Goal: Information Seeking & Learning: Learn about a topic

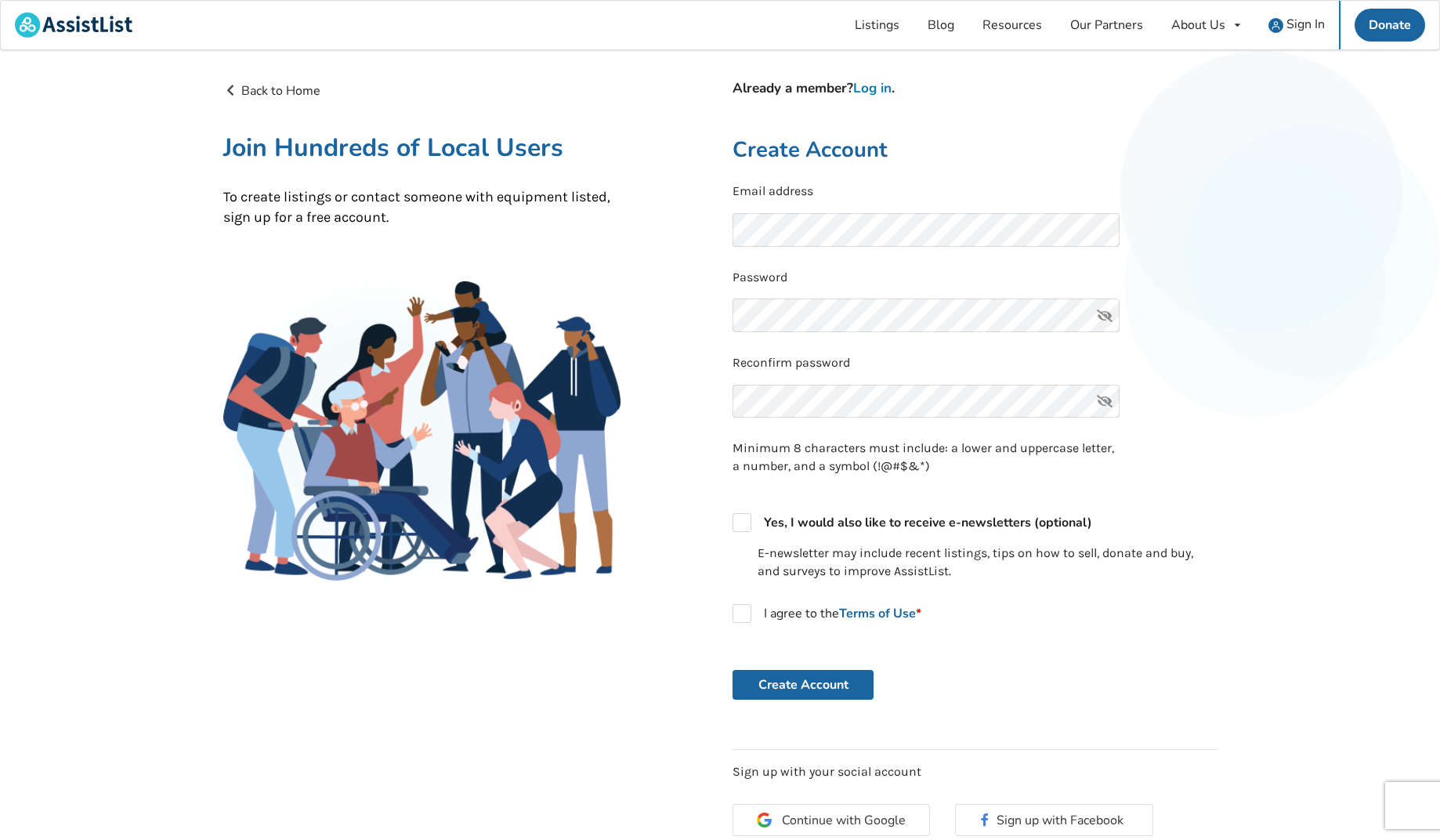
click at [881, 88] on link "Log in" at bounding box center [873, 88] width 38 height 18
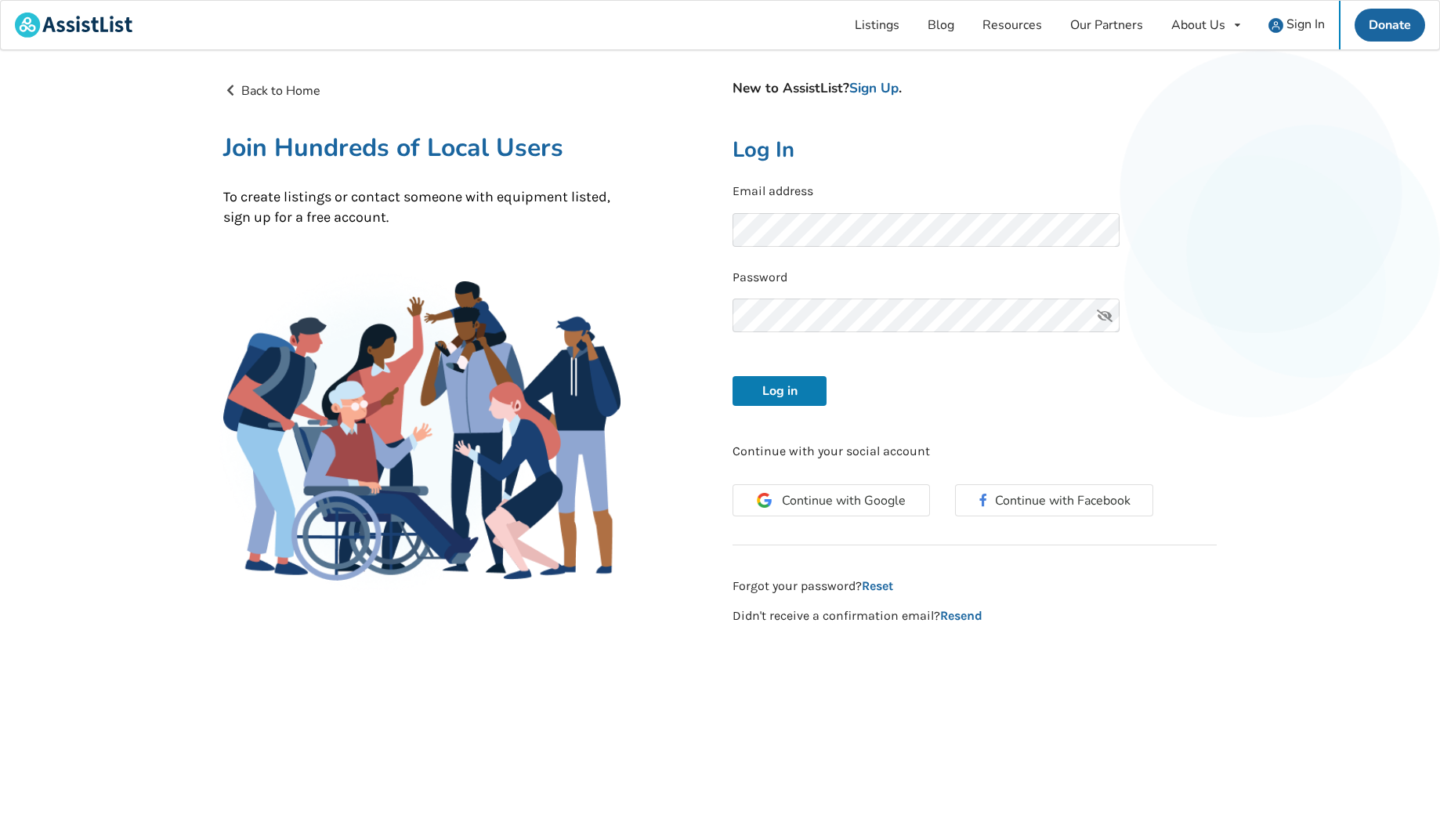
click at [782, 391] on button "Log in" at bounding box center [779, 391] width 94 height 30
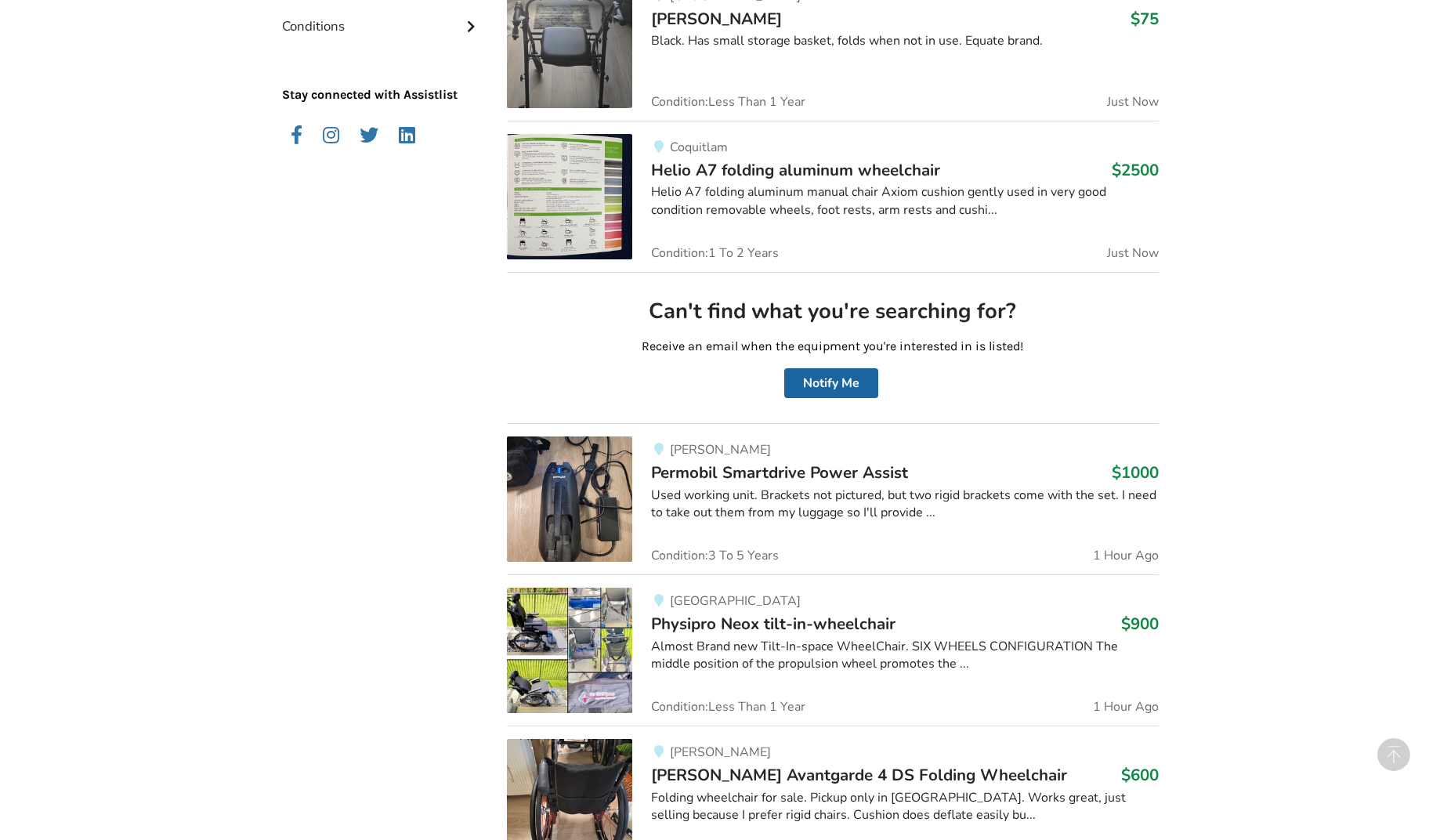
scroll to position [613, 0]
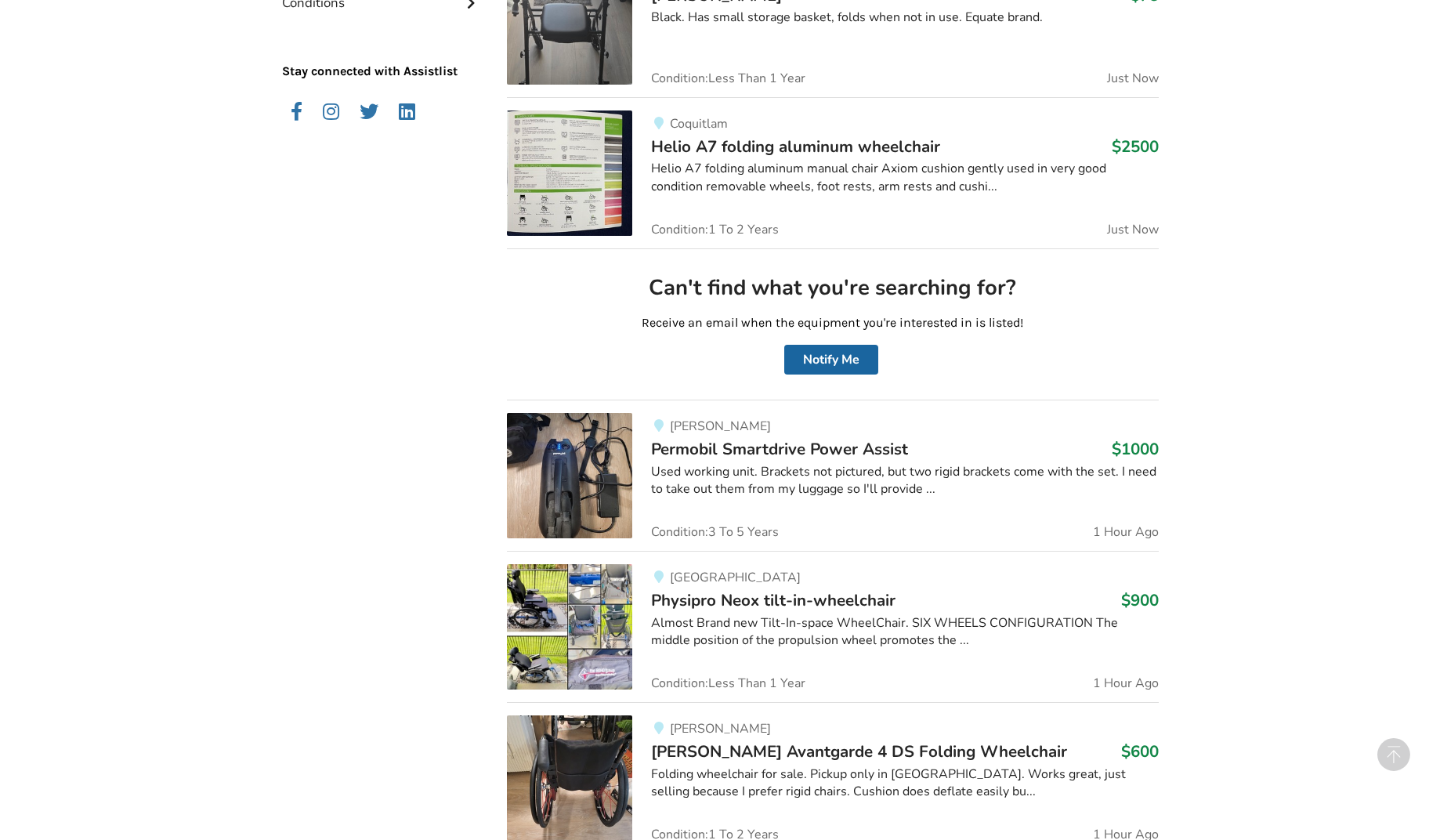
click at [615, 496] on img at bounding box center [570, 475] width 125 height 125
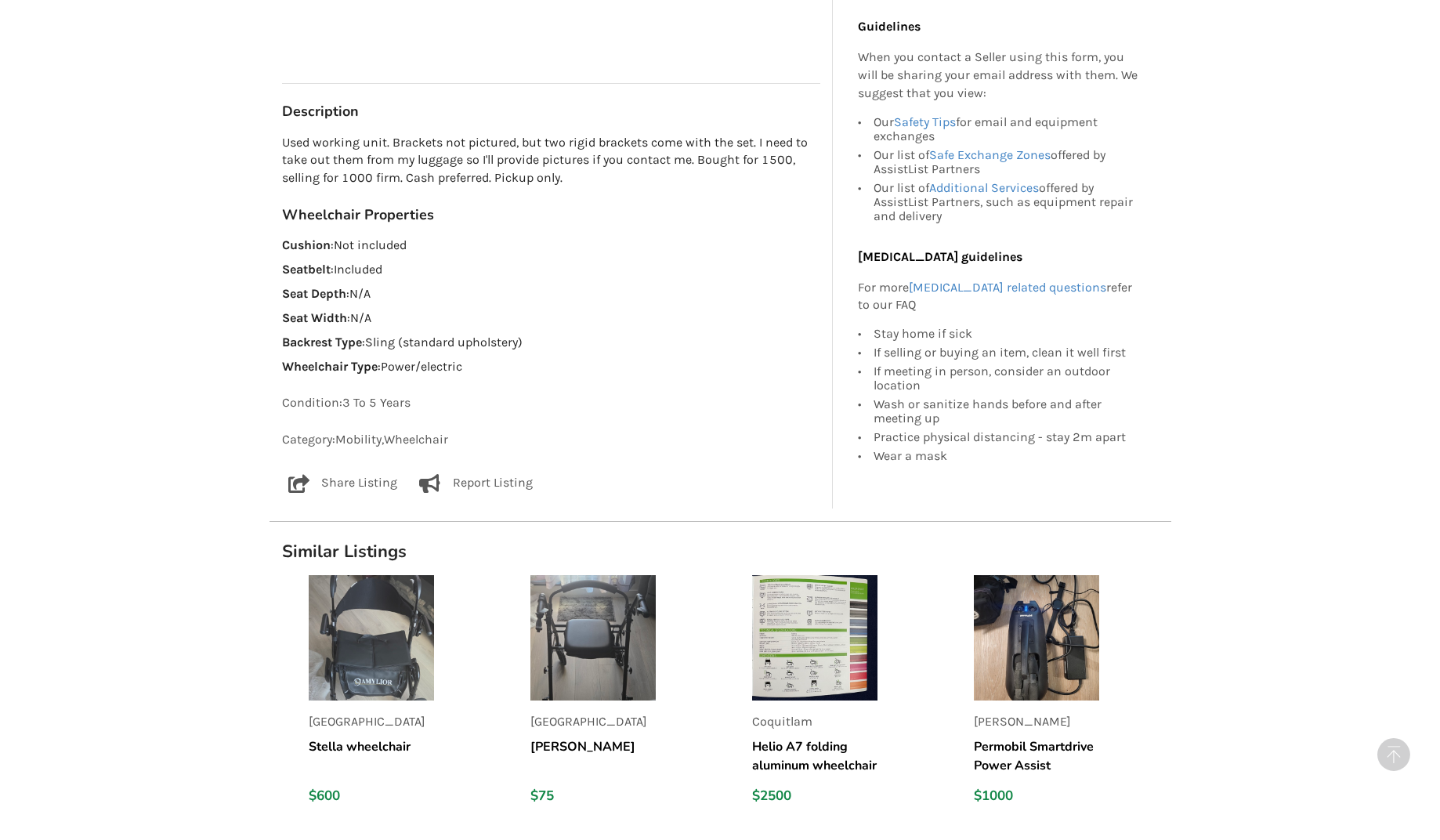
scroll to position [858, 0]
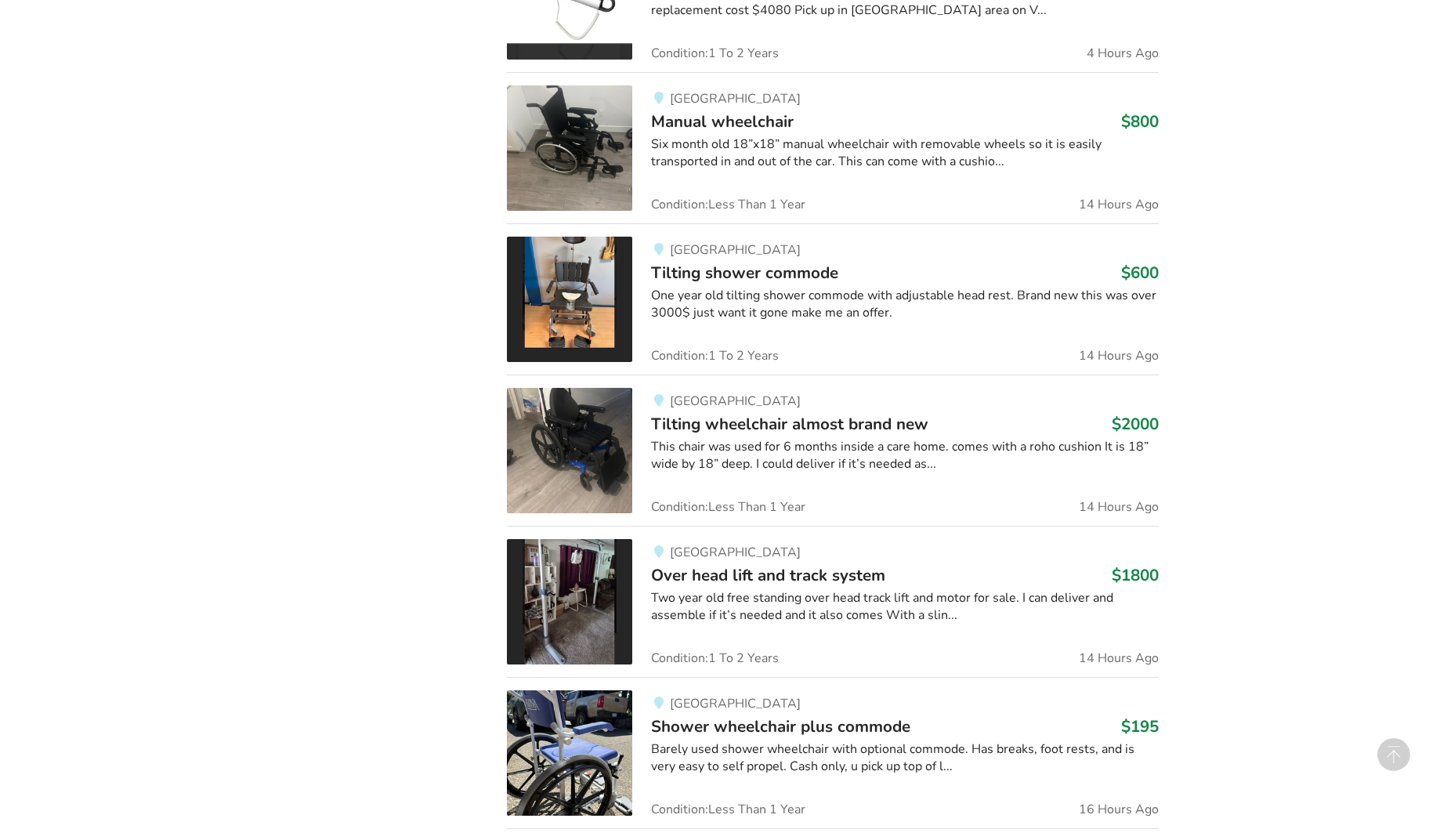
scroll to position [1678, 0]
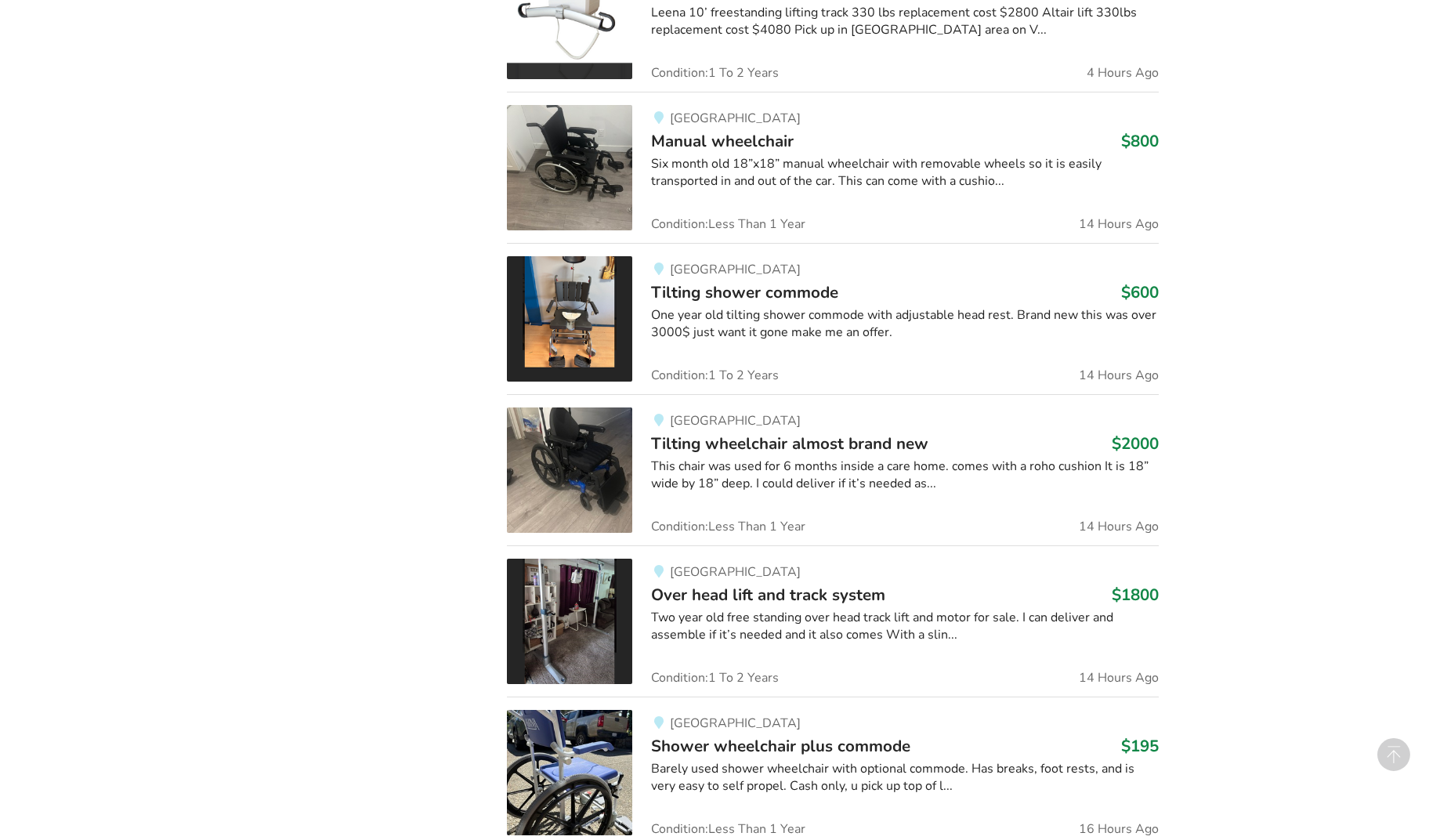
click at [552, 336] on img at bounding box center [570, 319] width 125 height 125
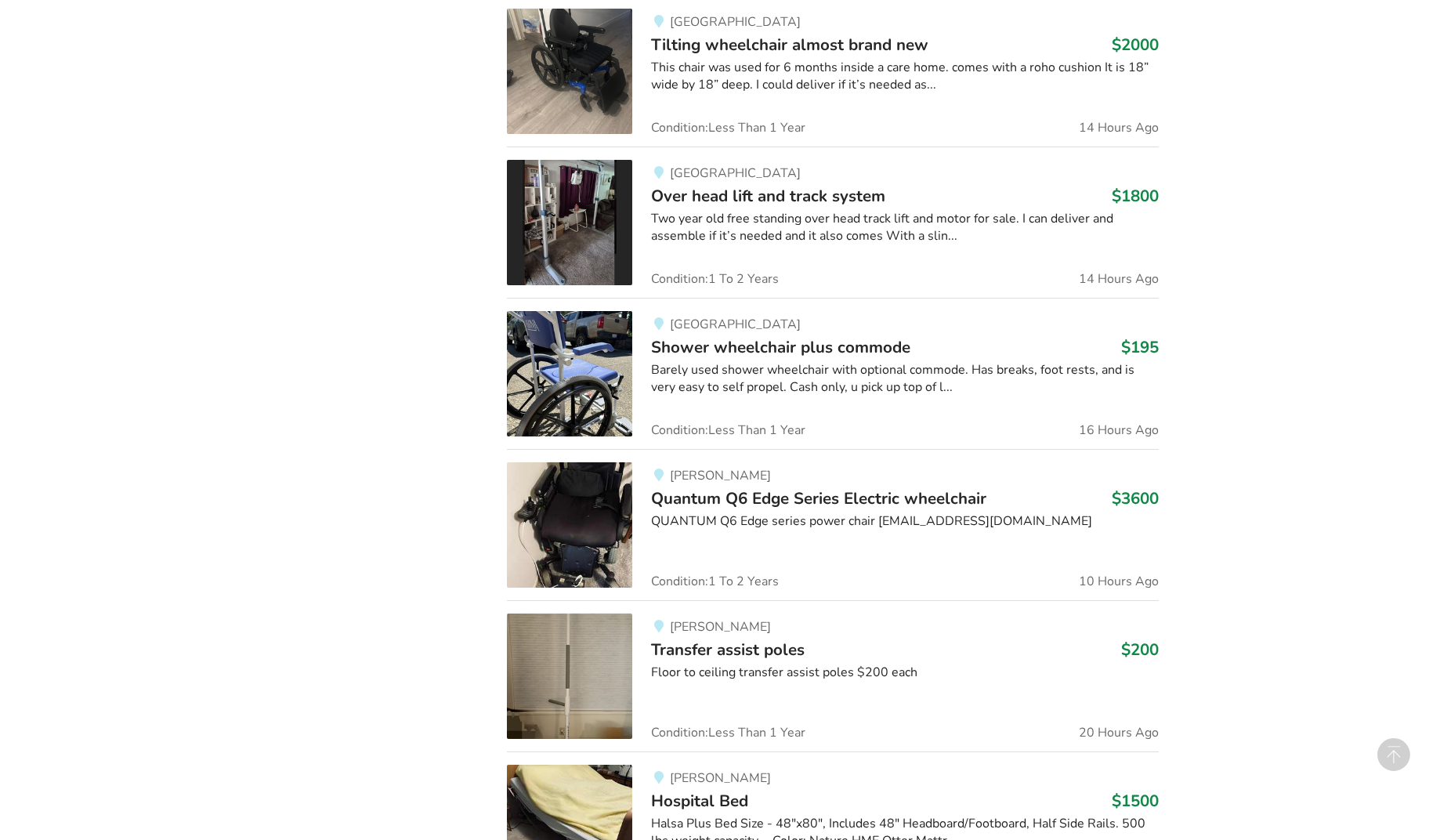
scroll to position [2094, 0]
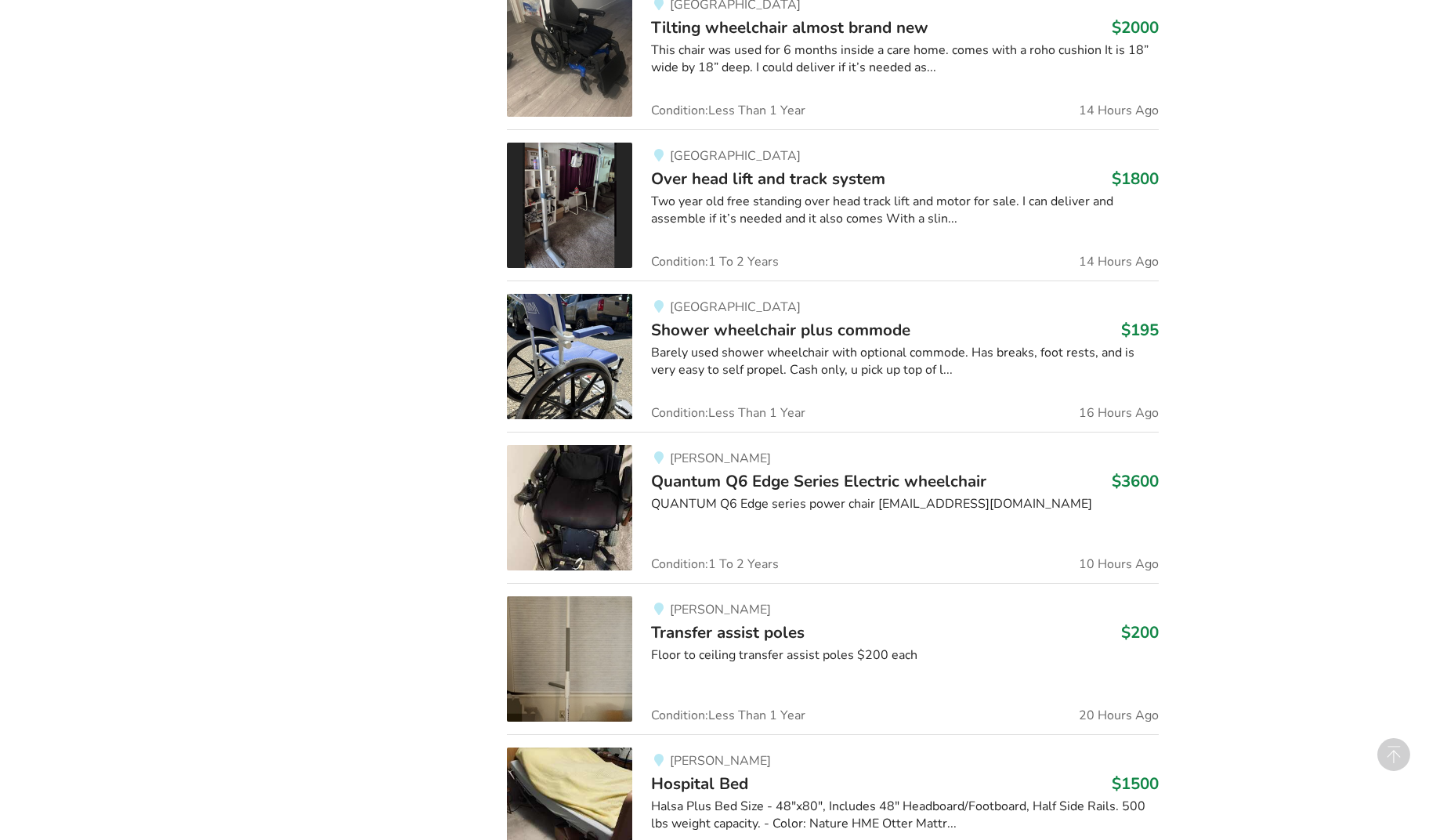
click at [615, 500] on img at bounding box center [570, 508] width 125 height 125
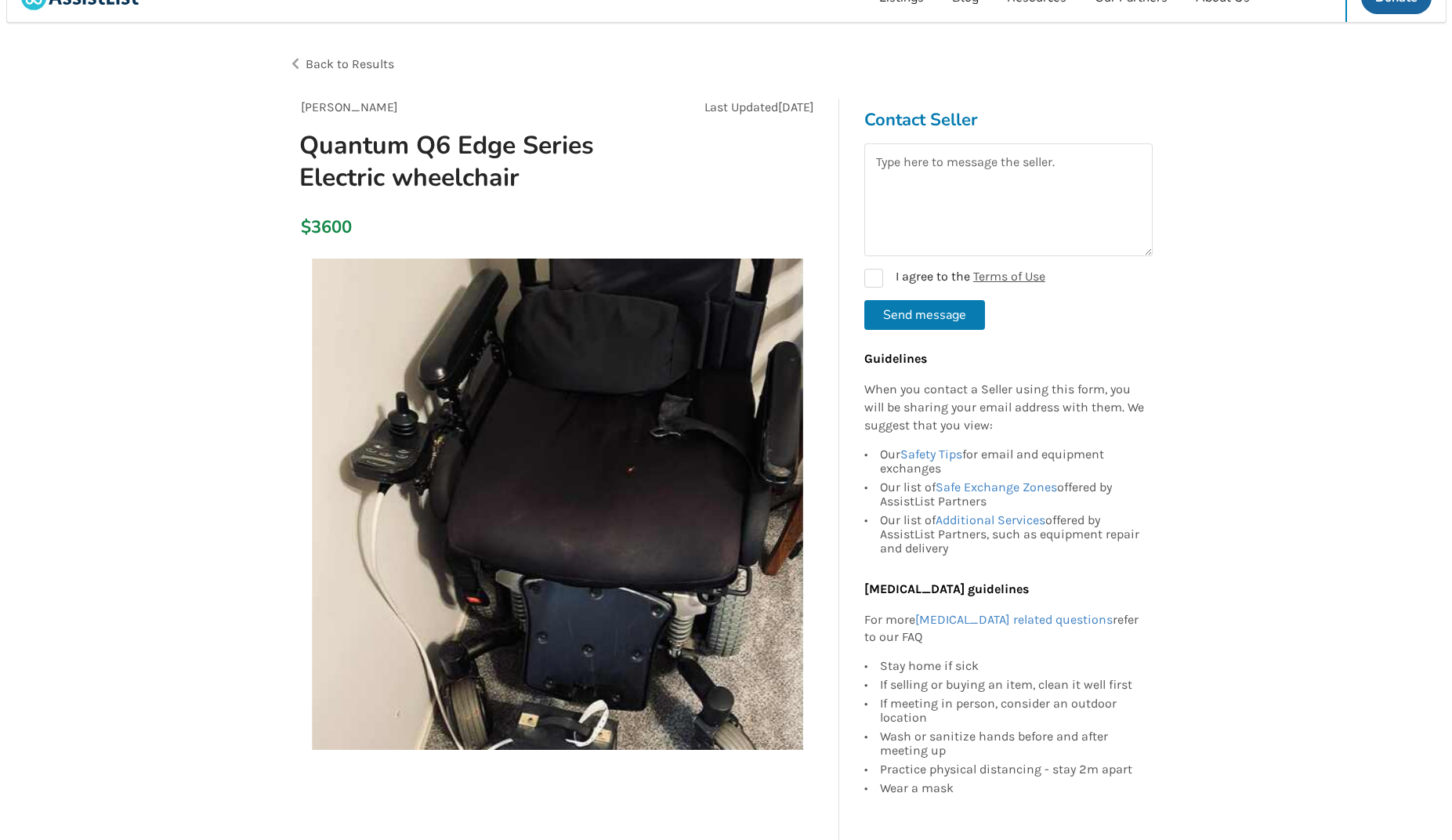
scroll to position [43, 0]
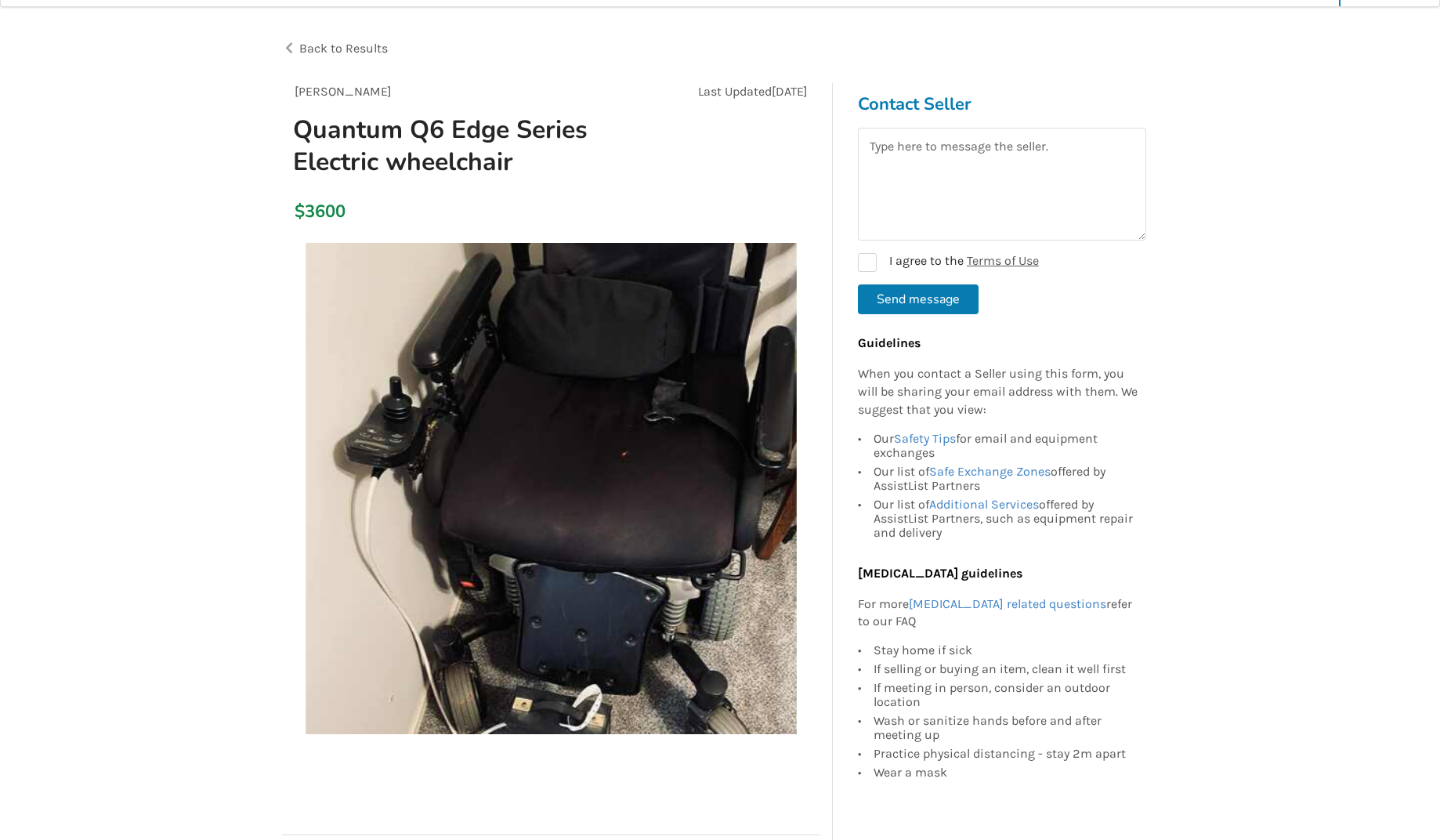
click at [583, 508] on img at bounding box center [552, 488] width 491 height 491
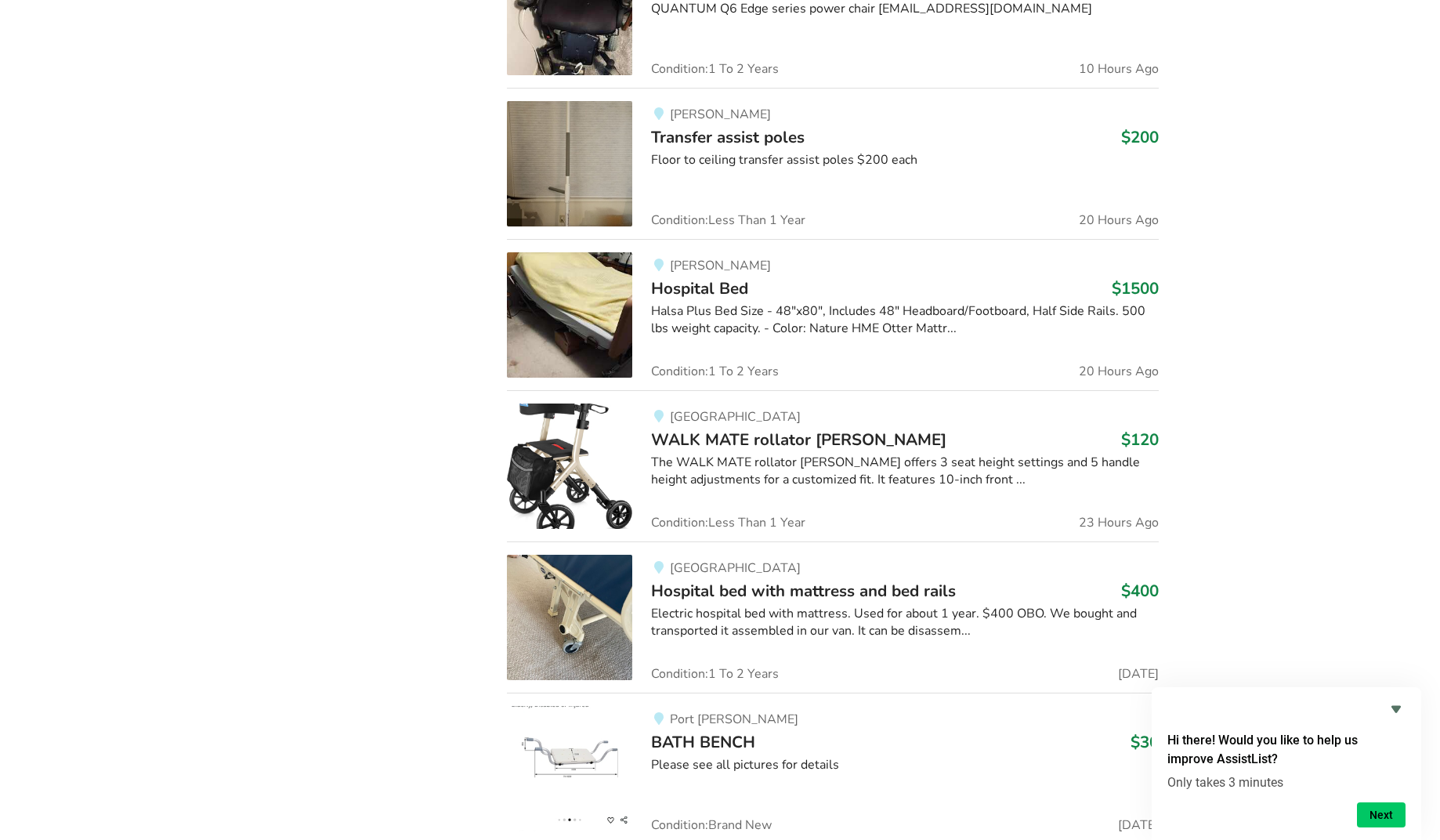
scroll to position [2765, 0]
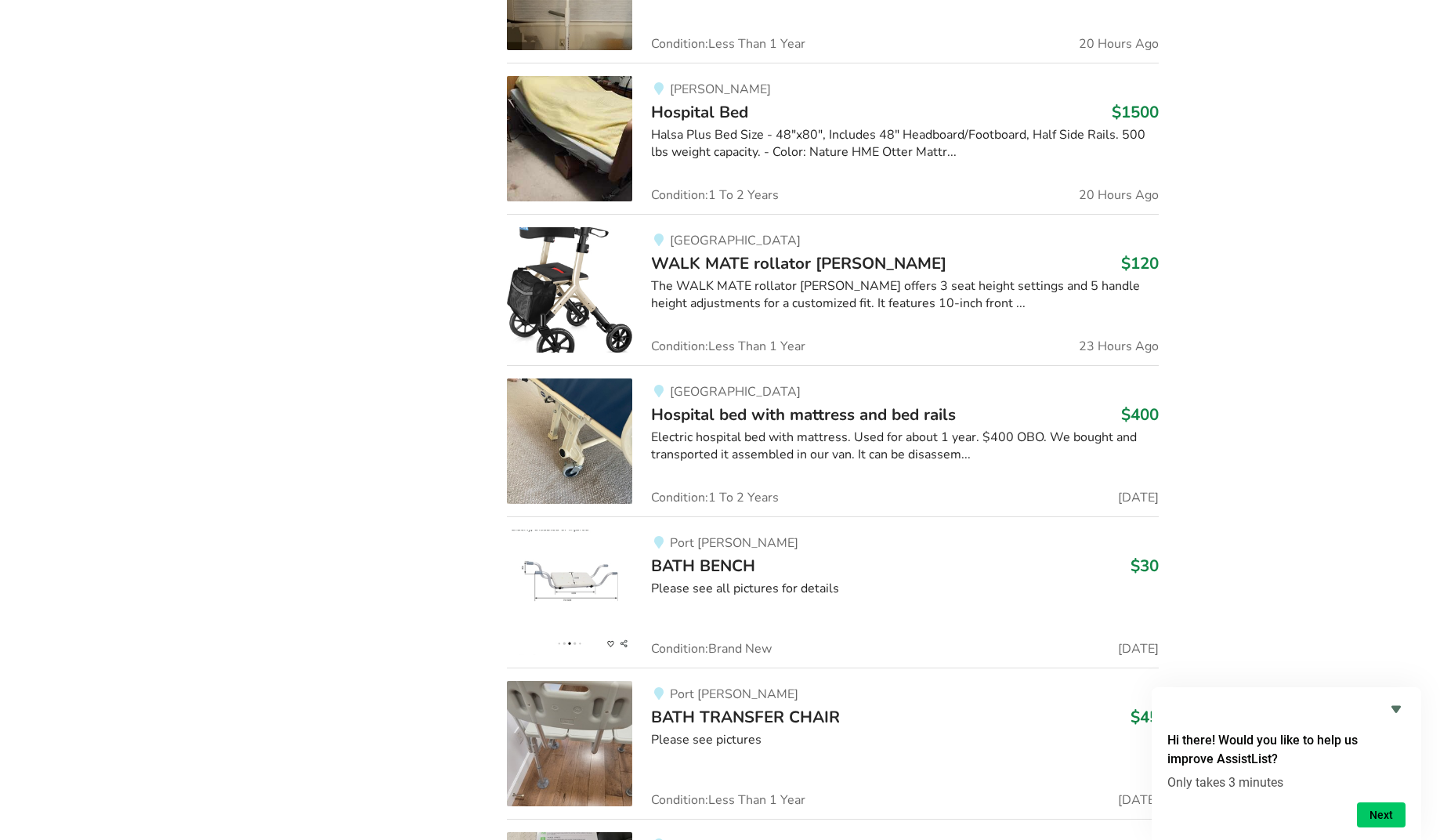
click at [631, 430] on img at bounding box center [570, 441] width 125 height 125
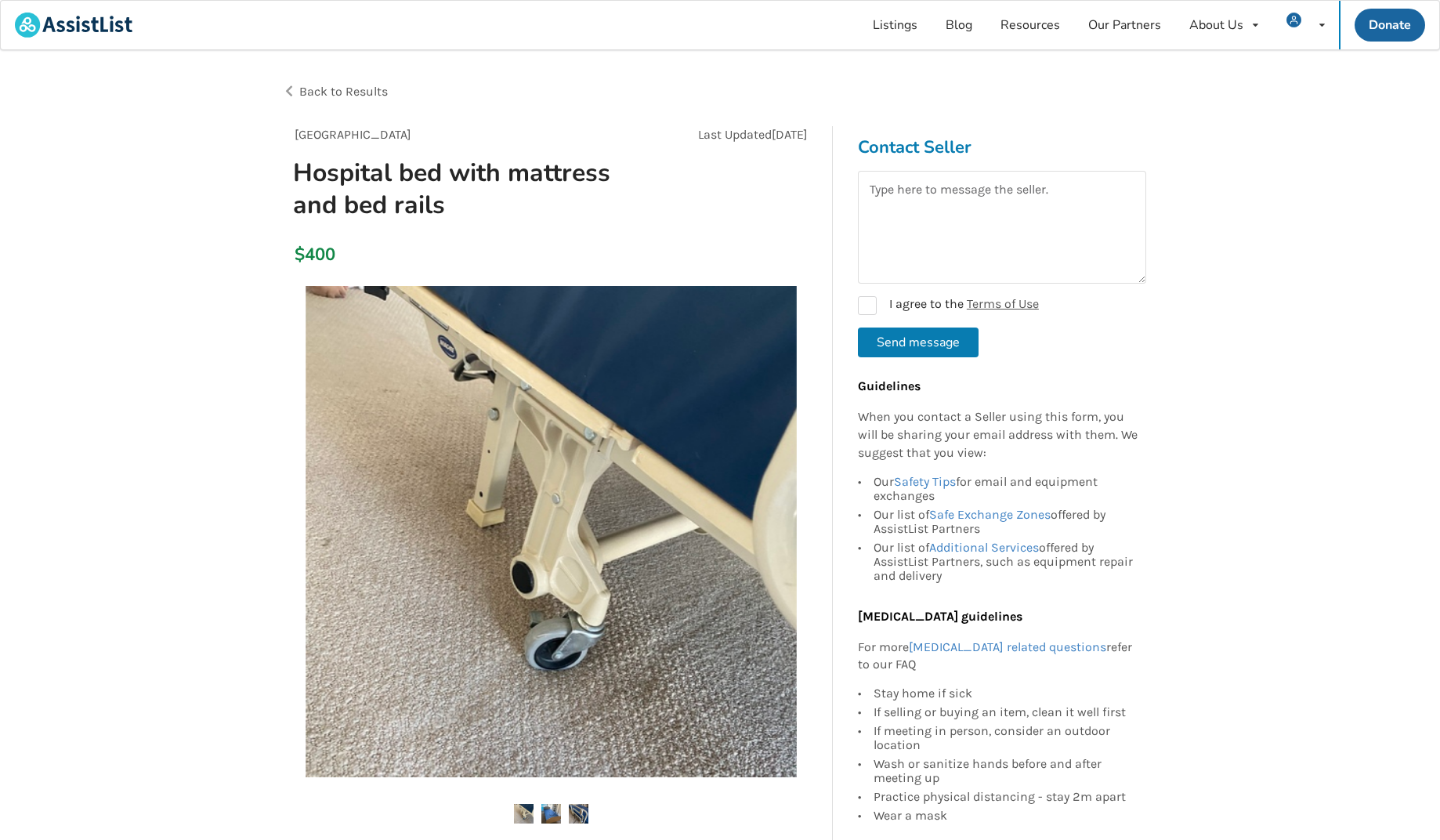
click at [656, 576] on img at bounding box center [552, 532] width 491 height 491
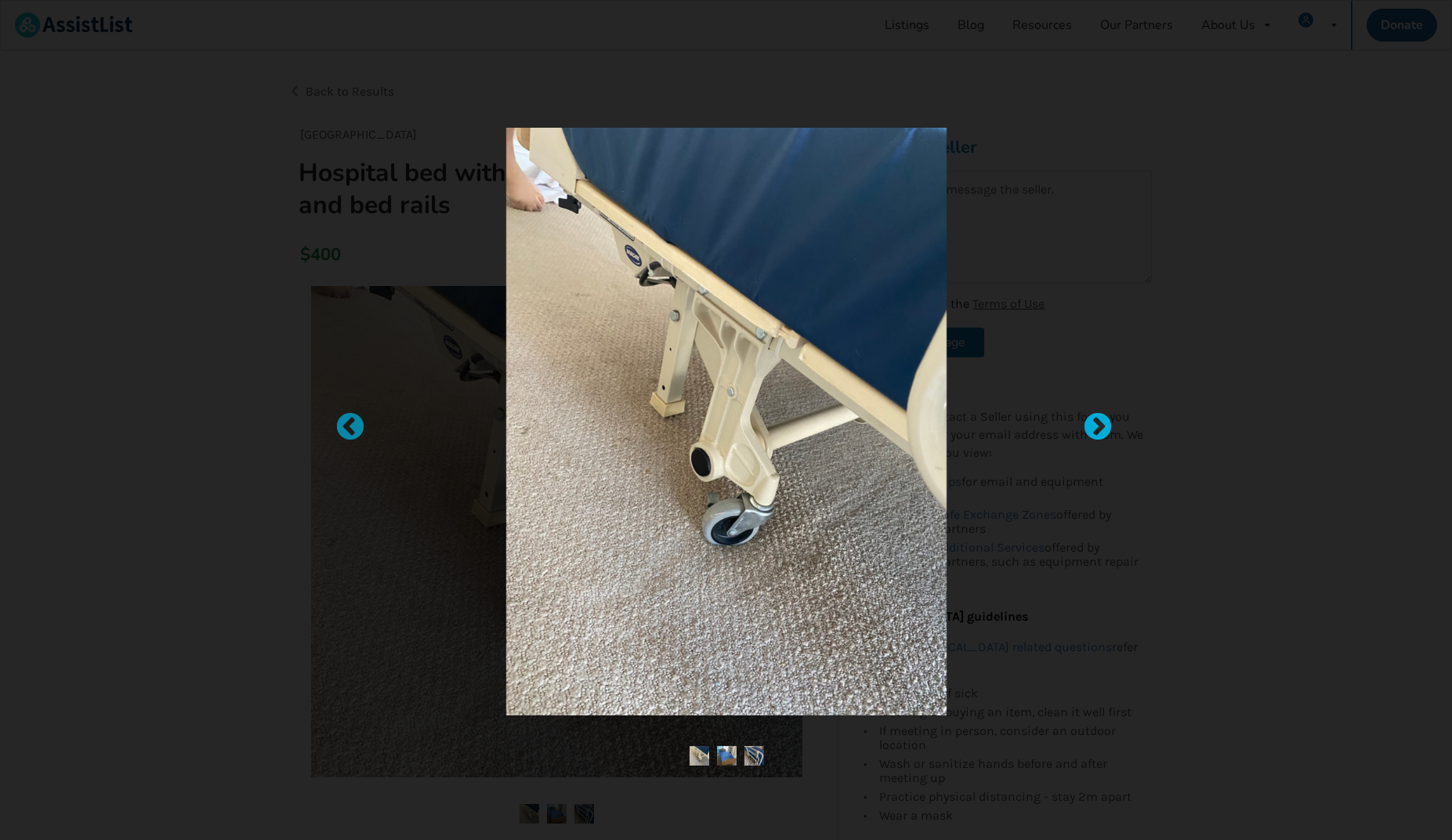
click at [1098, 418] on div at bounding box center [1090, 420] width 16 height 16
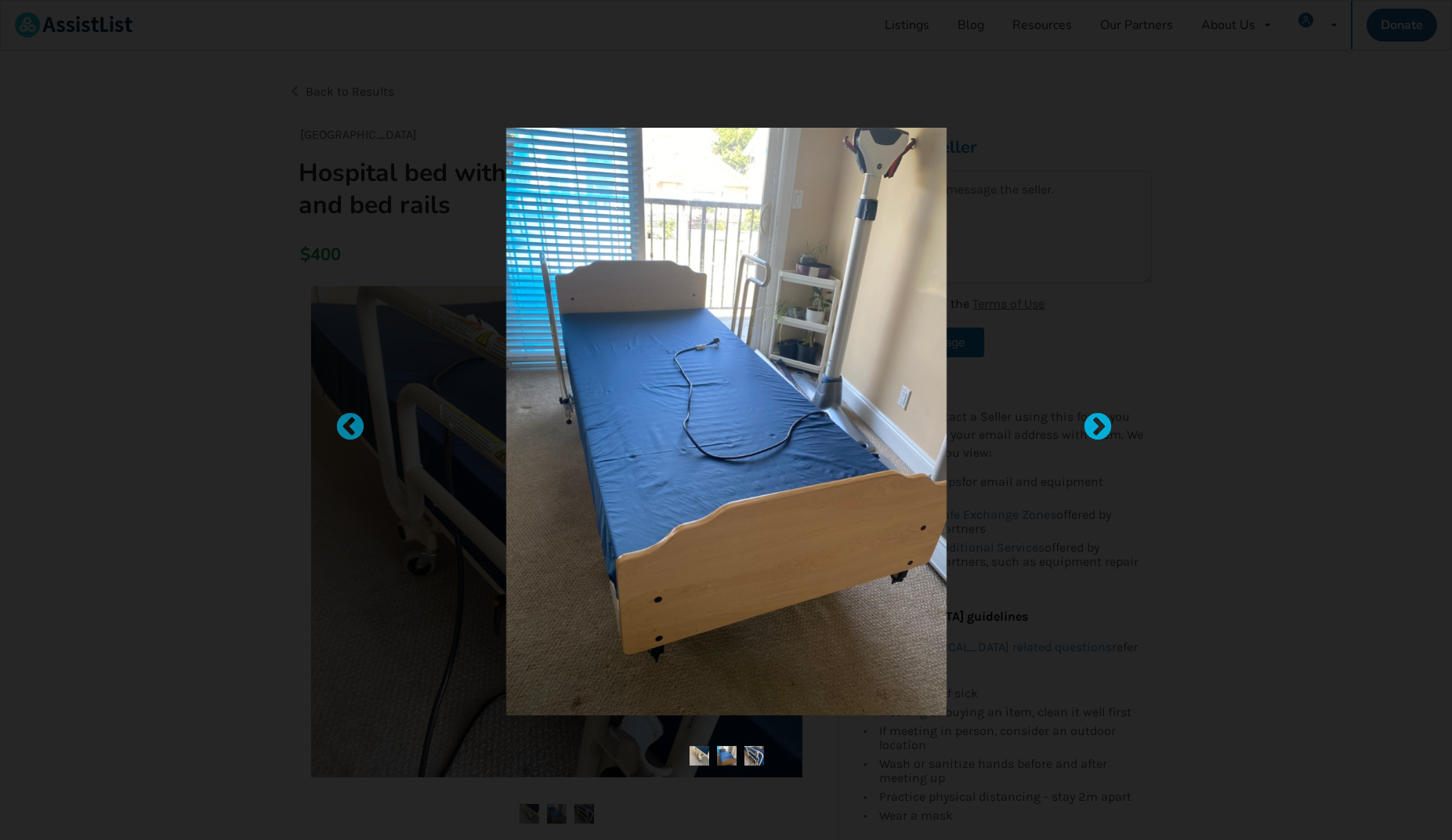
click at [1098, 421] on div at bounding box center [1090, 420] width 16 height 16
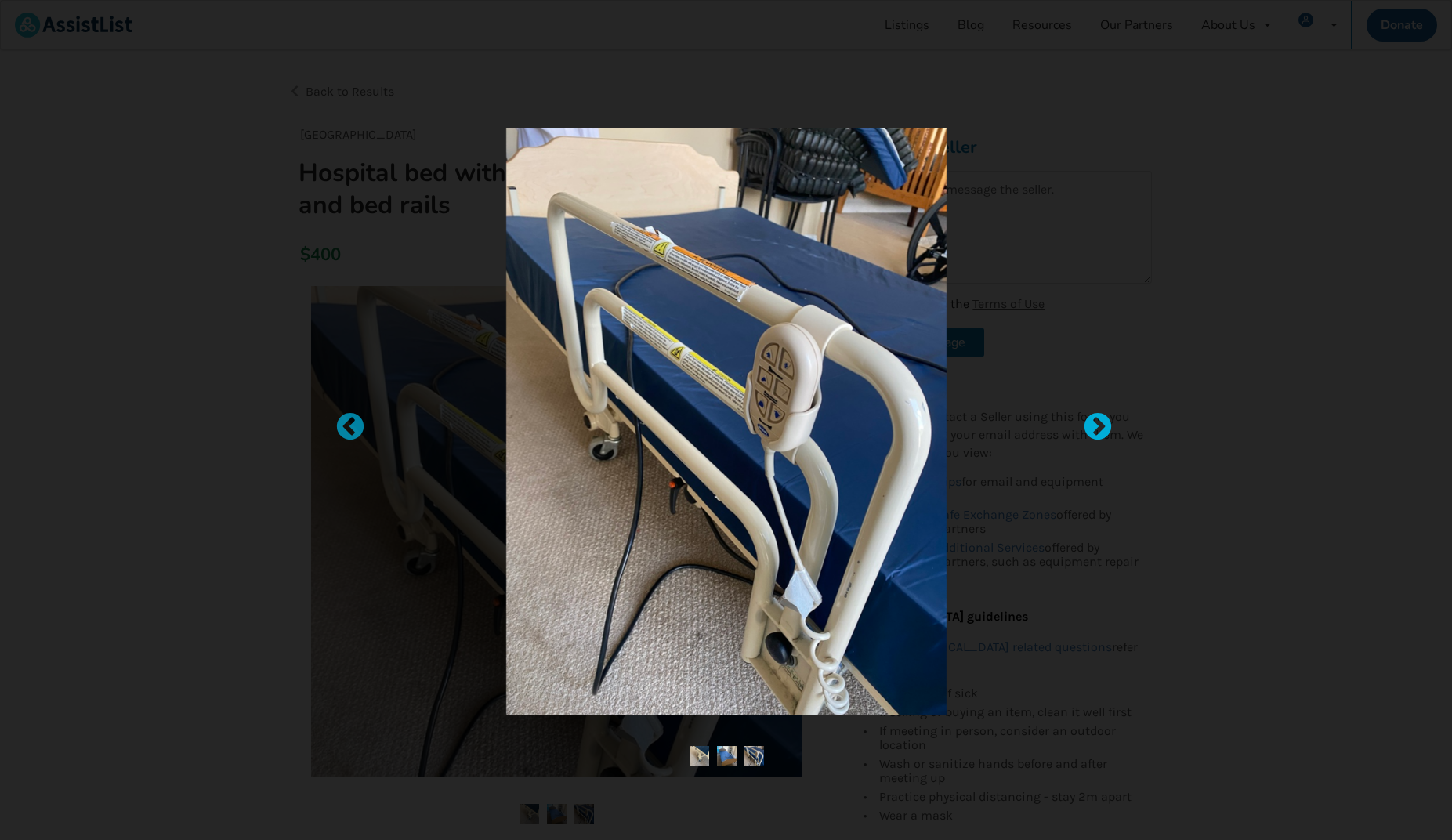
click at [1098, 421] on div at bounding box center [1090, 420] width 16 height 16
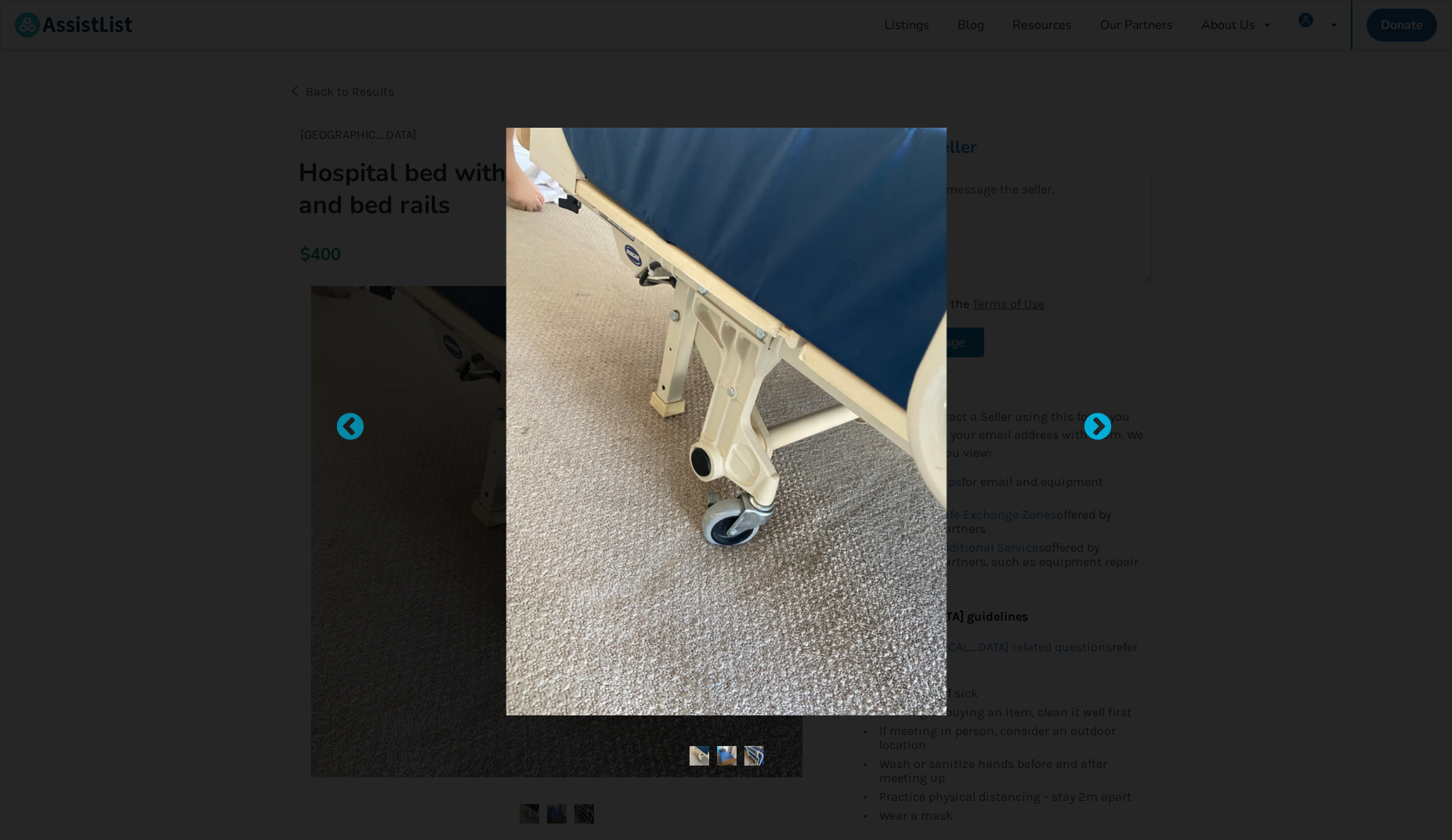
click at [1098, 421] on div at bounding box center [1090, 420] width 16 height 16
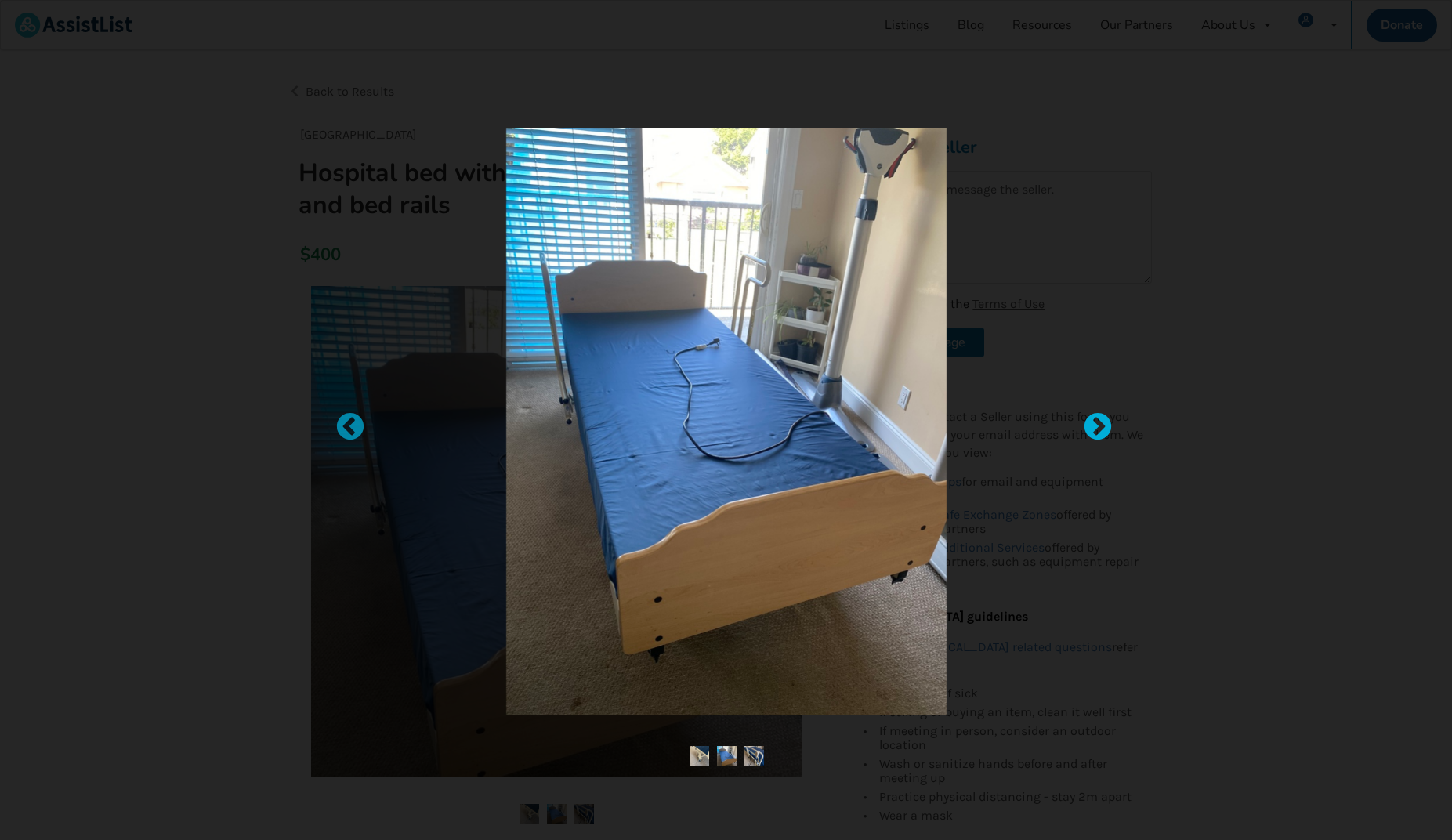
click at [1098, 421] on div at bounding box center [1090, 420] width 16 height 16
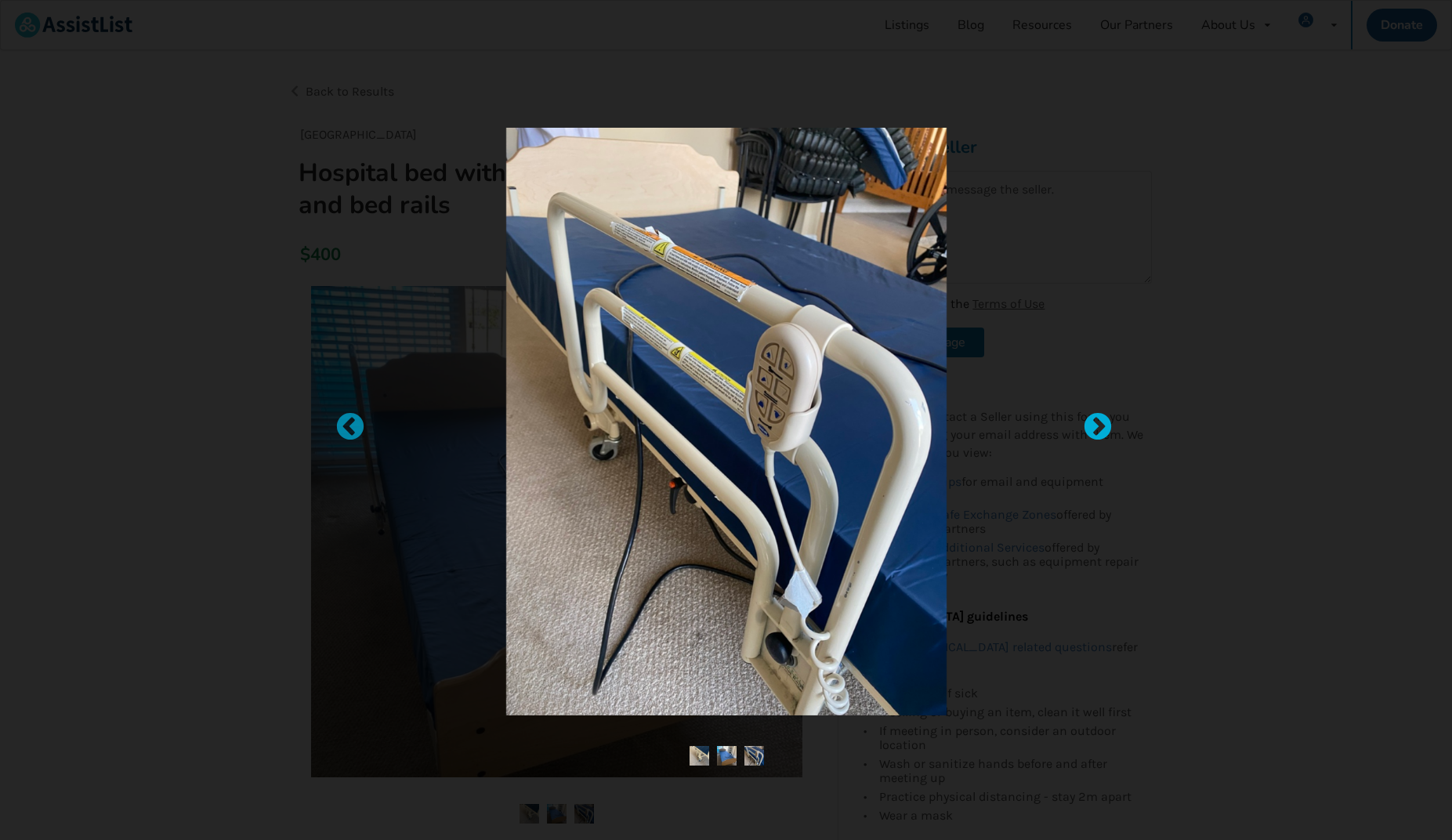
click at [1098, 421] on div at bounding box center [1090, 420] width 16 height 16
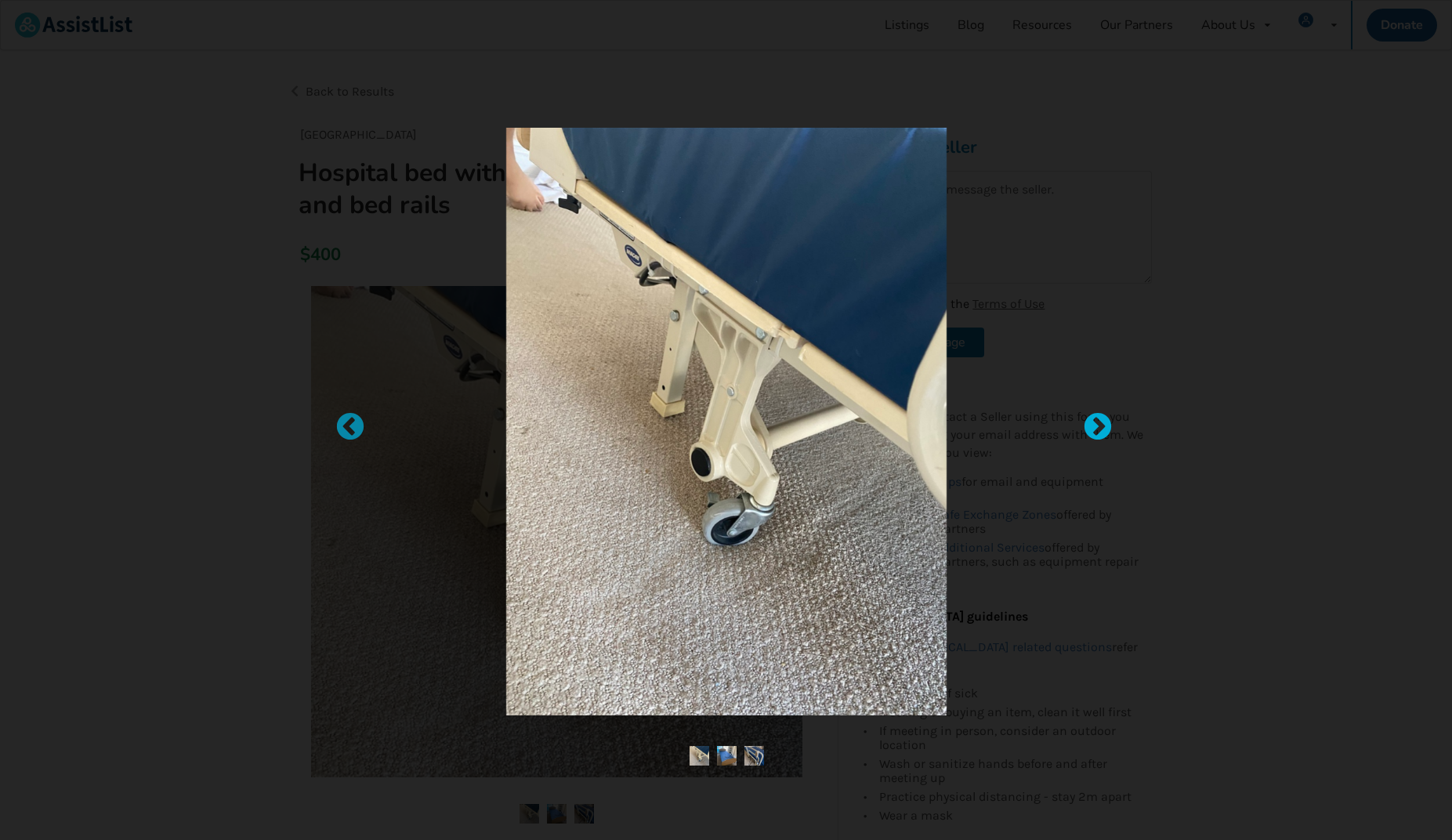
click at [1098, 421] on div at bounding box center [1090, 420] width 16 height 16
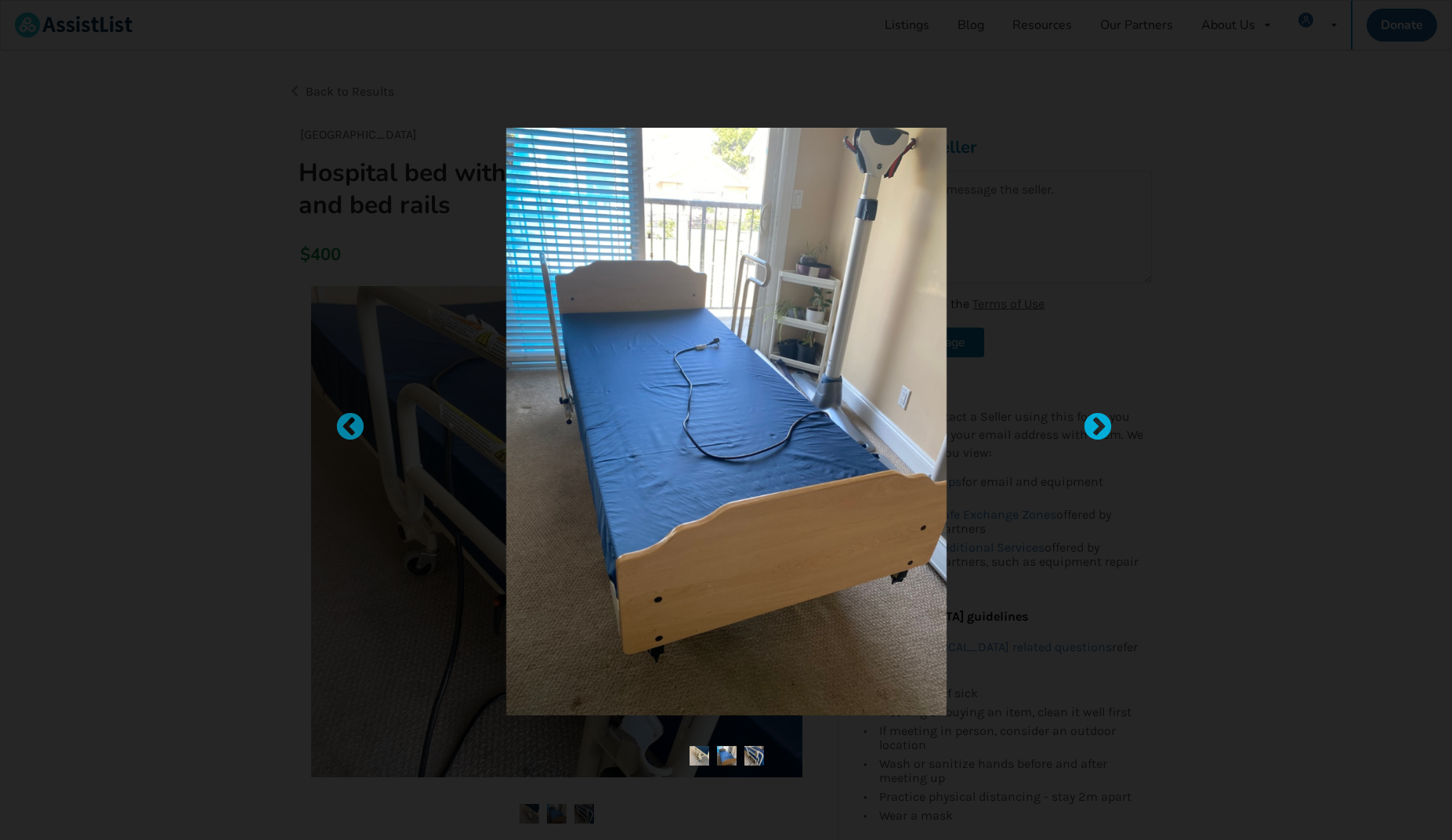
click at [1098, 421] on div at bounding box center [1090, 420] width 16 height 16
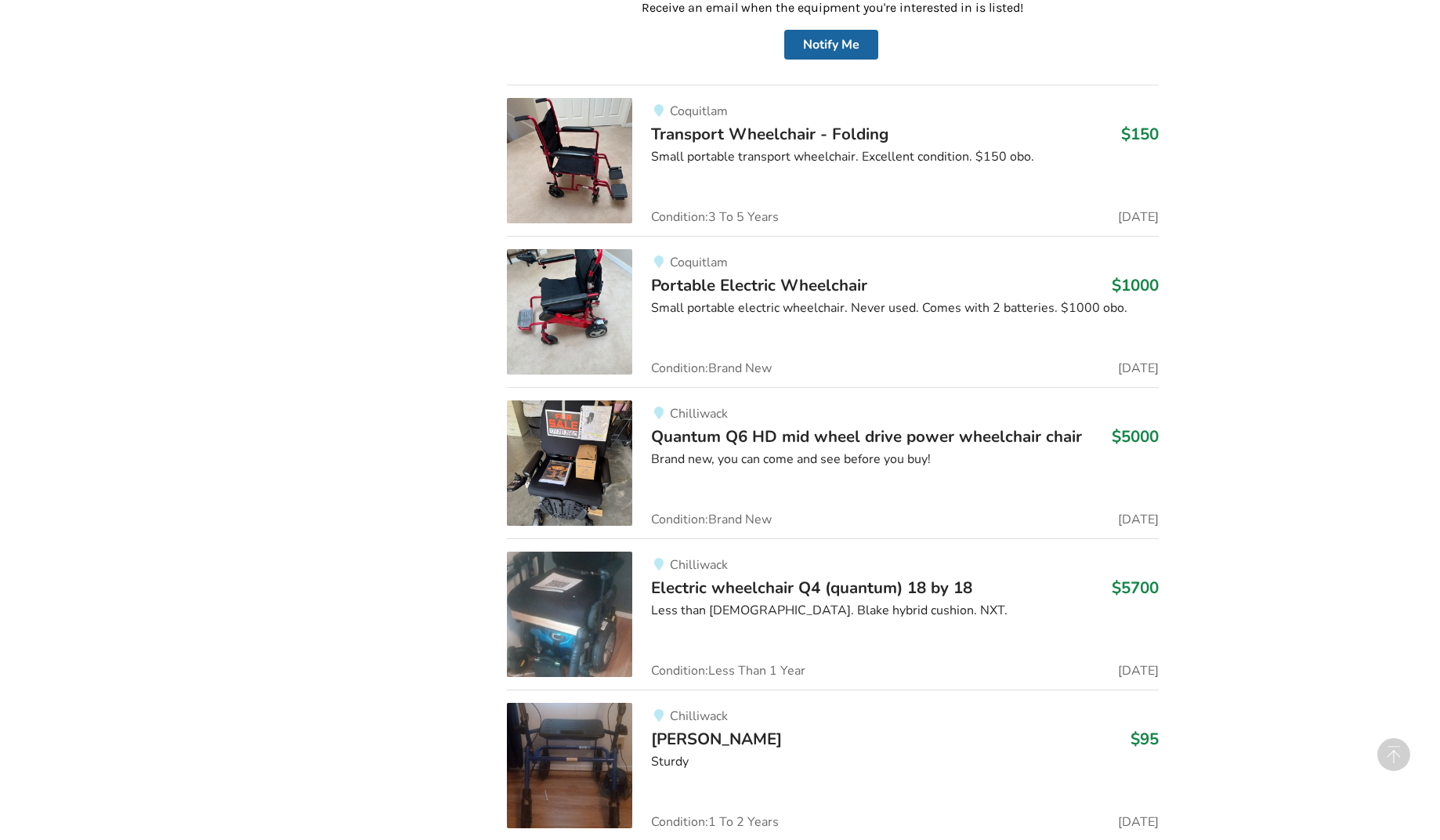
scroll to position [4267, 0]
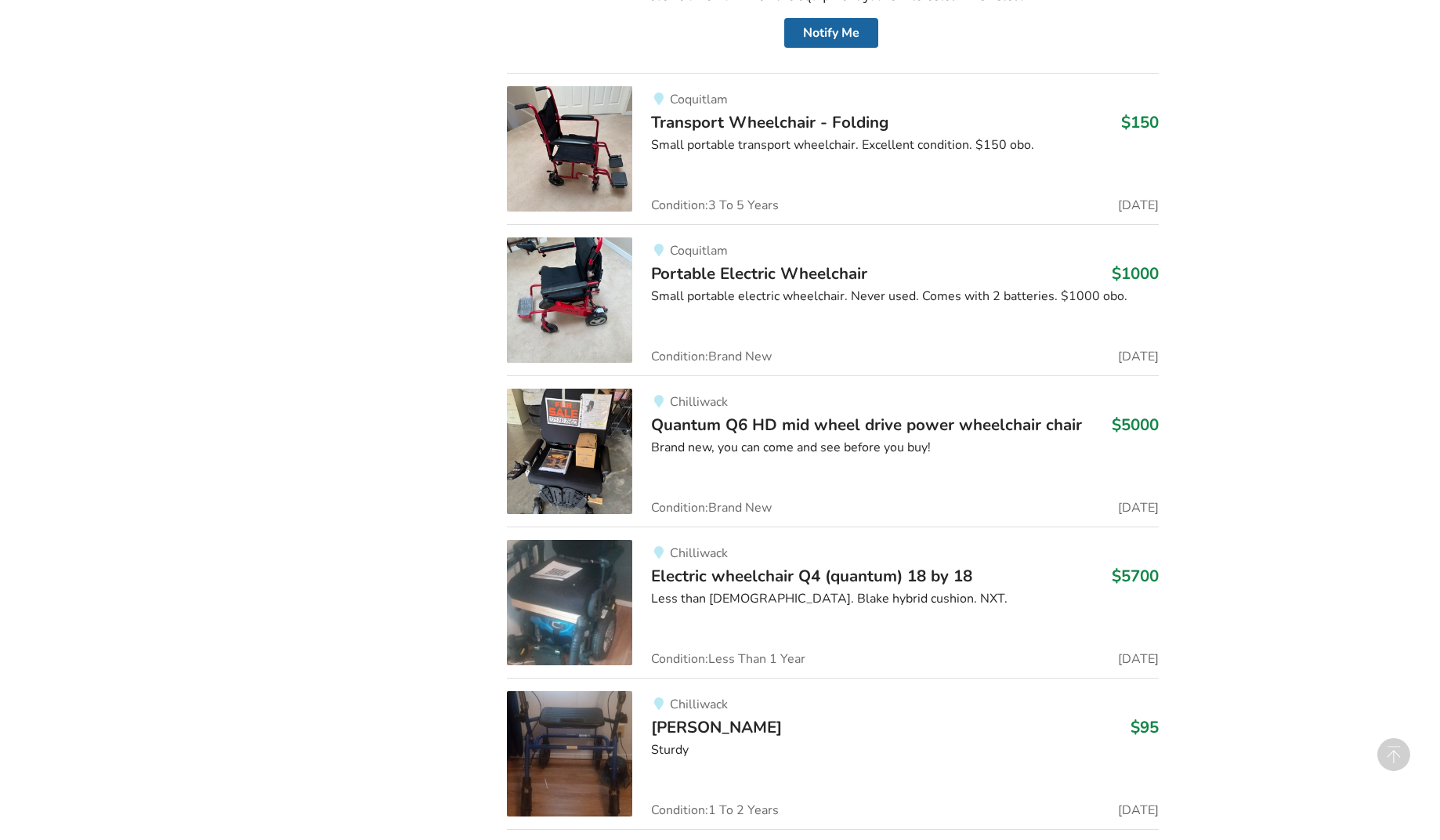
click at [573, 437] on img at bounding box center [570, 451] width 125 height 125
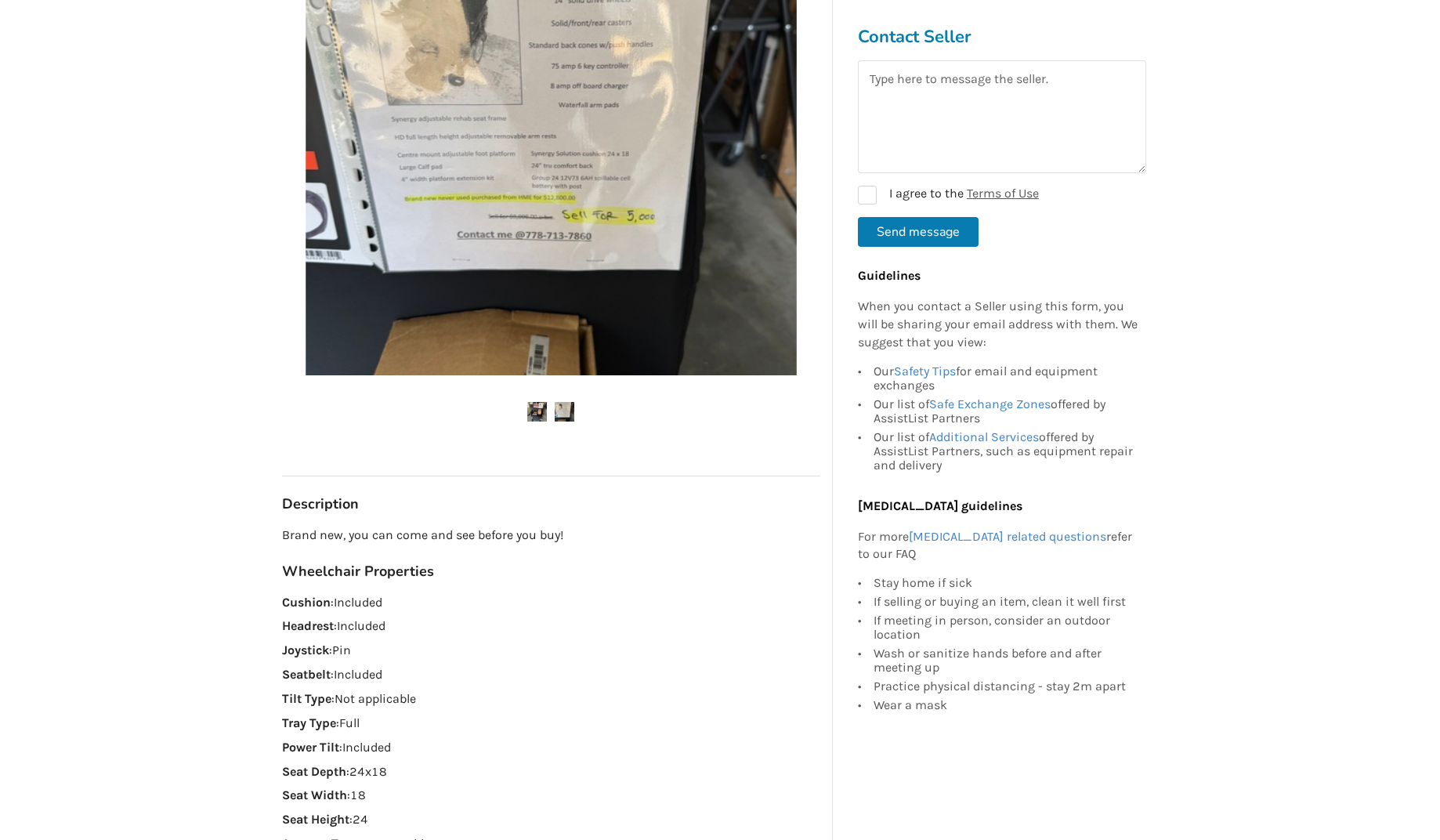
scroll to position [119, 0]
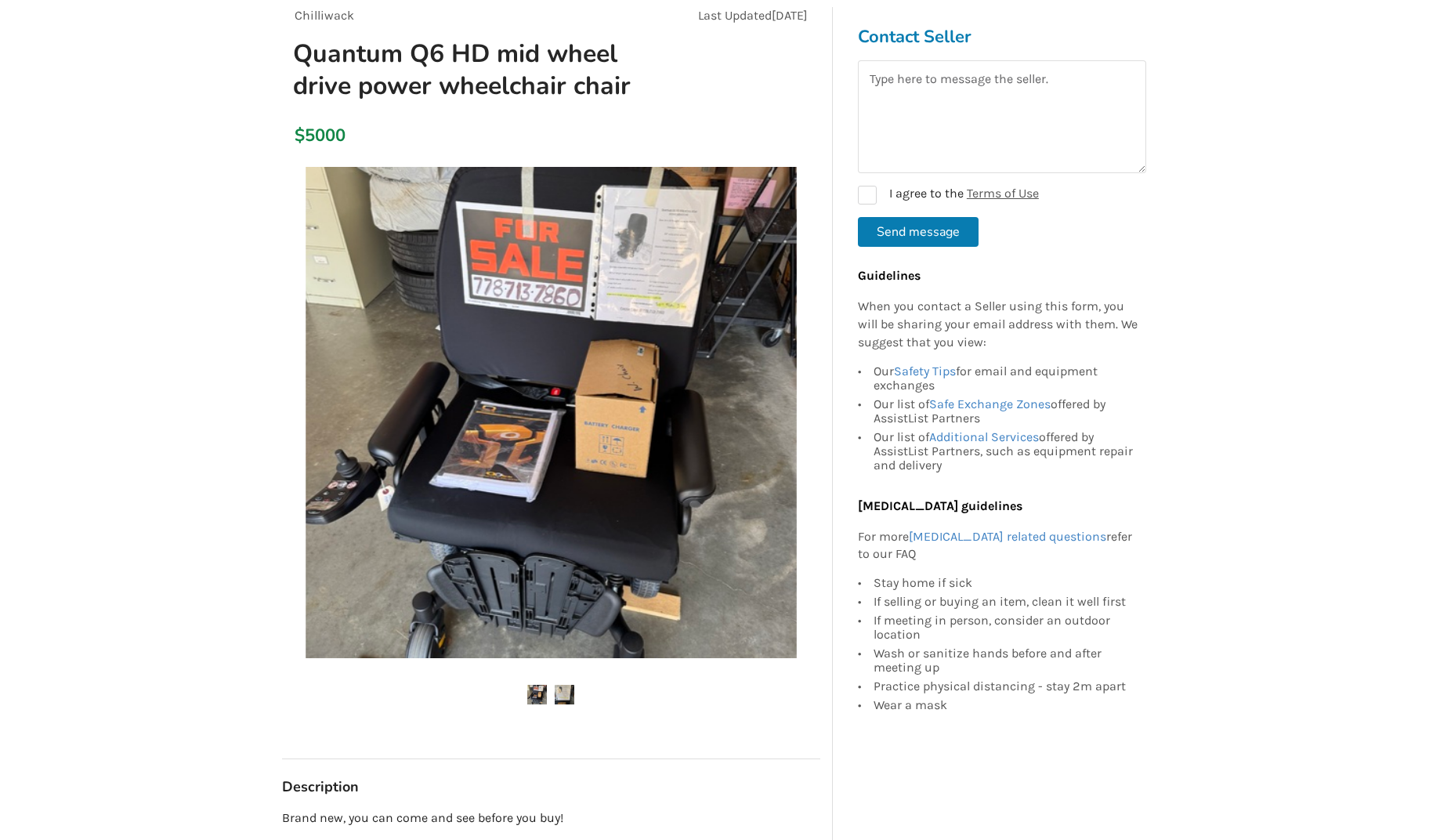
click at [572, 693] on img at bounding box center [564, 694] width 20 height 20
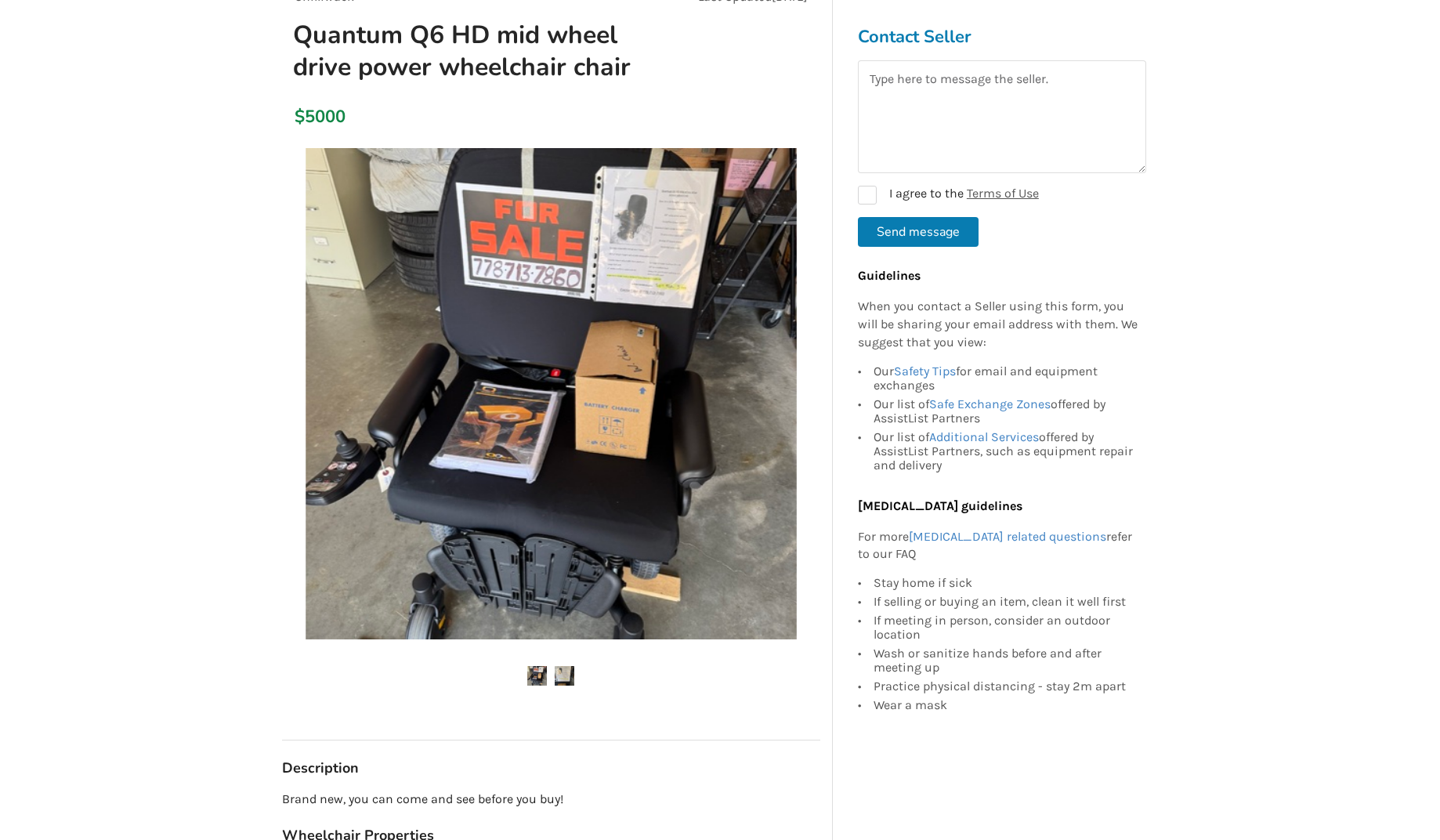
scroll to position [135, 0]
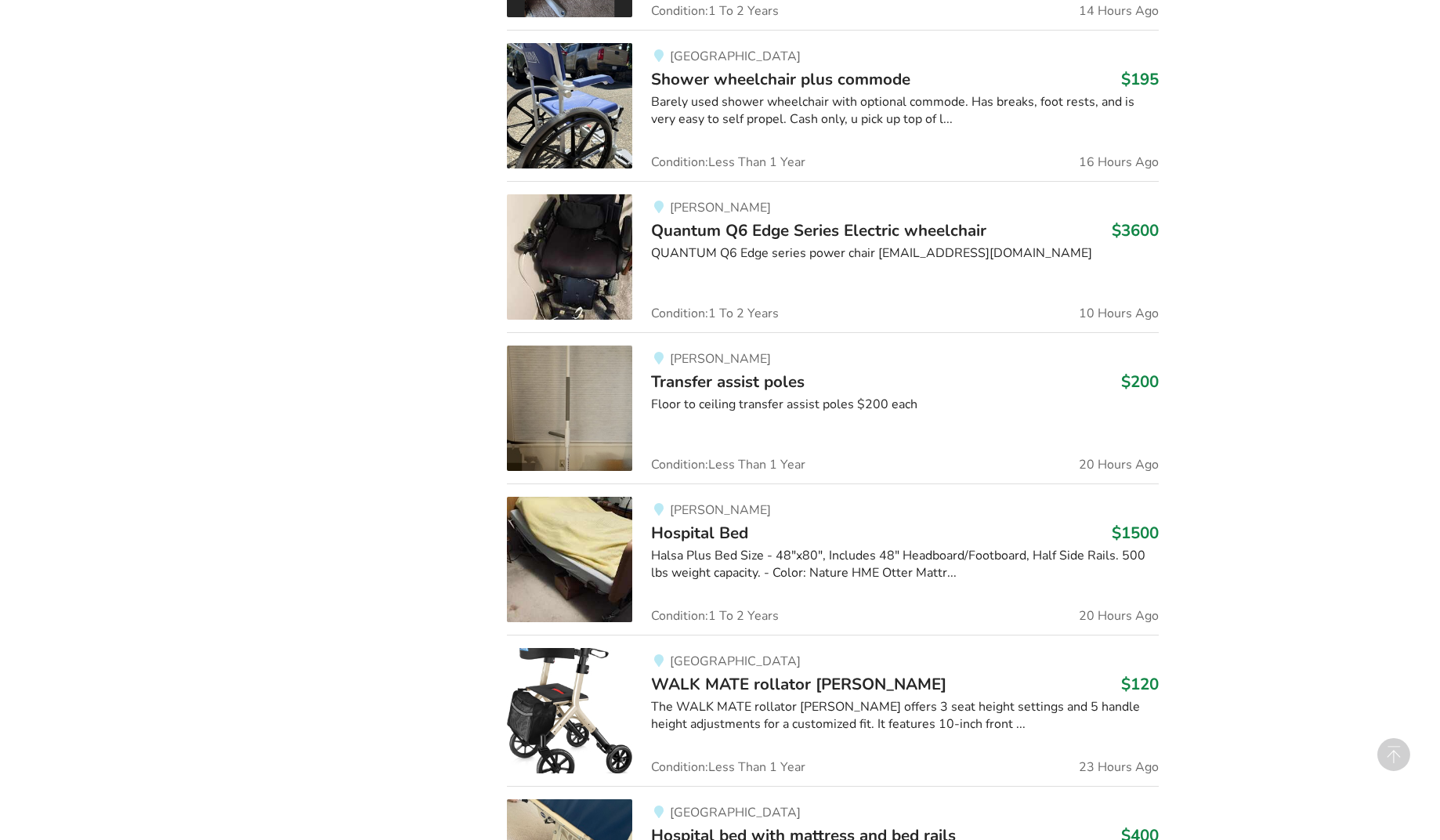
scroll to position [2380, 0]
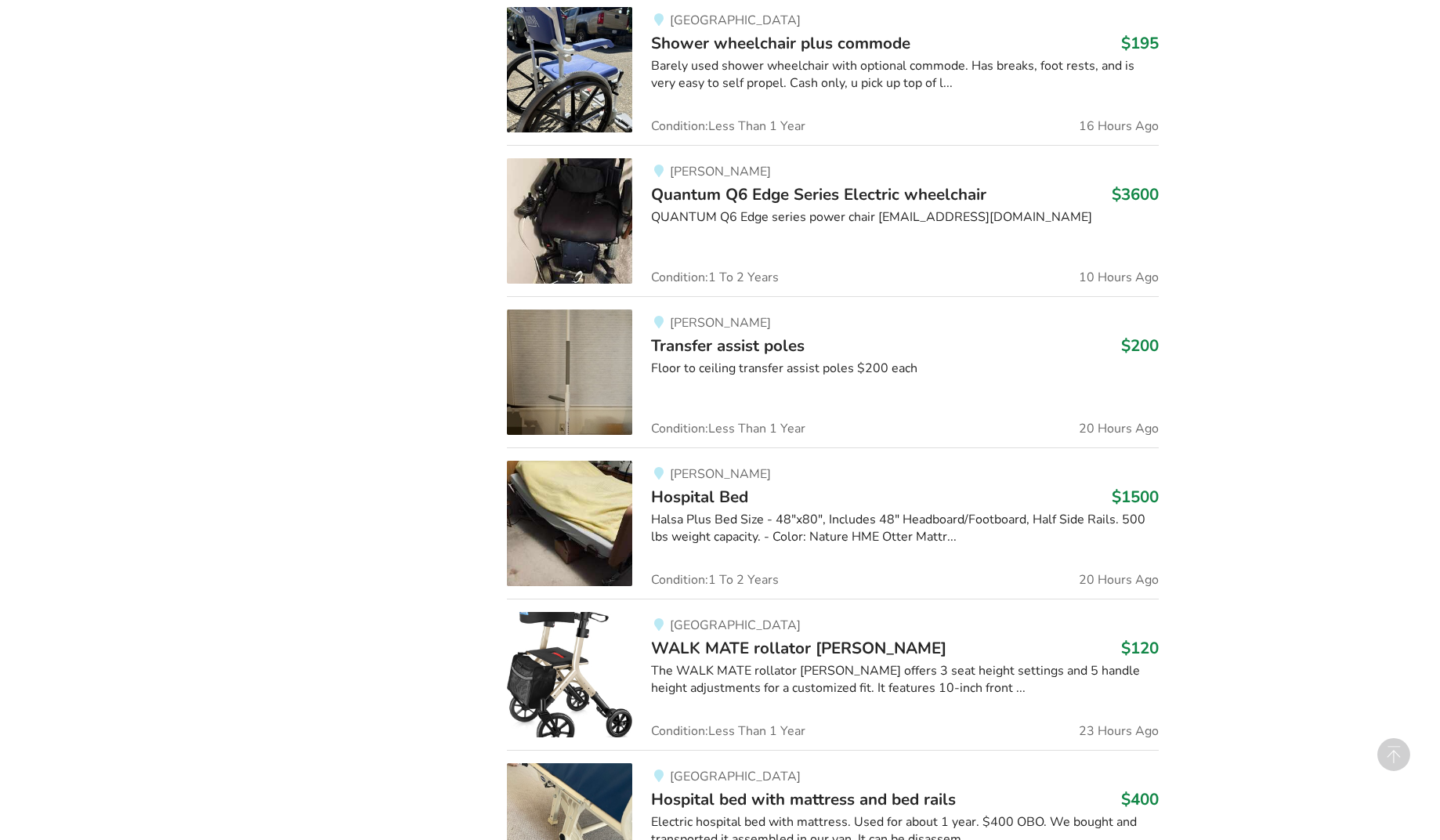
click at [683, 199] on span "Quantum Q6 Edge Series Electric wheelchair" at bounding box center [819, 194] width 335 height 22
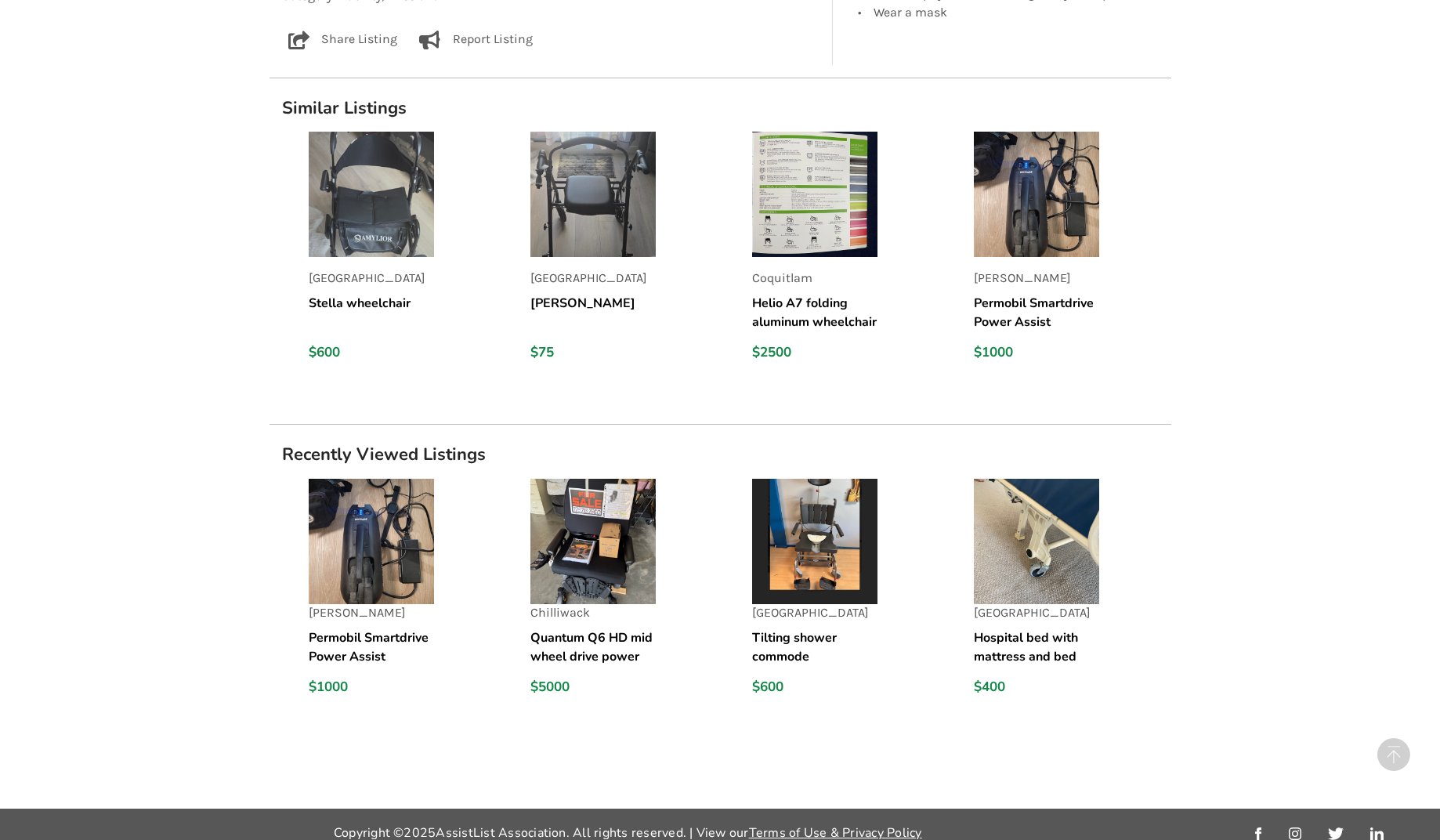
scroll to position [419, 0]
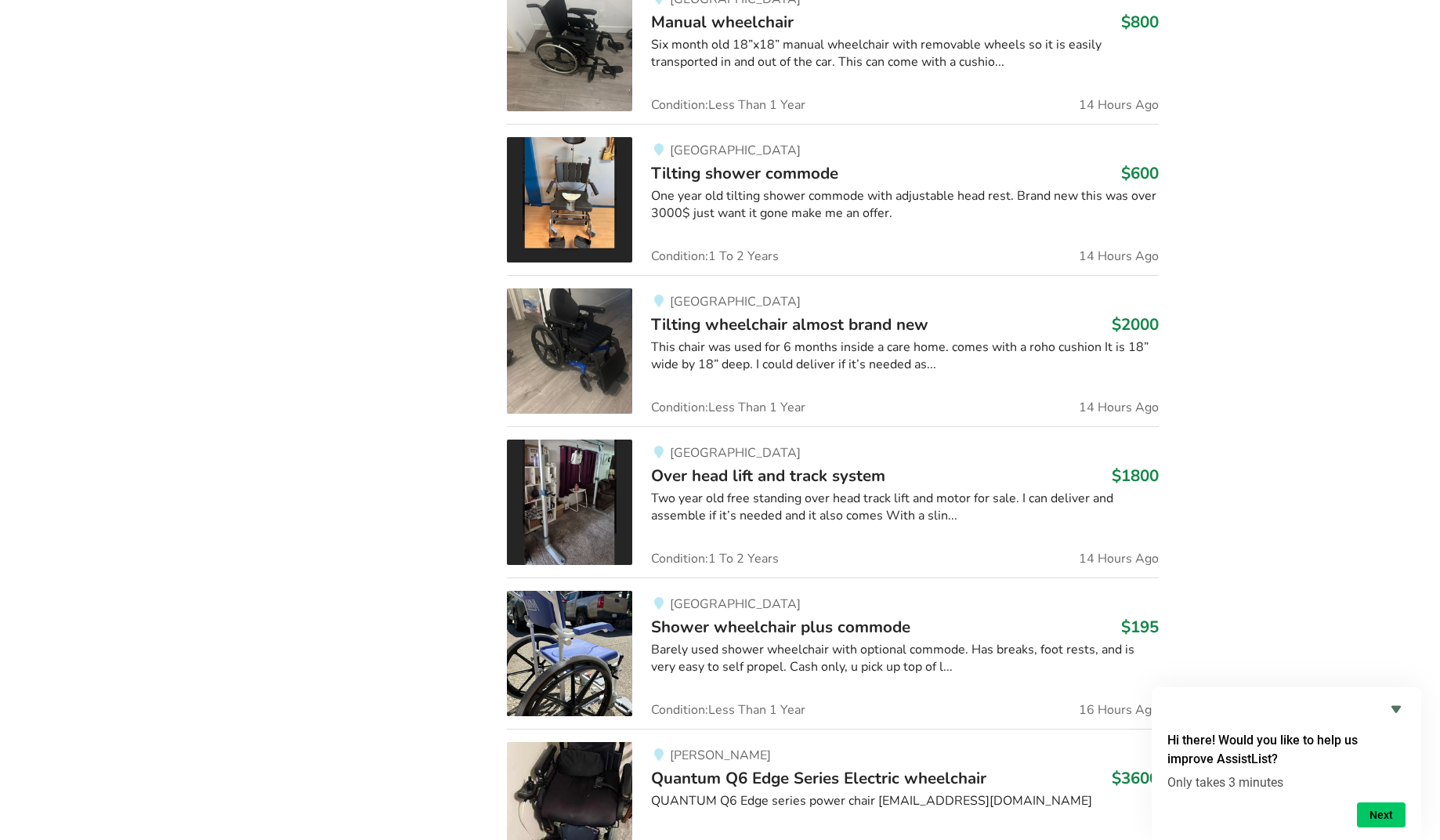
scroll to position [2157, 0]
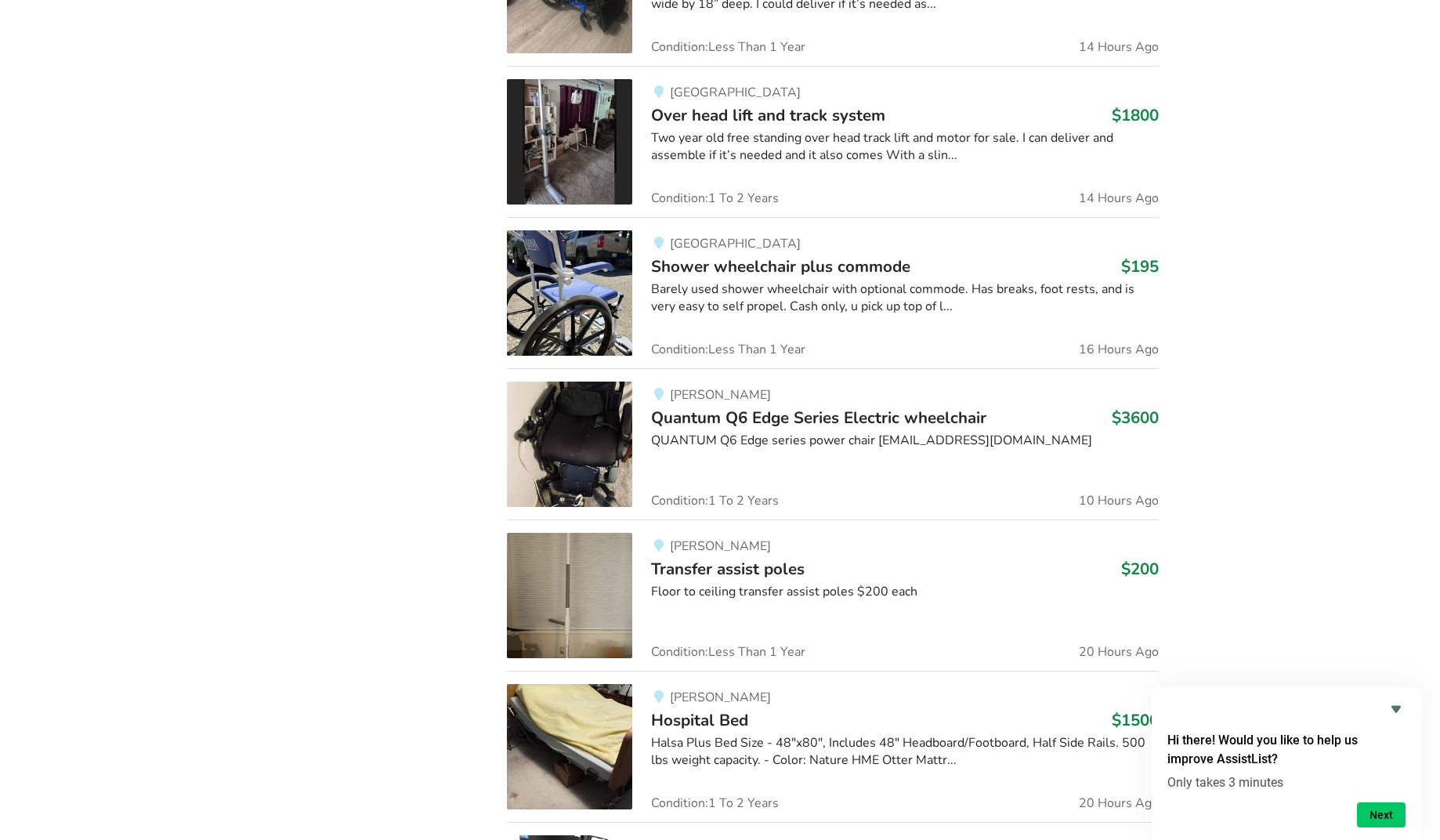
click at [556, 452] on img at bounding box center [570, 444] width 125 height 125
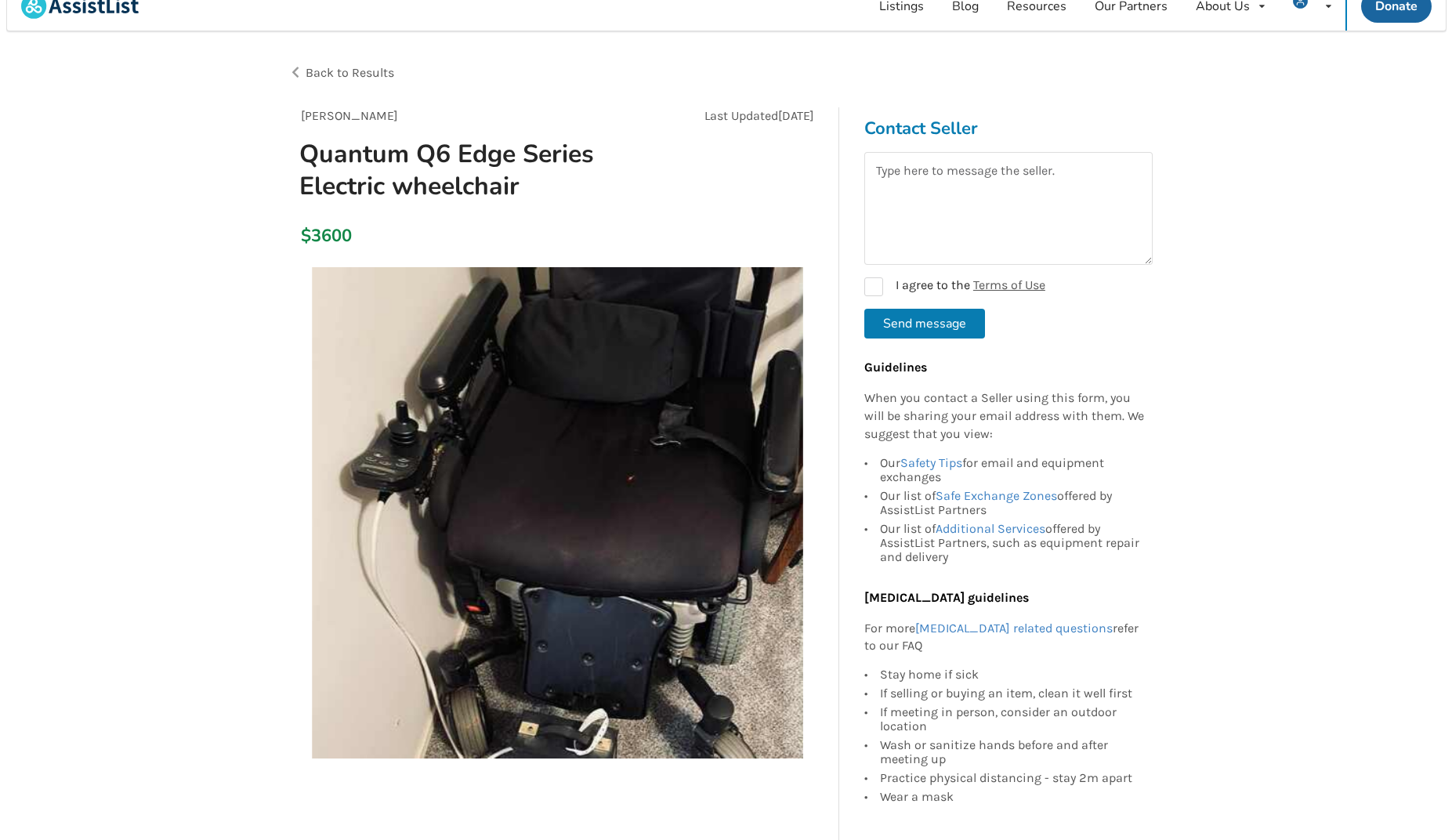
scroll to position [71, 0]
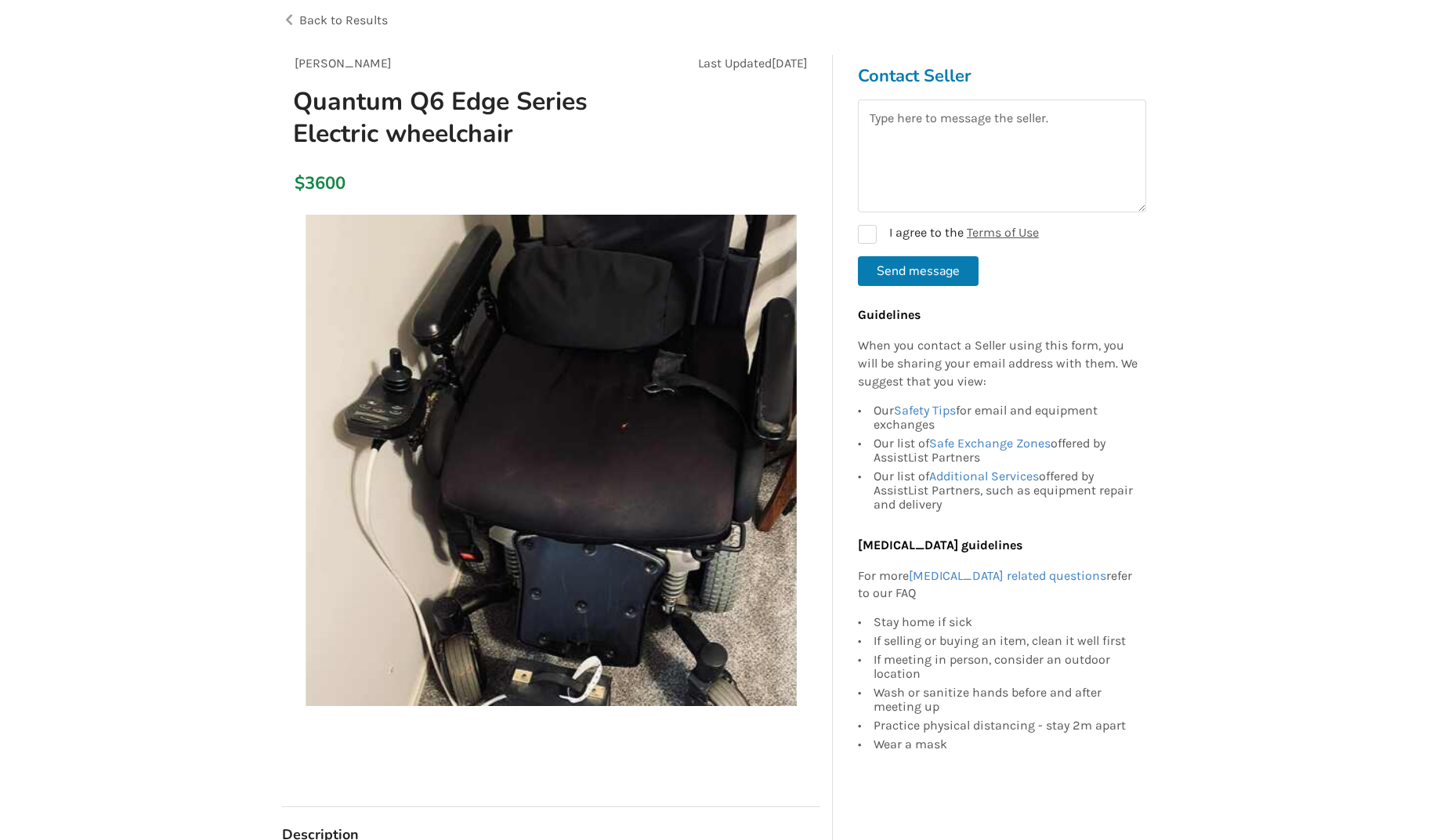
click at [540, 552] on img at bounding box center [552, 460] width 491 height 491
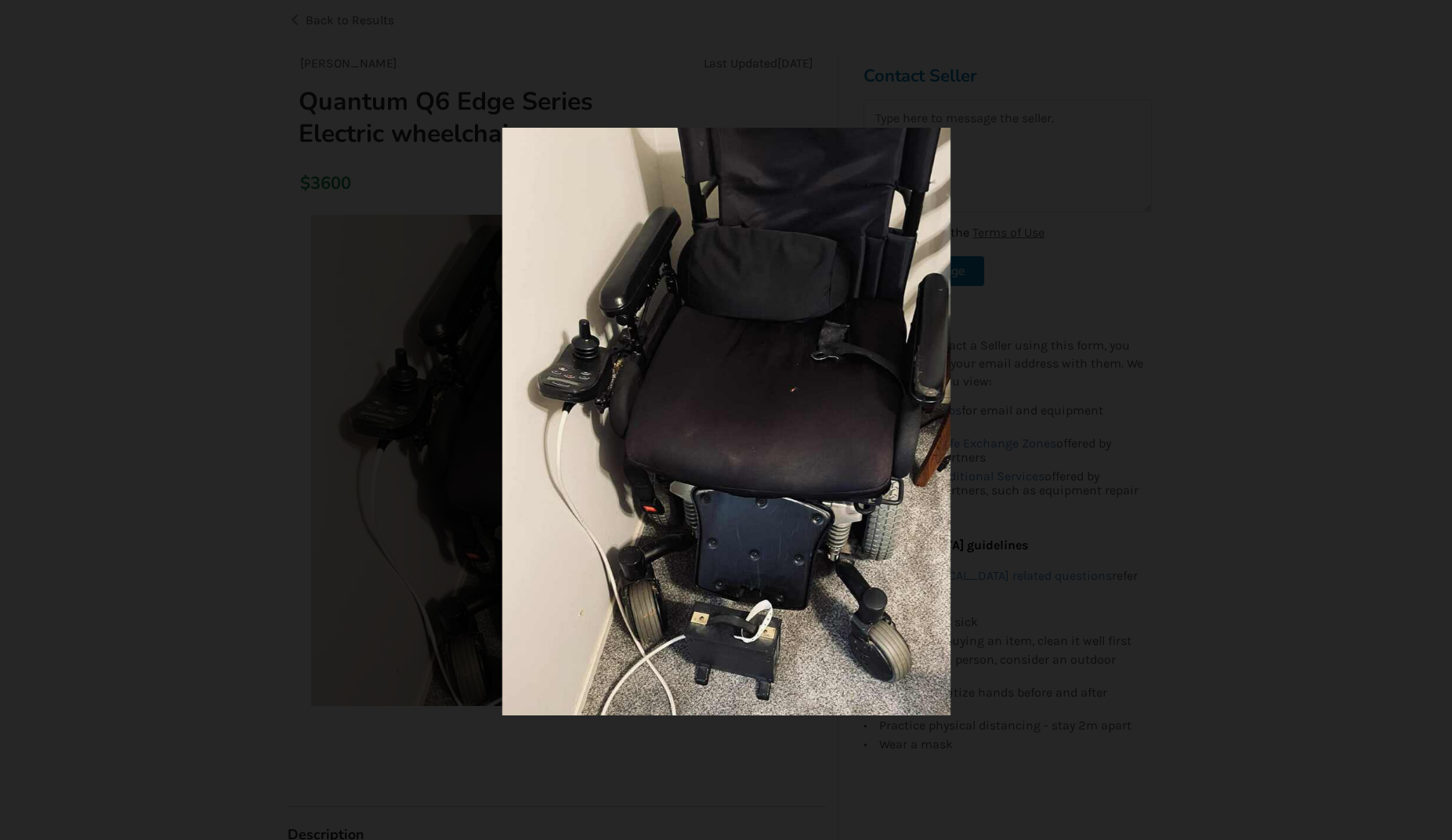
click at [835, 447] on img at bounding box center [726, 421] width 448 height 587
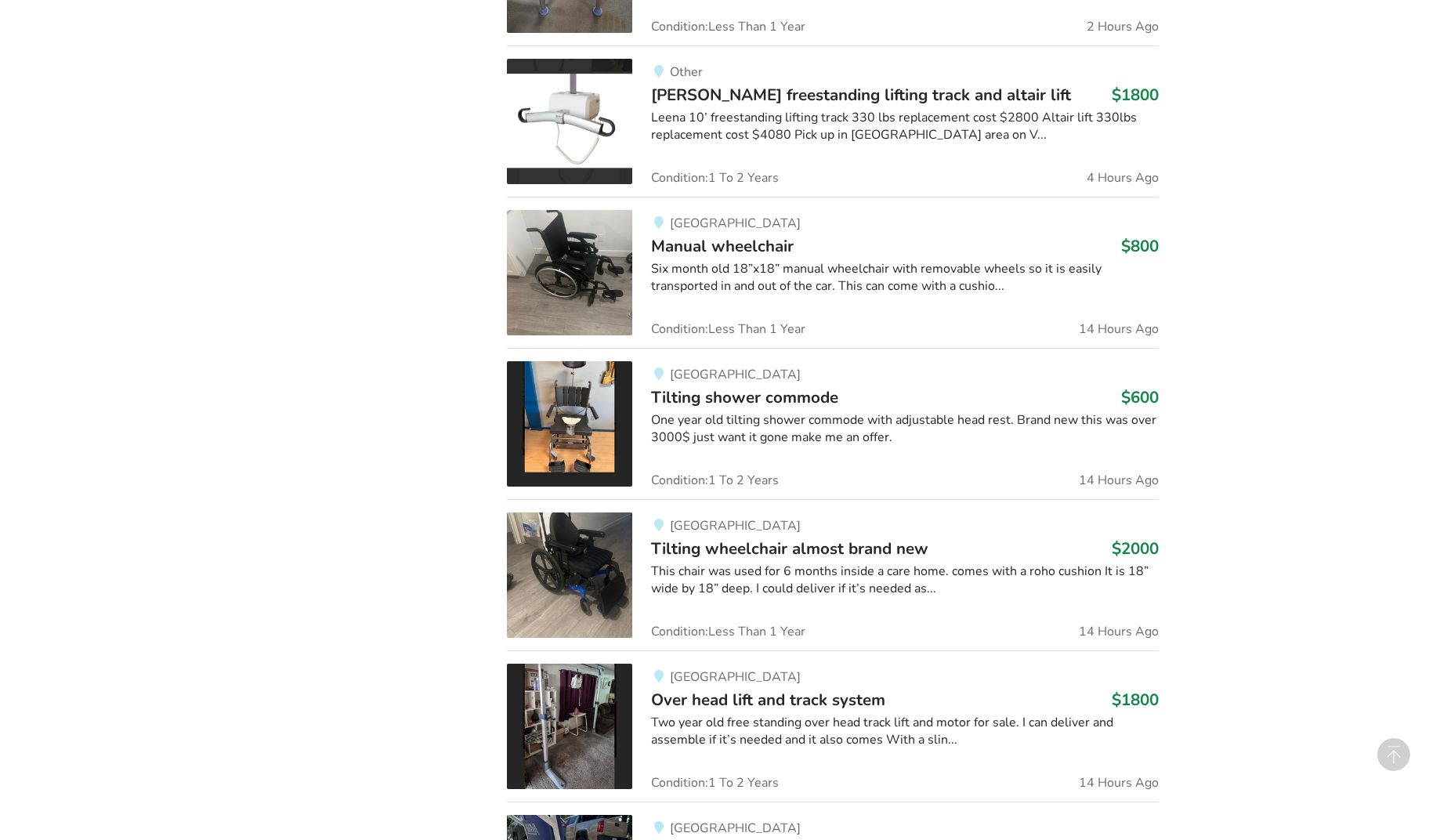
scroll to position [2013, 0]
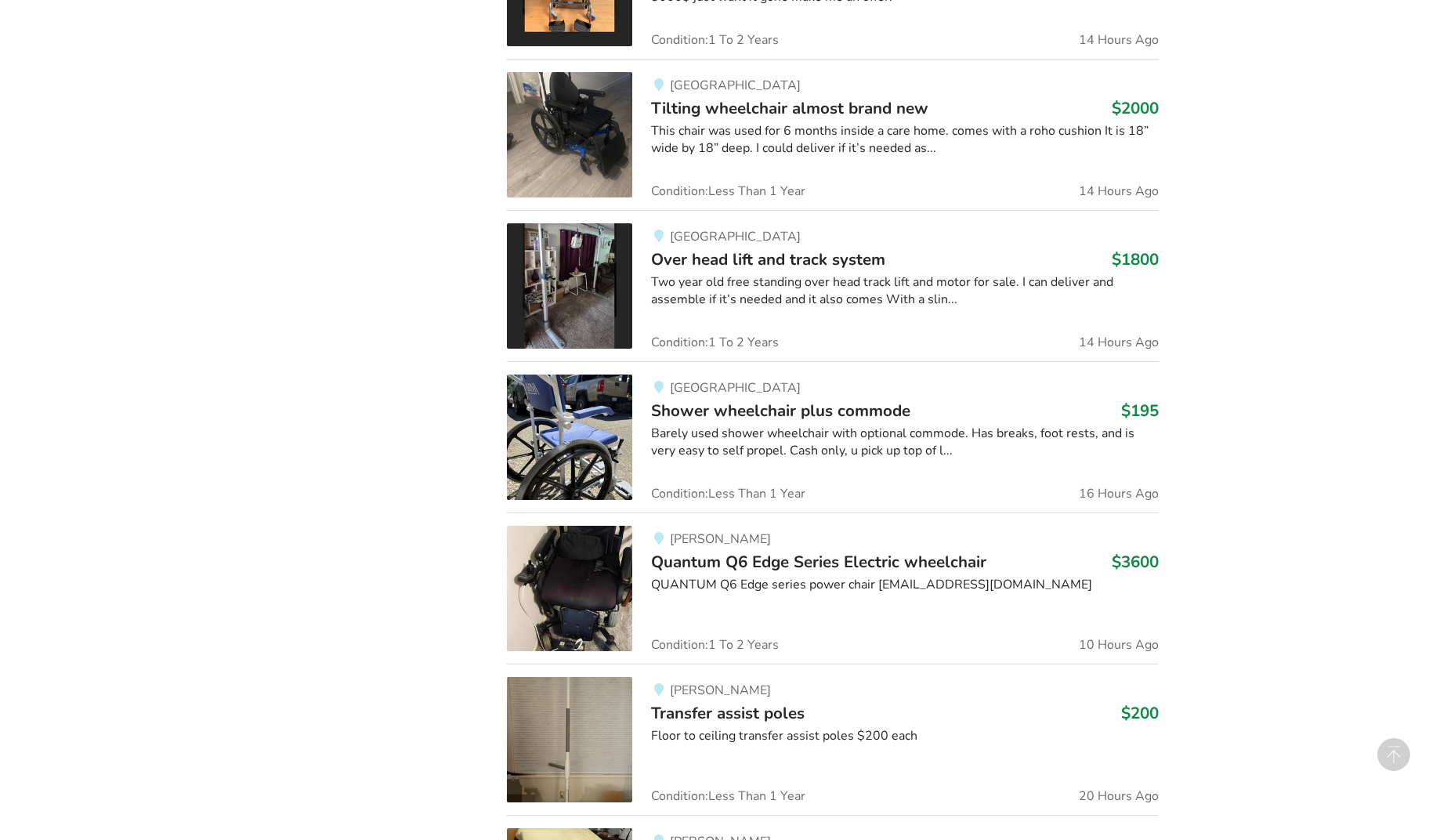
click at [591, 585] on img at bounding box center [570, 588] width 125 height 125
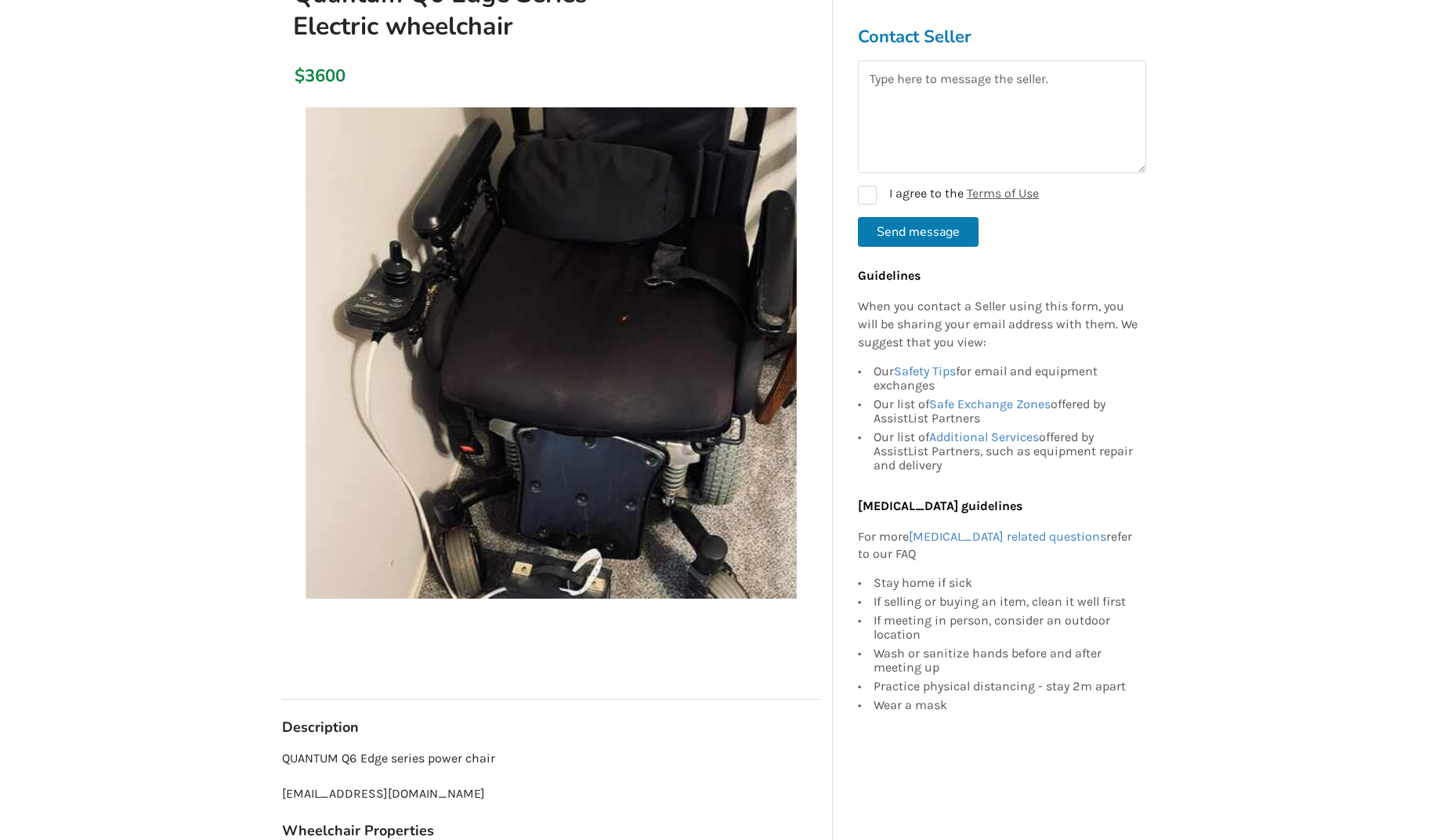
scroll to position [175, 0]
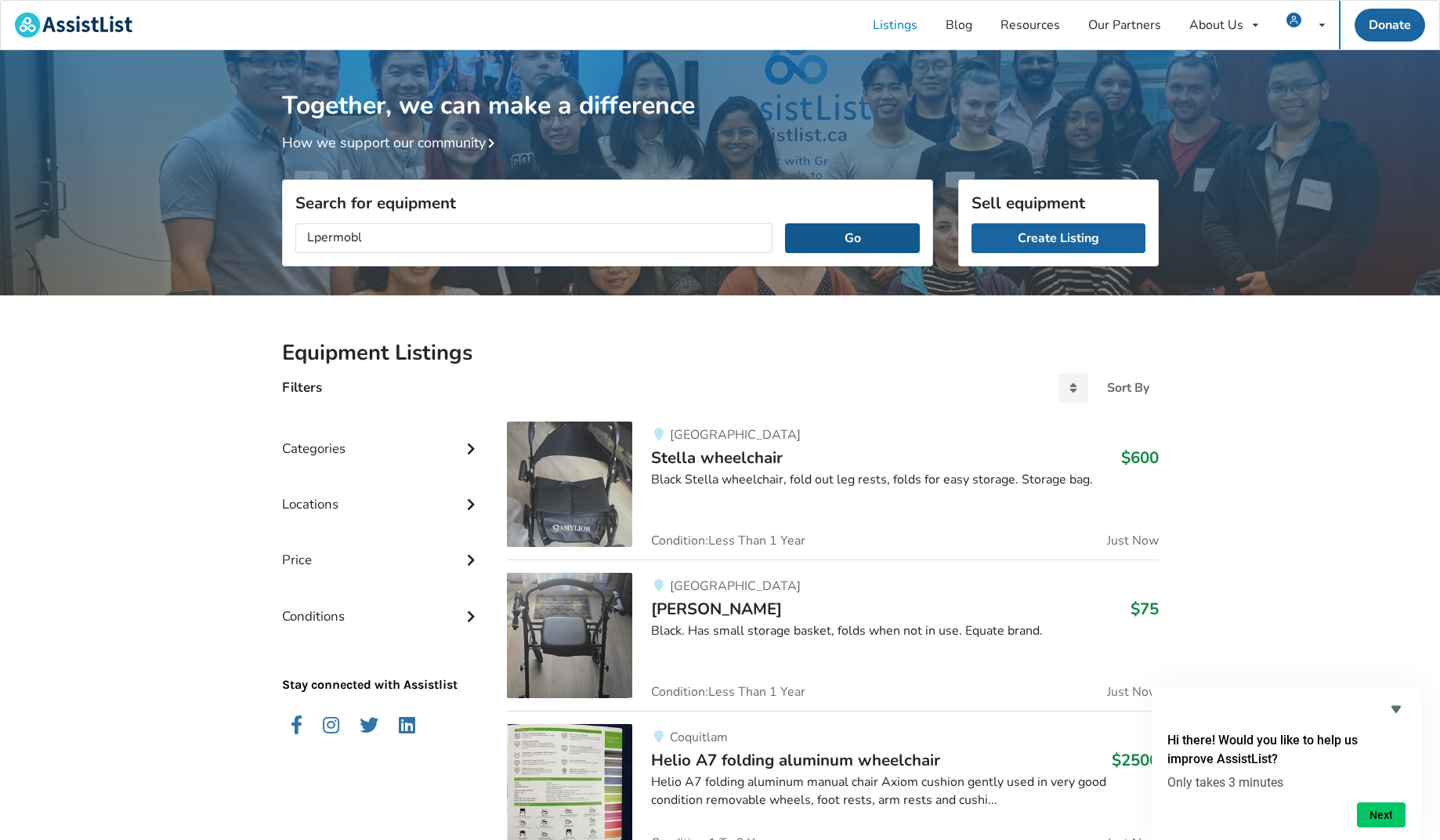
drag, startPoint x: 326, startPoint y: 265, endPoint x: 884, endPoint y: 233, distance: 558.9
click at [884, 233] on button "Go" at bounding box center [852, 239] width 134 height 30
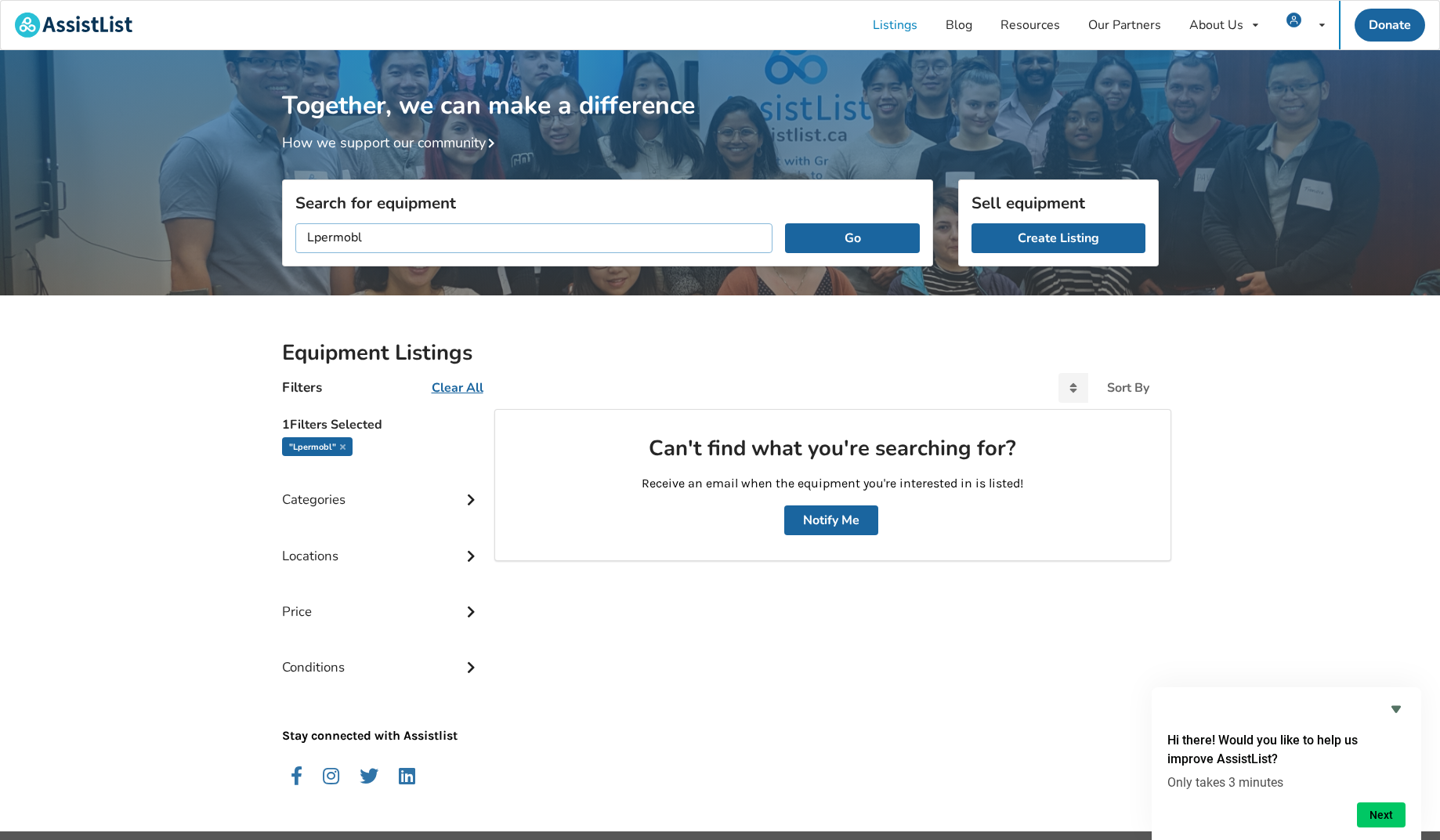
click at [313, 239] on input "Lpermobl" at bounding box center [534, 239] width 478 height 30
type input "permobl"
click at [873, 242] on button "Go" at bounding box center [852, 239] width 134 height 30
click at [478, 498] on icon at bounding box center [471, 498] width 16 height 13
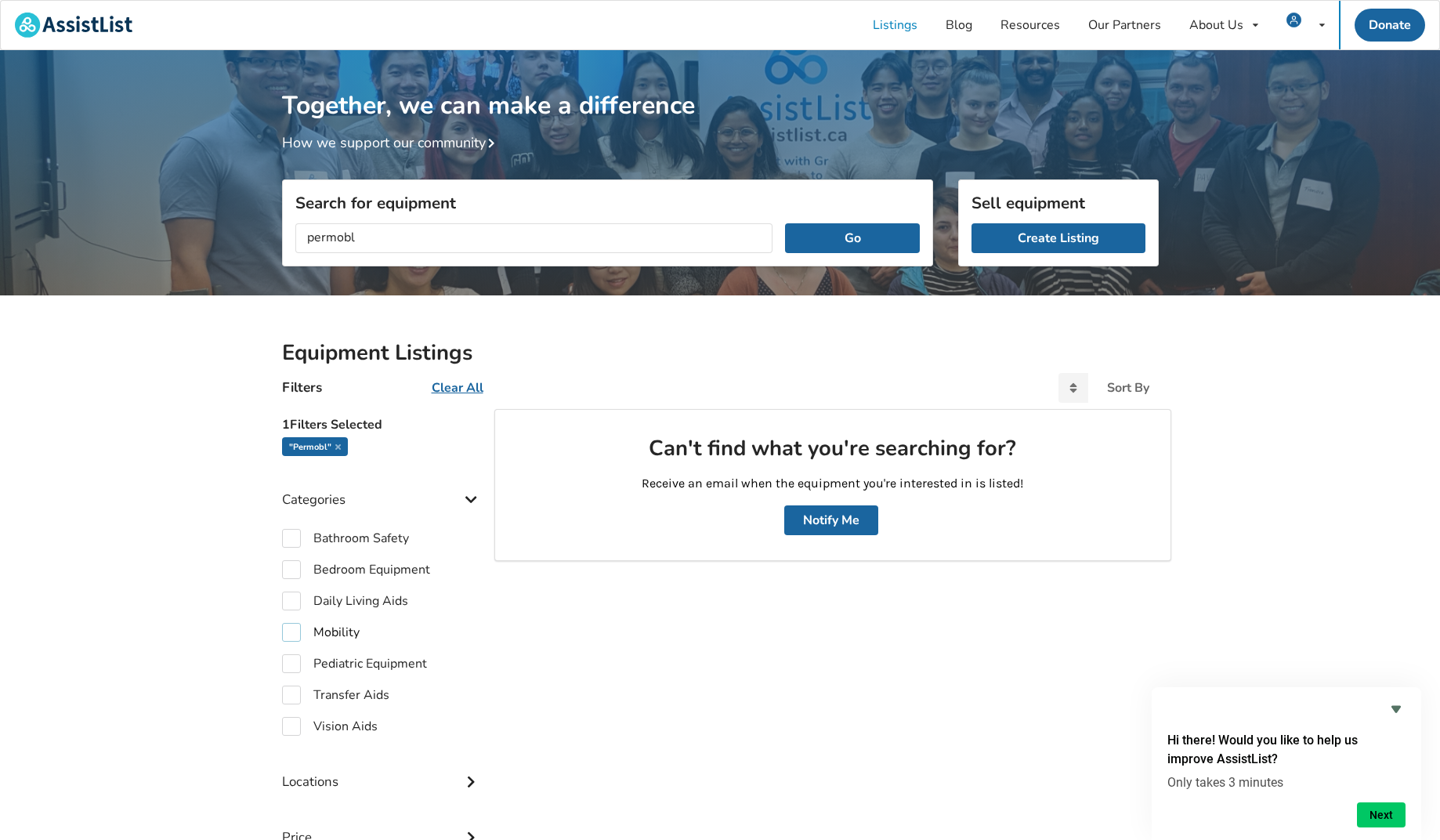
click at [299, 632] on label "Mobility" at bounding box center [321, 632] width 78 height 19
checkbox input "true"
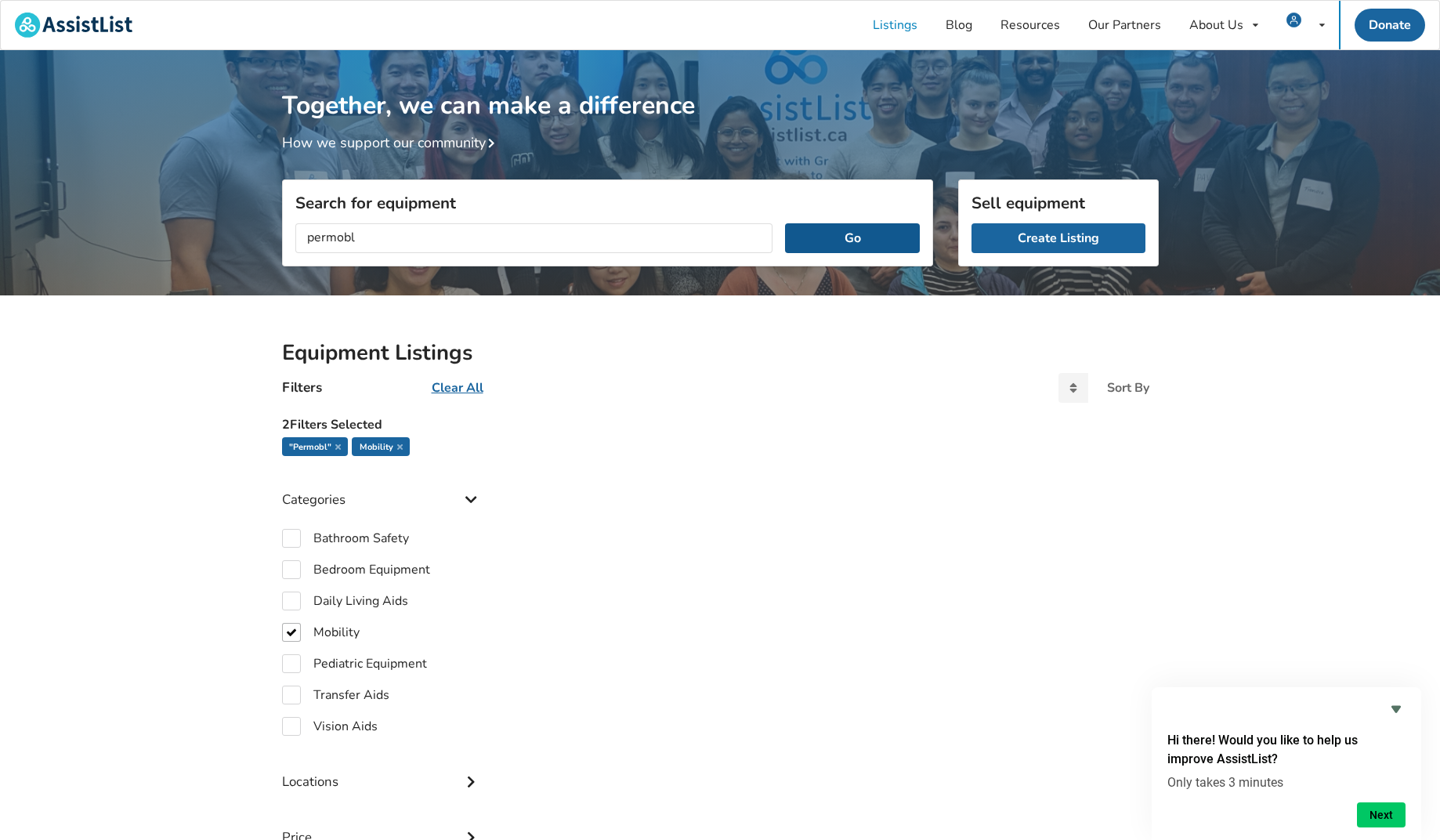
click at [850, 246] on button "Go" at bounding box center [852, 239] width 134 height 30
click at [397, 447] on icon at bounding box center [399, 447] width 6 height 8
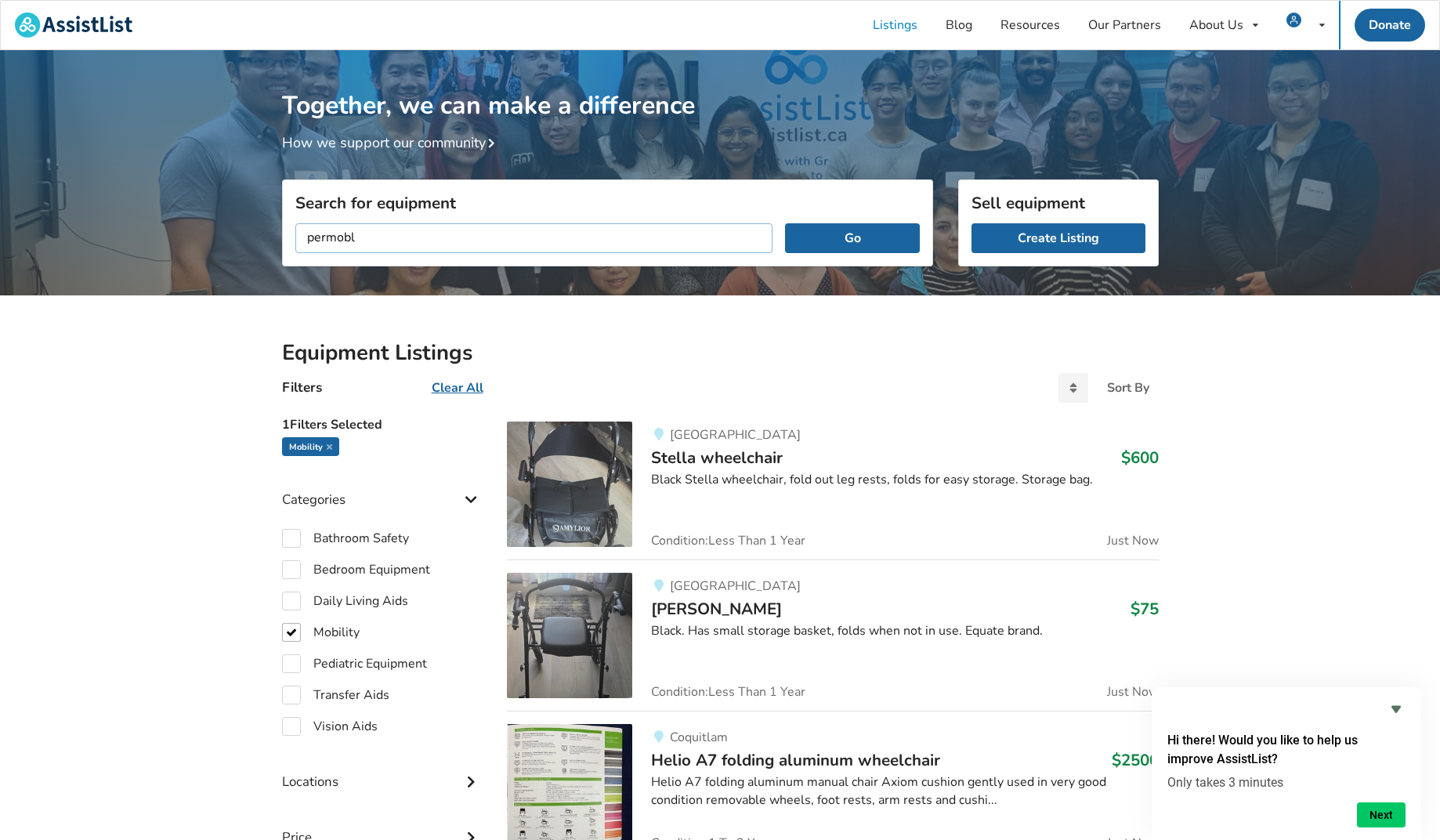
click at [361, 233] on input "permobl" at bounding box center [534, 239] width 478 height 30
click at [863, 241] on button "Go" at bounding box center [852, 239] width 134 height 30
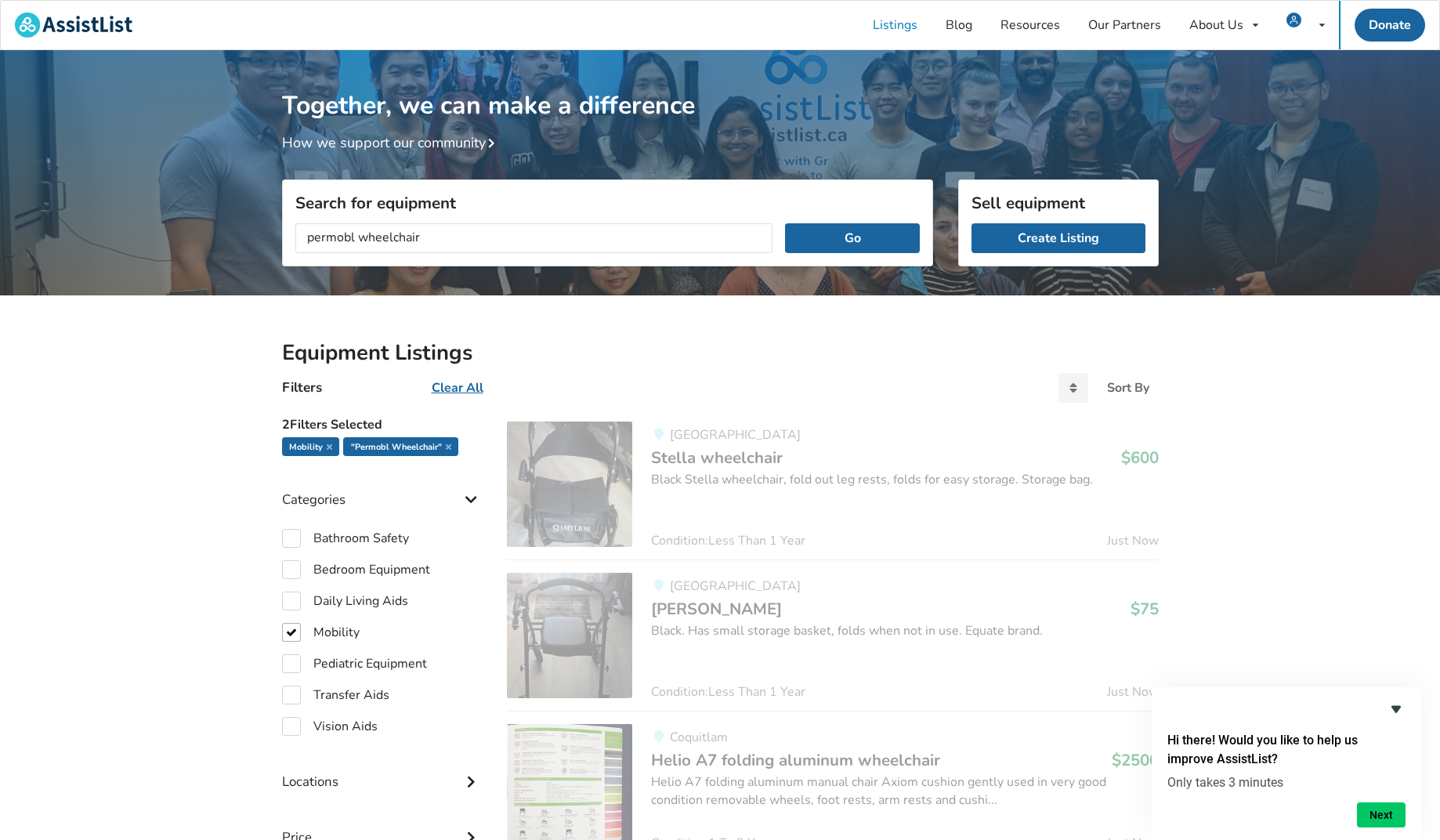
click at [1389, 707] on icon "Hide survey" at bounding box center [1396, 709] width 19 height 19
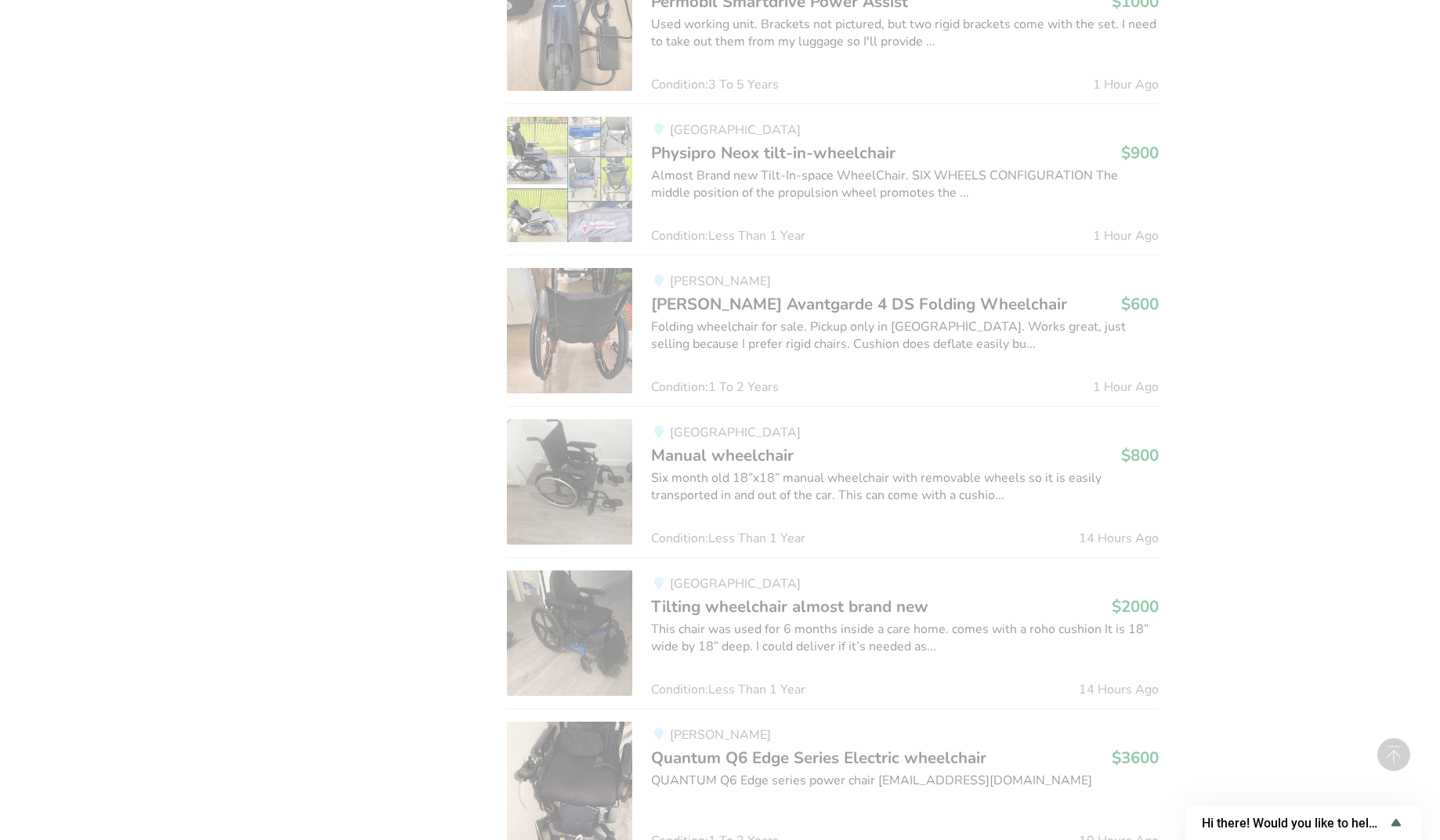
scroll to position [520, 0]
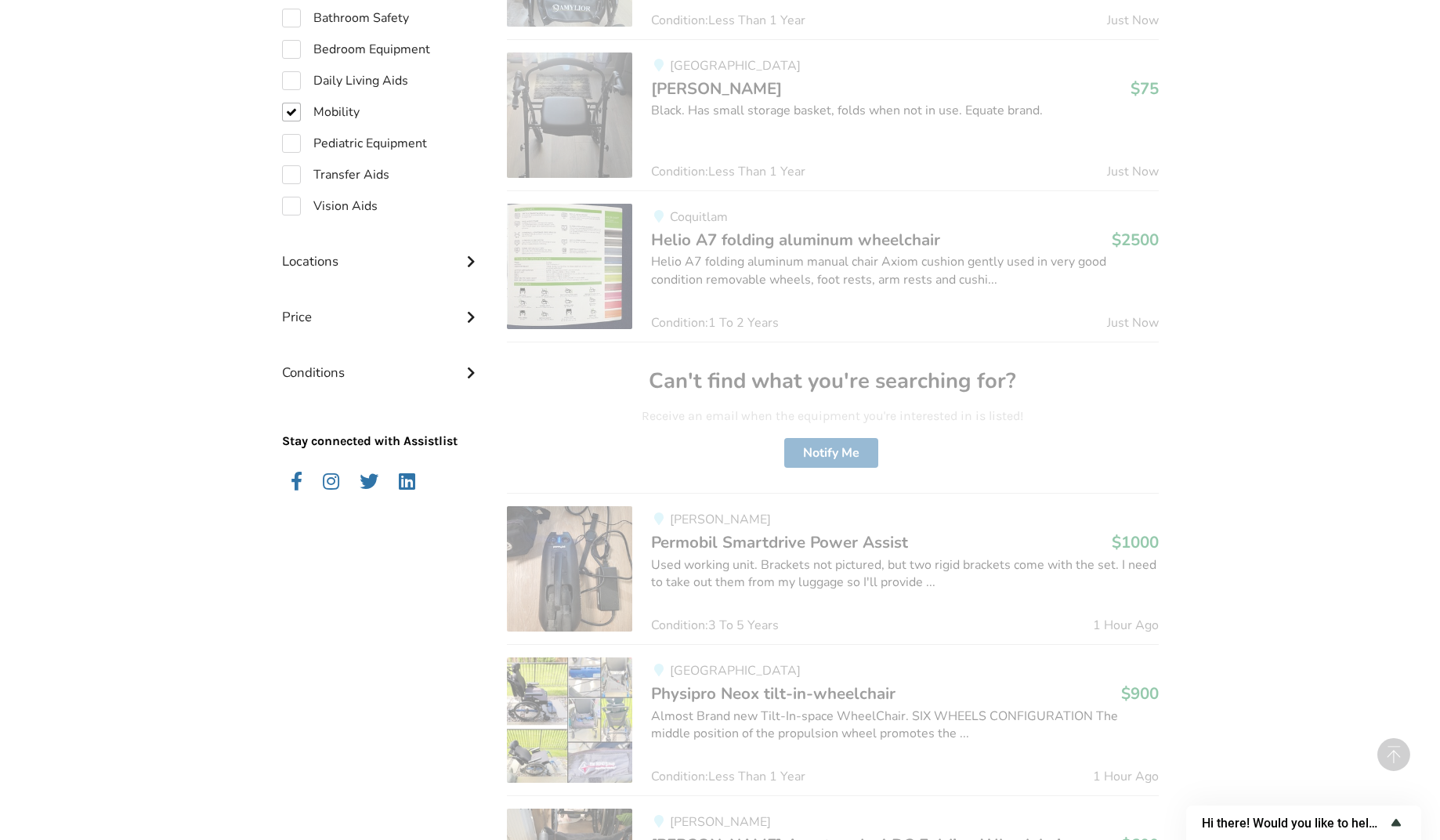
click at [1397, 819] on icon "Show survey - Hi there! Would you like to help us improve AssistList?" at bounding box center [1396, 823] width 19 height 19
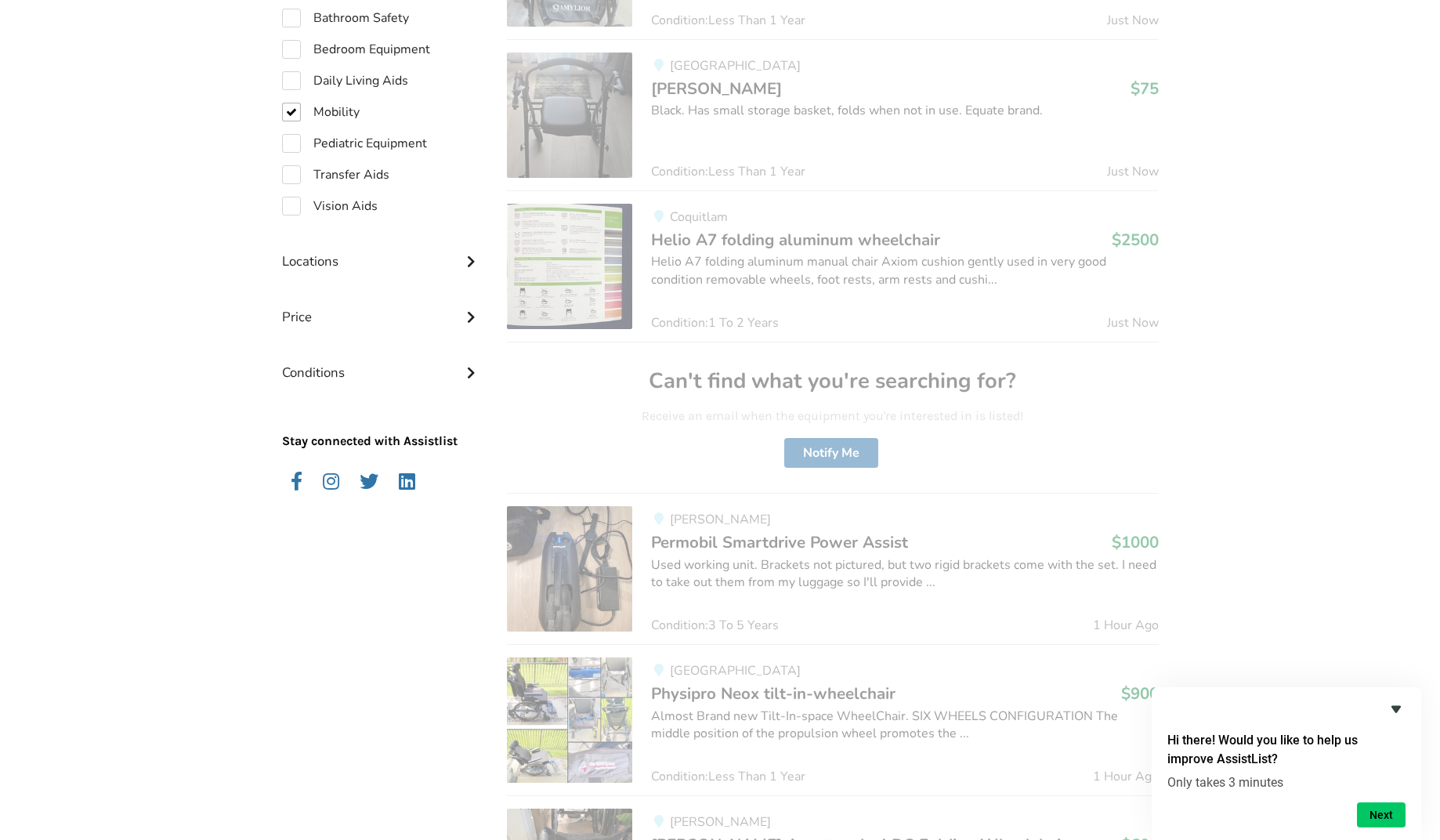
click at [1392, 709] on icon "Hide survey" at bounding box center [1396, 709] width 19 height 19
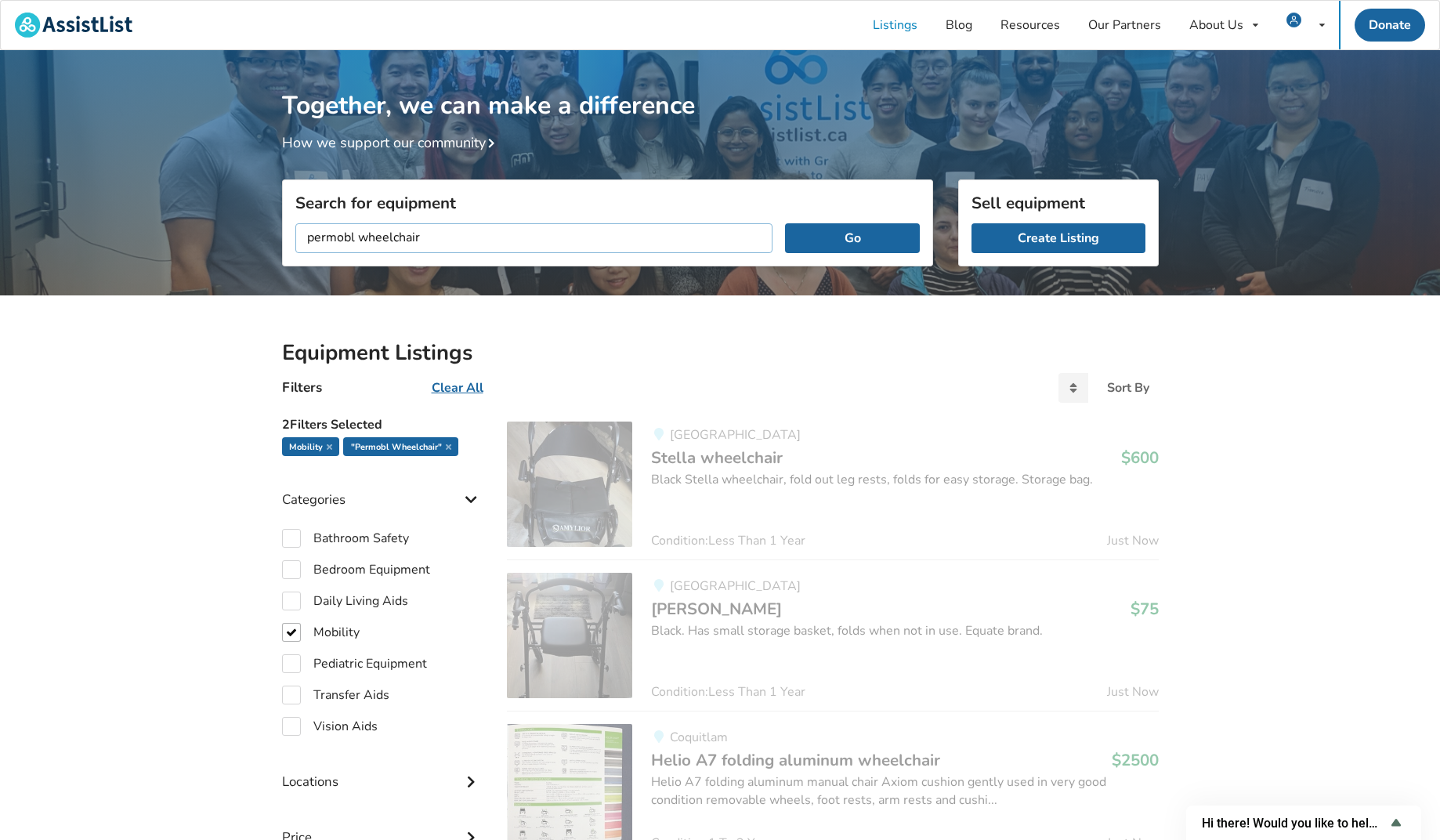
drag, startPoint x: 354, startPoint y: 239, endPoint x: 365, endPoint y: 257, distance: 21.1
click at [358, 246] on input "permobl wheelchair" at bounding box center [534, 239] width 478 height 30
type input "Power wheelchair"
click at [874, 241] on button "Go" at bounding box center [852, 239] width 134 height 30
click at [819, 242] on button "Go" at bounding box center [852, 239] width 134 height 30
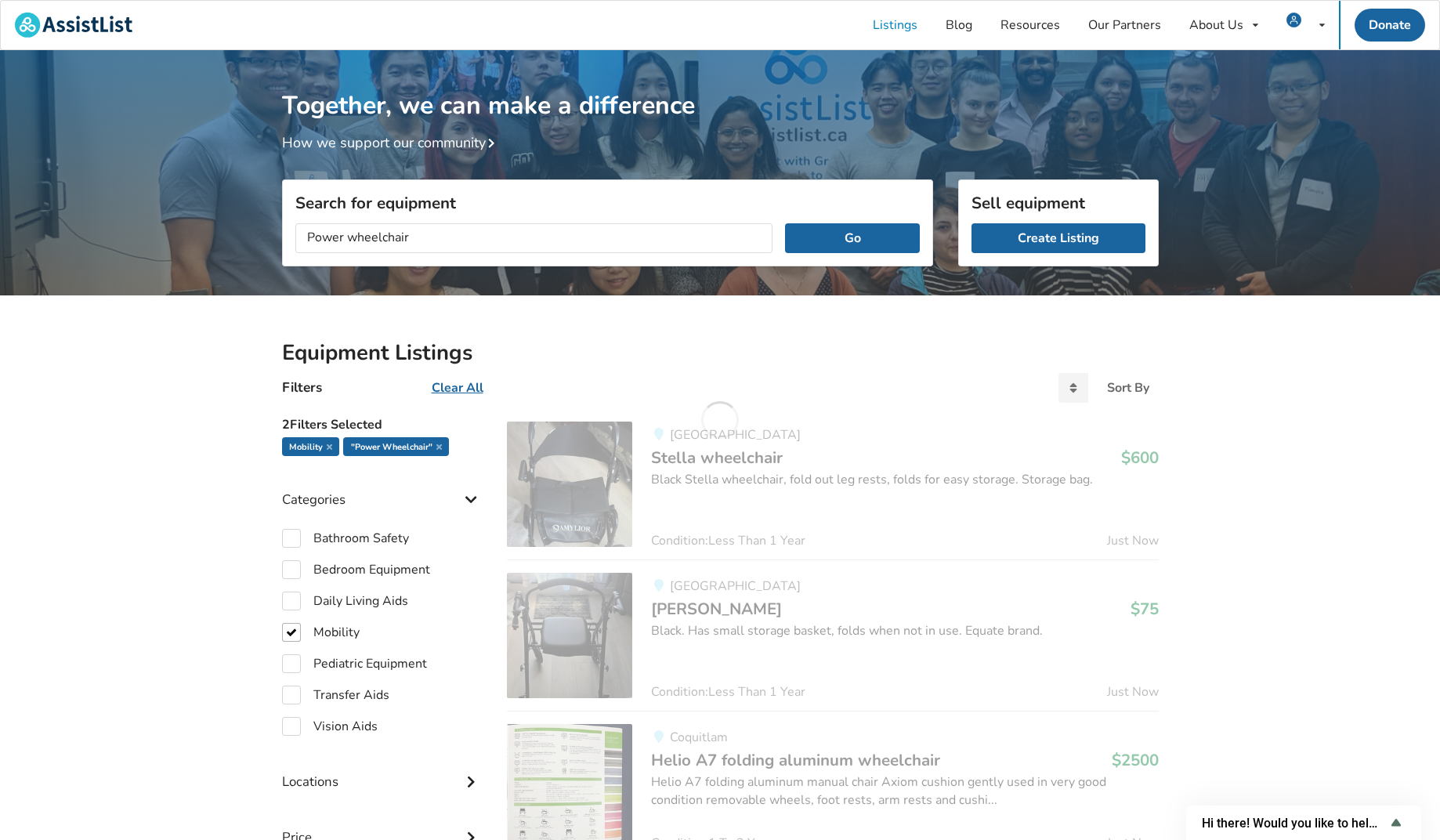
click at [323, 448] on div "Mobility" at bounding box center [311, 447] width 57 height 19
click at [330, 445] on icon at bounding box center [329, 447] width 6 height 8
checkbox input "false"
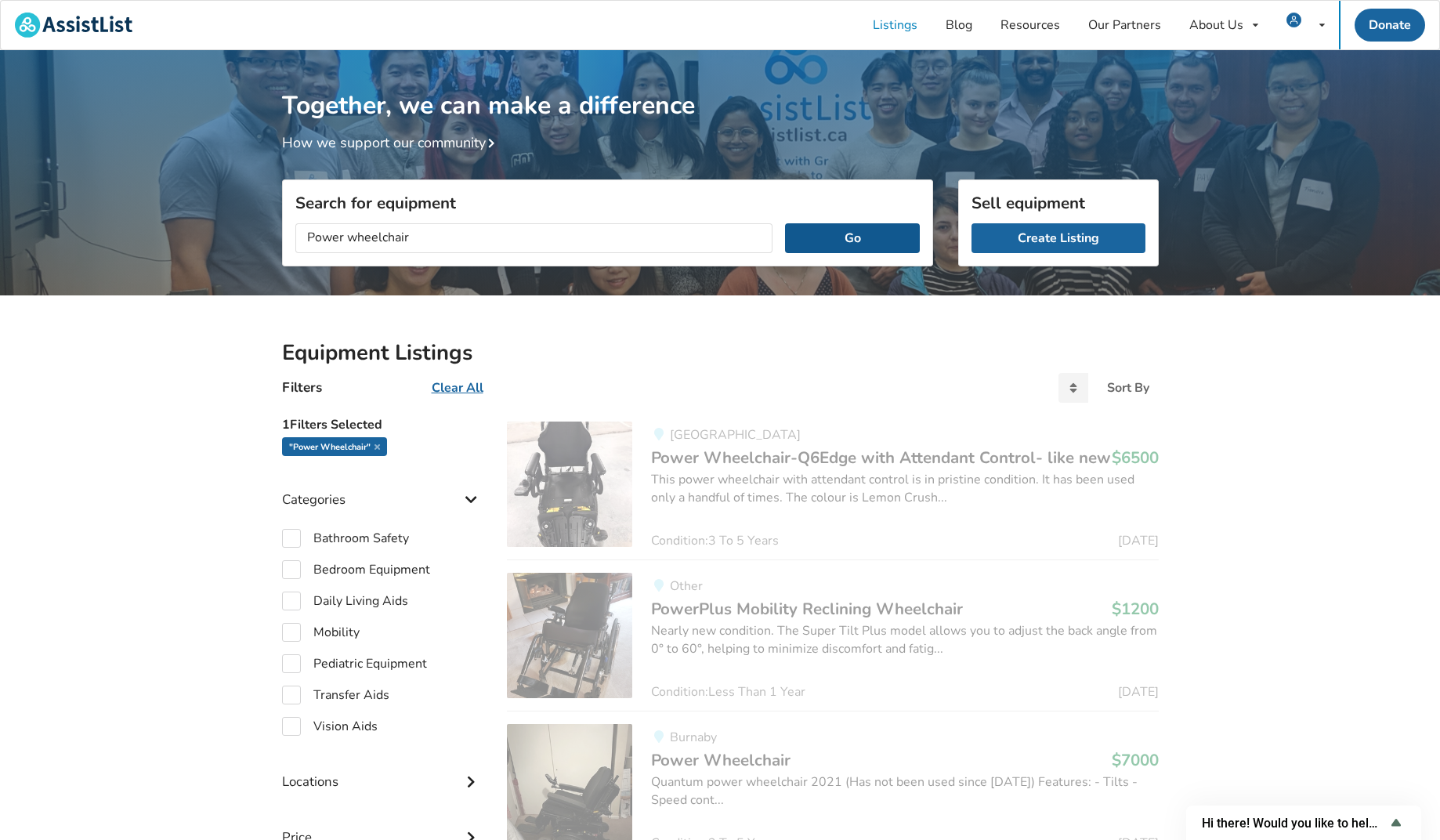
click at [868, 236] on button "Go" at bounding box center [852, 239] width 134 height 30
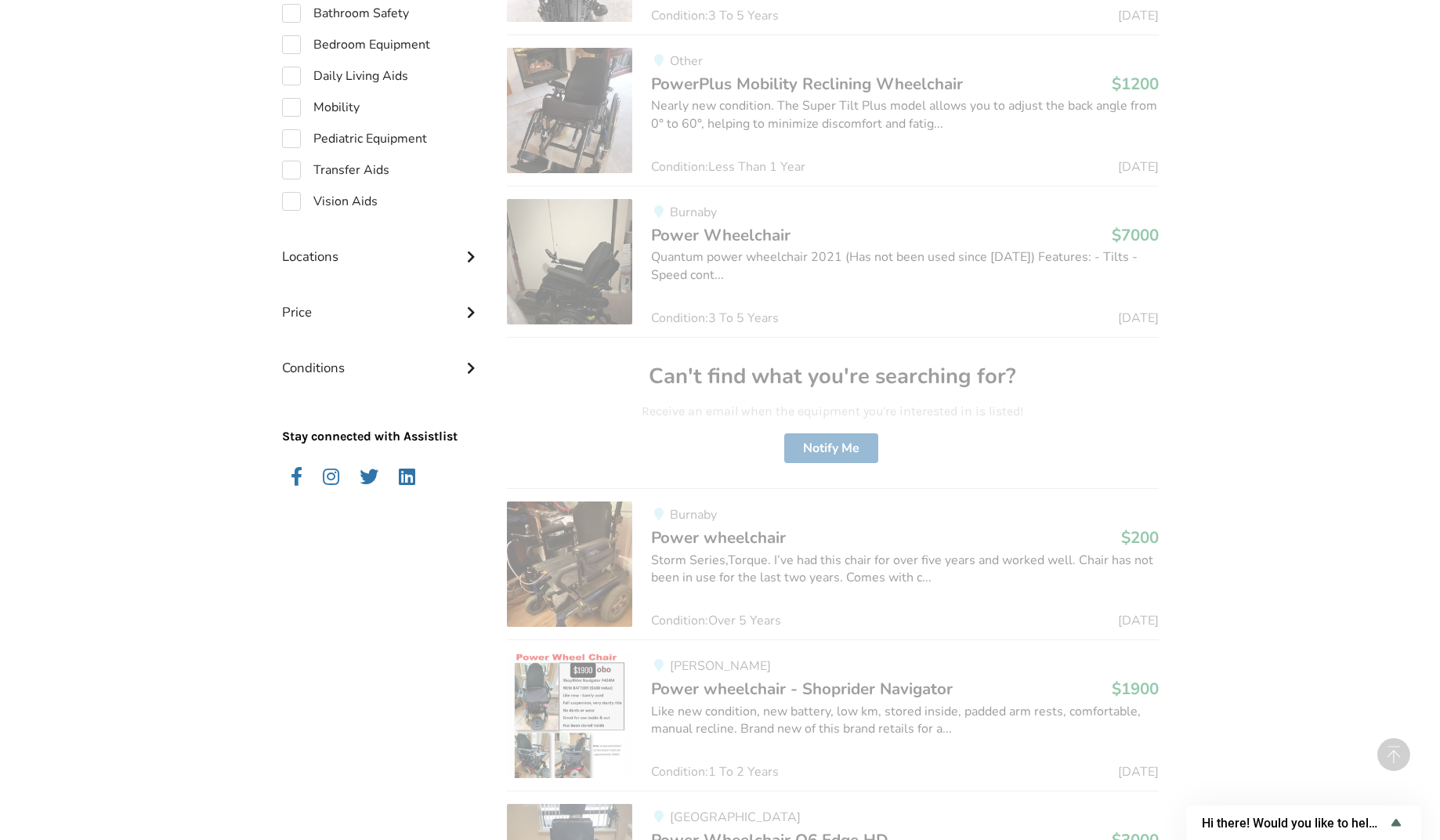
scroll to position [528, 0]
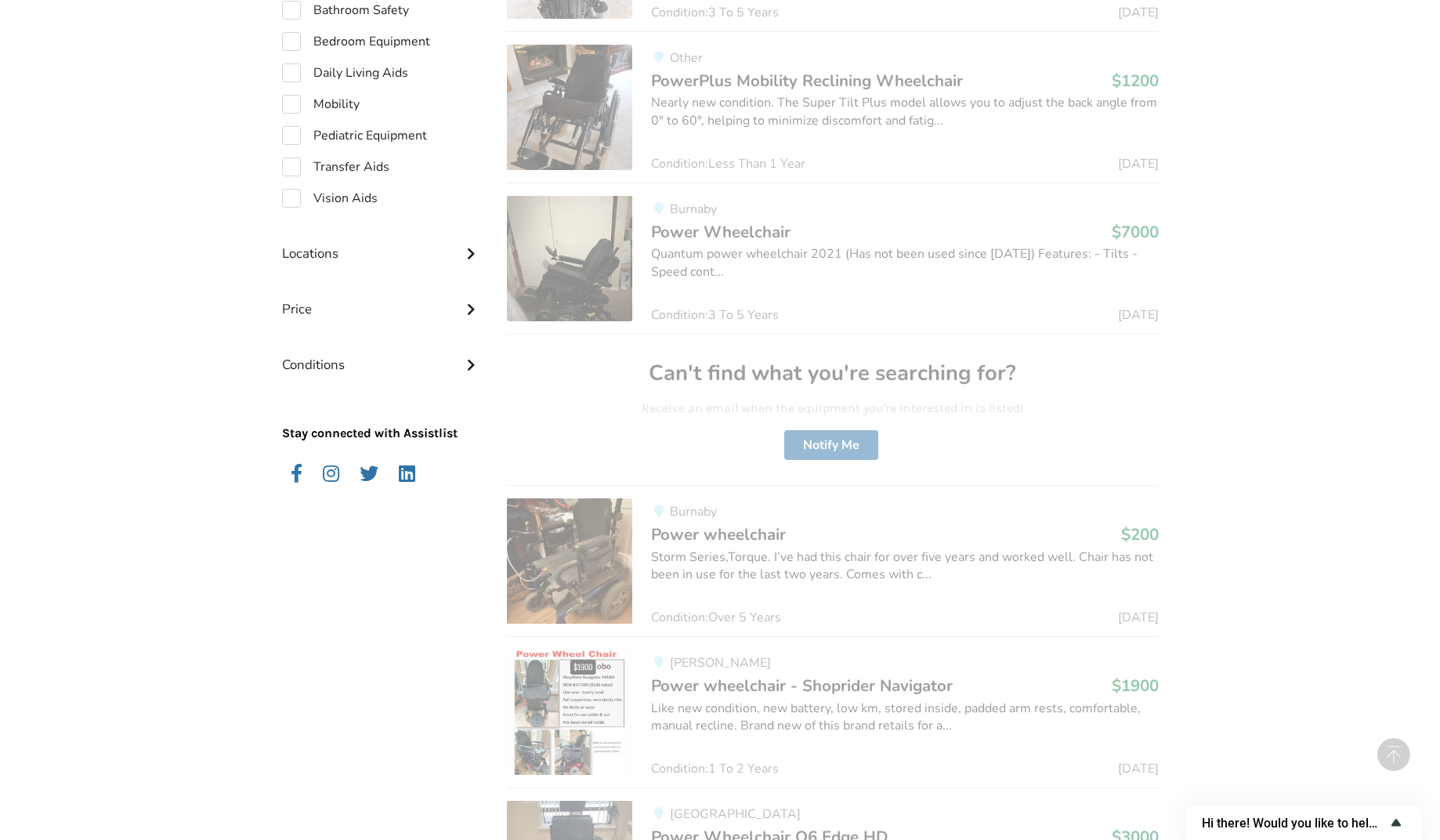
click at [1398, 823] on icon "Show survey - Hi there! Would you like to help us improve AssistList?" at bounding box center [1396, 822] width 10 height 7
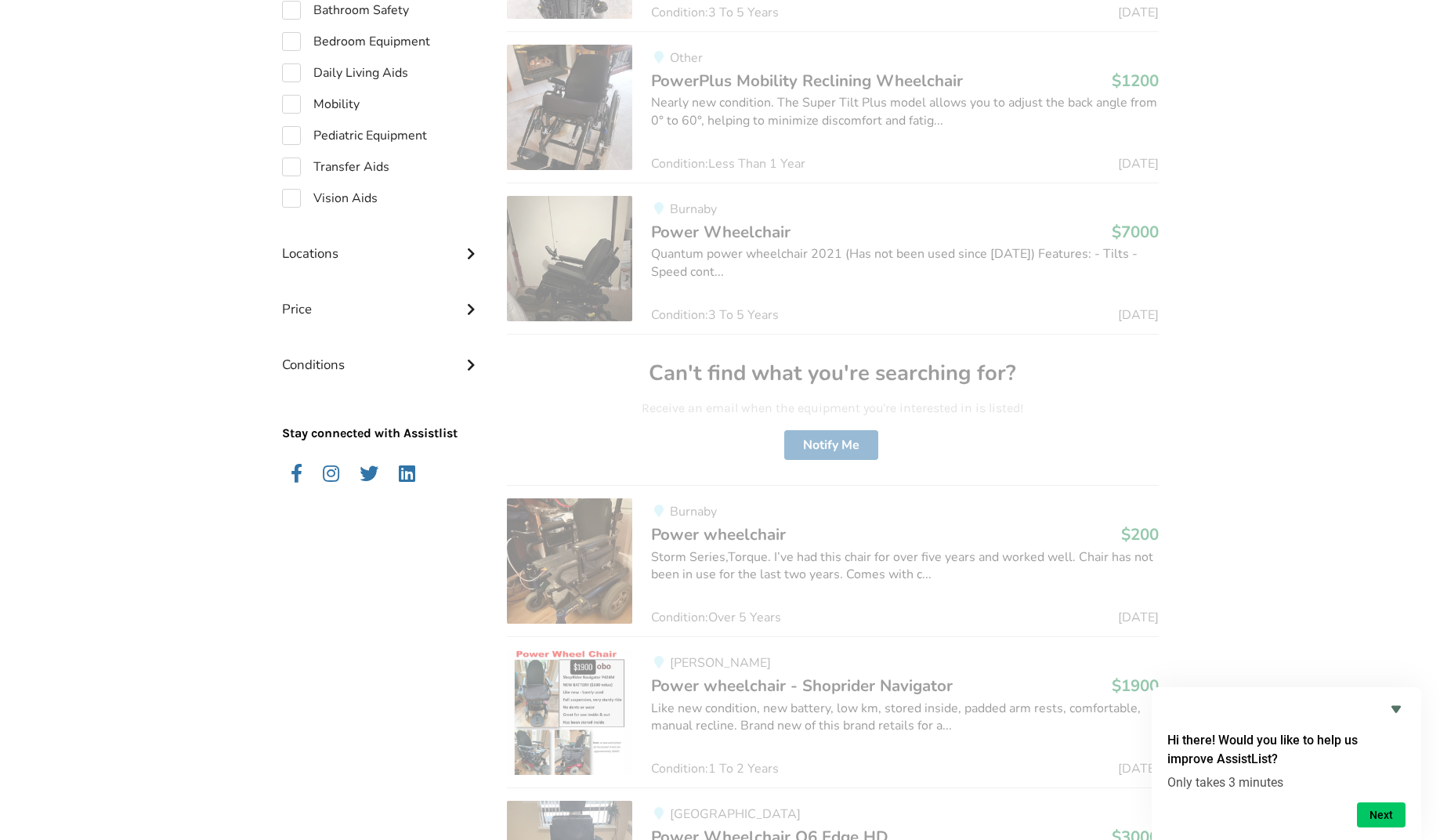
click at [1396, 706] on icon "Hide survey" at bounding box center [1396, 709] width 10 height 7
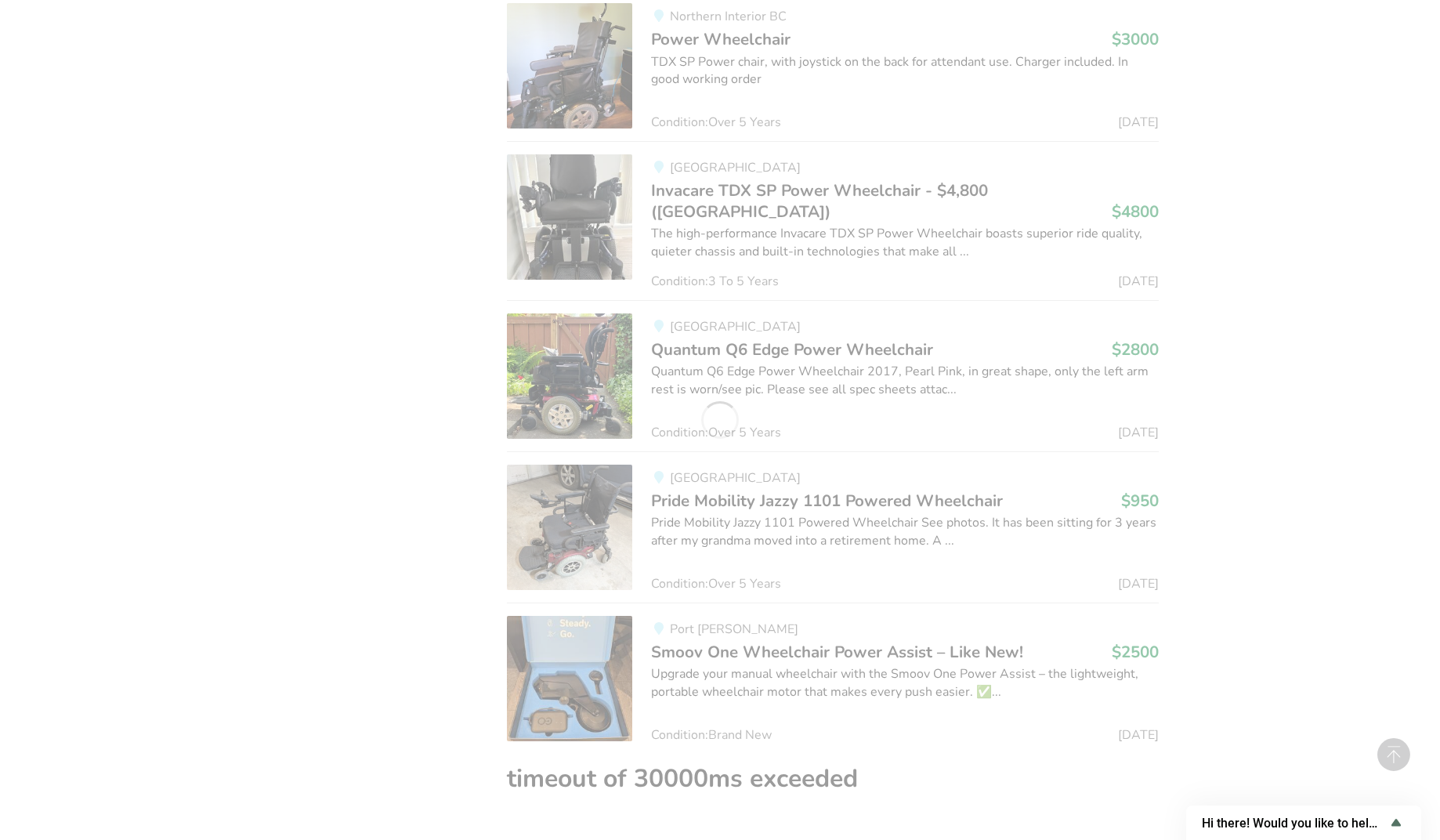
scroll to position [2881, 0]
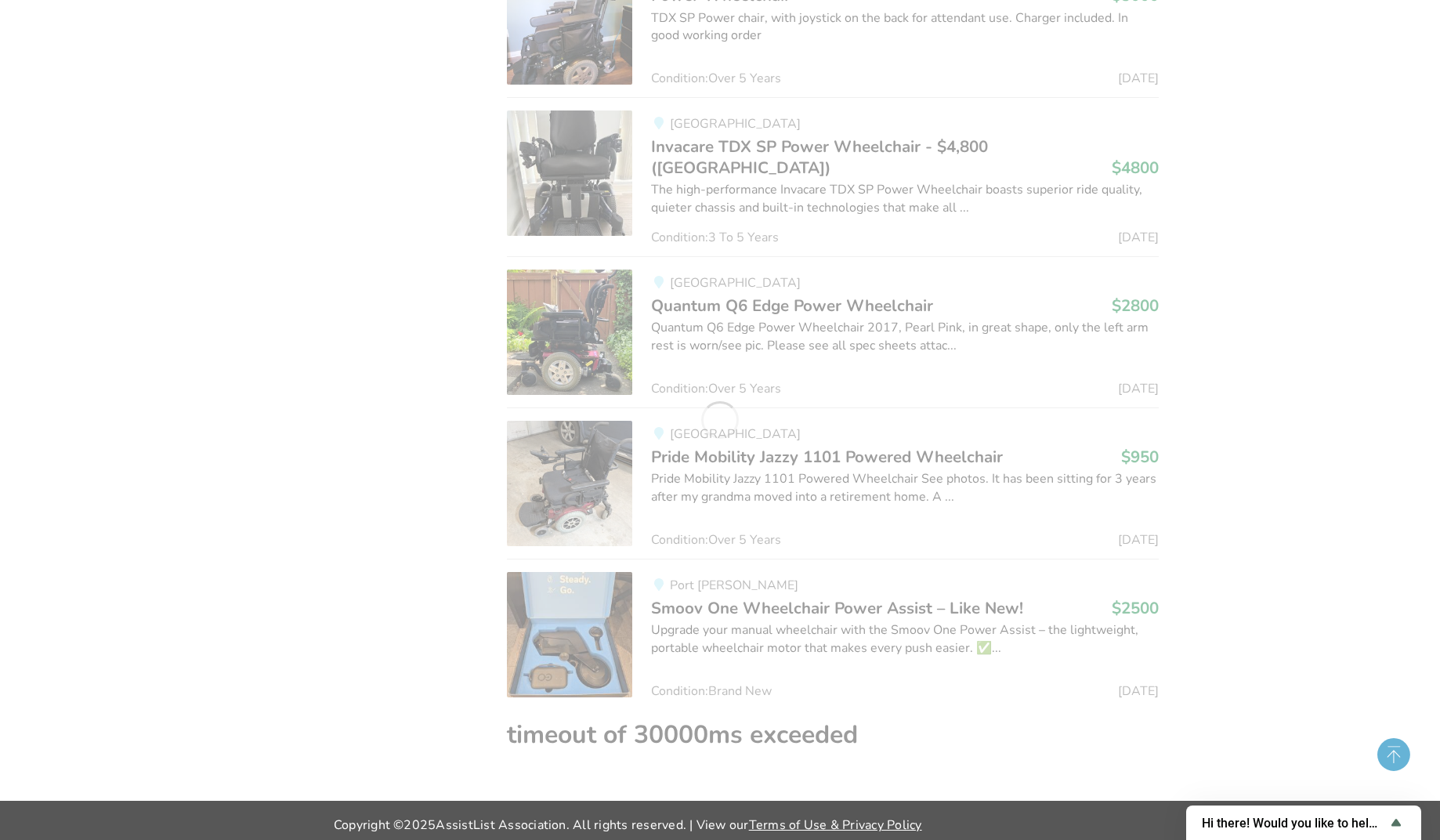
click at [1392, 762] on circle at bounding box center [1394, 754] width 33 height 33
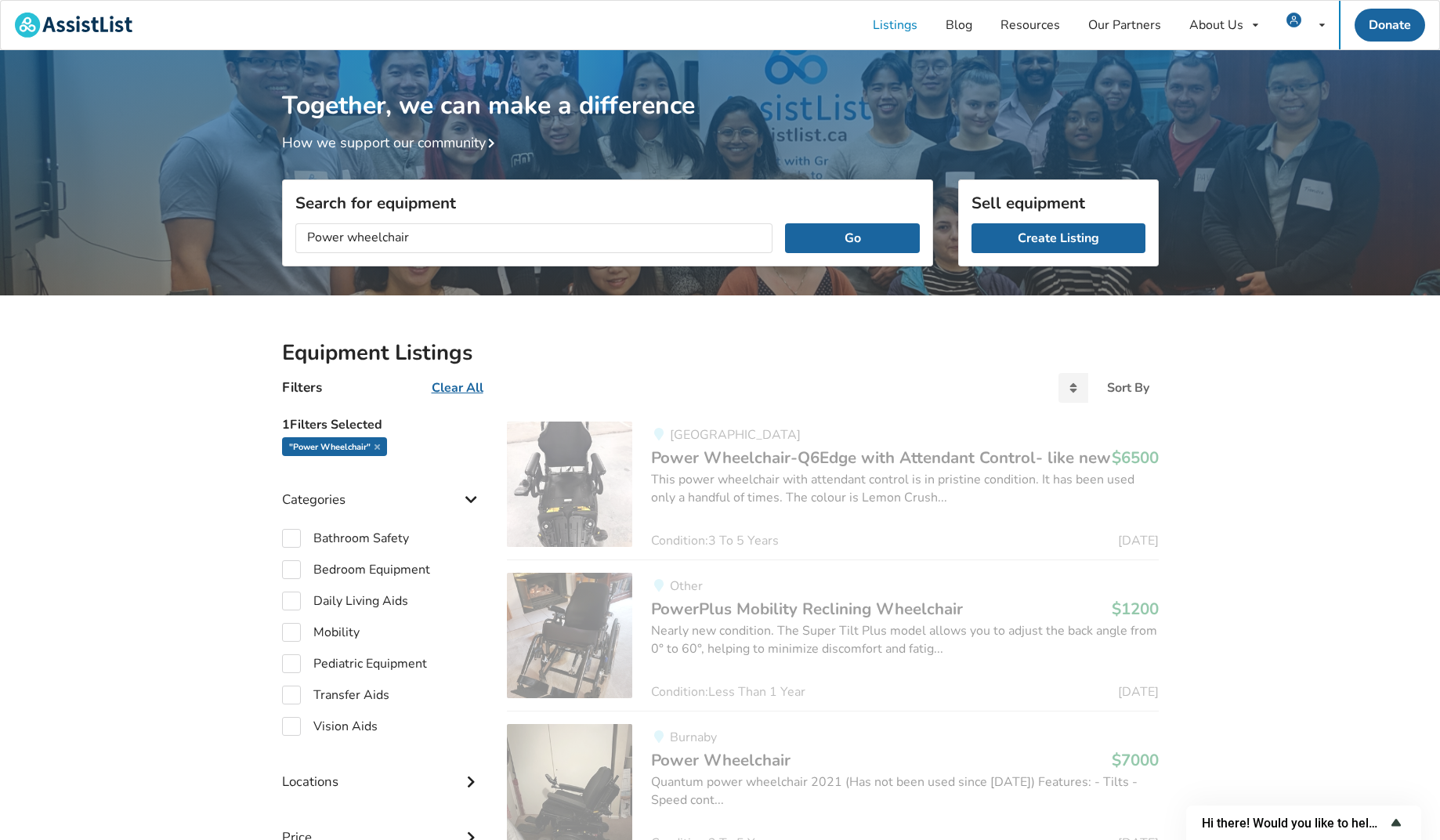
click at [1394, 822] on icon "Show survey - Hi there! Would you like to help us improve AssistList?" at bounding box center [1396, 822] width 10 height 7
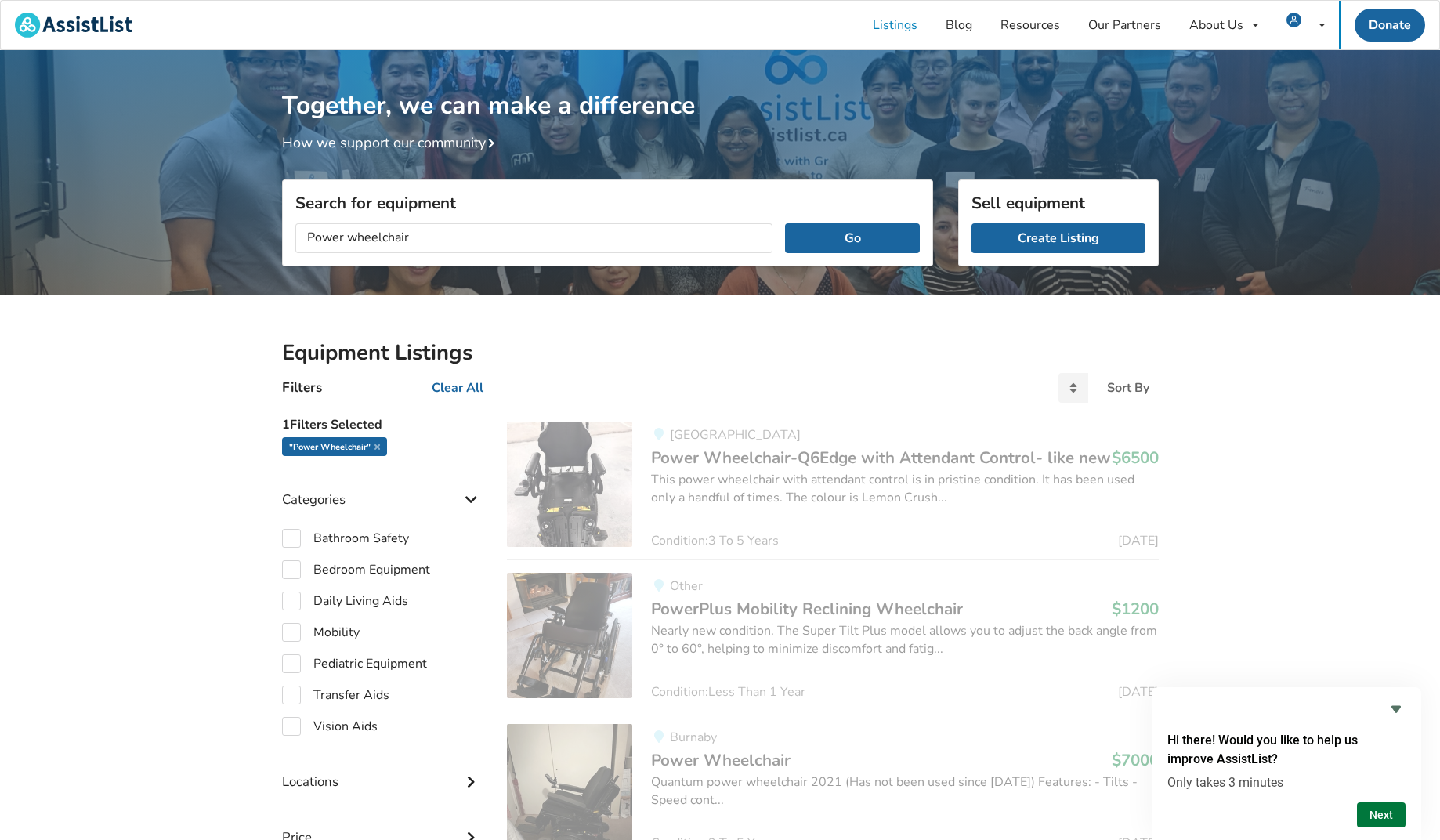
click at [1382, 811] on button "Next" at bounding box center [1381, 815] width 48 height 25
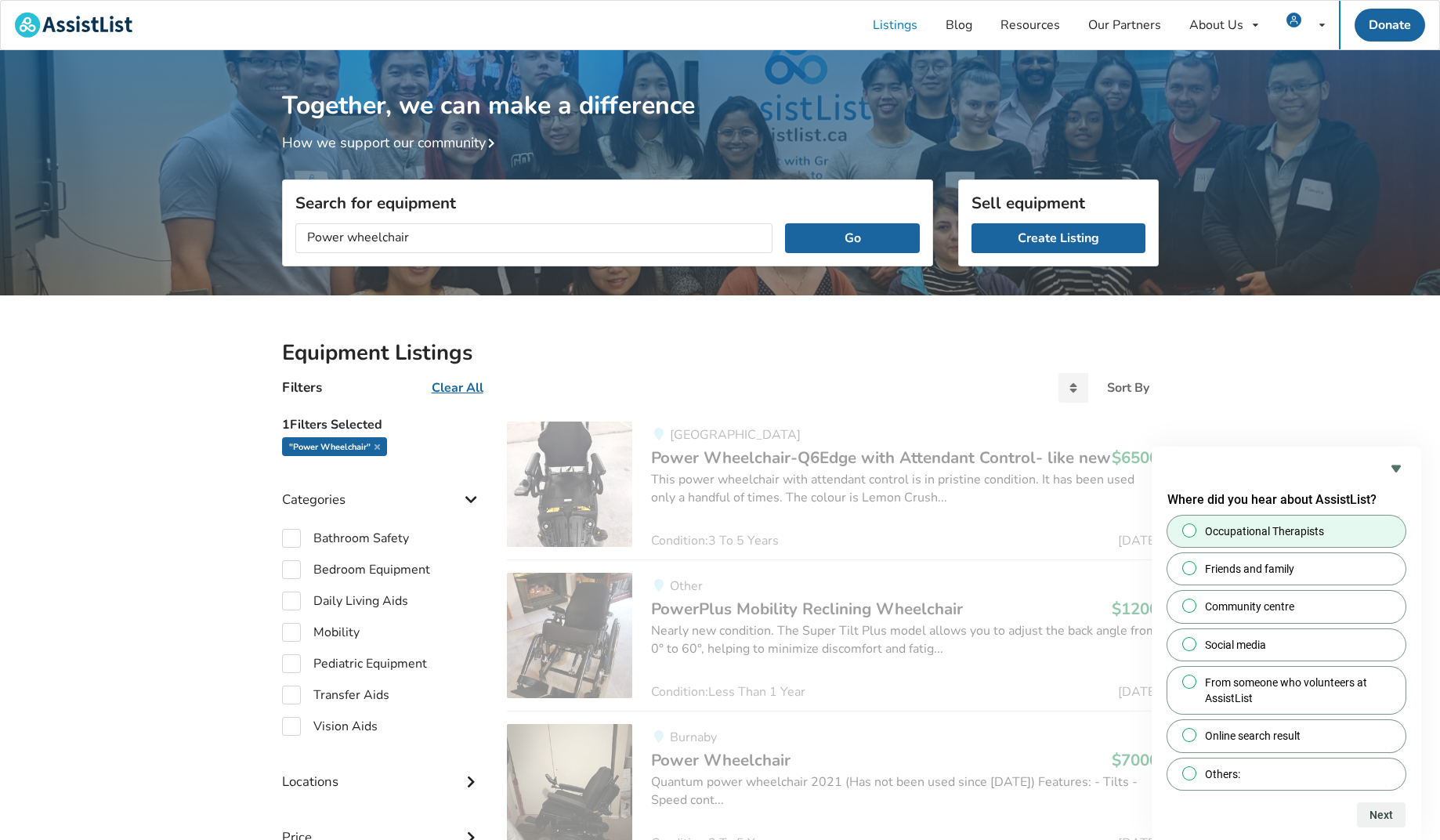
drag, startPoint x: 1186, startPoint y: 528, endPoint x: 1189, endPoint y: 542, distance: 14.3
click at [1186, 528] on input "Occupational Therapists" at bounding box center [1190, 529] width 10 height 10
radio input "true"
click at [1393, 816] on button "Next" at bounding box center [1381, 815] width 48 height 25
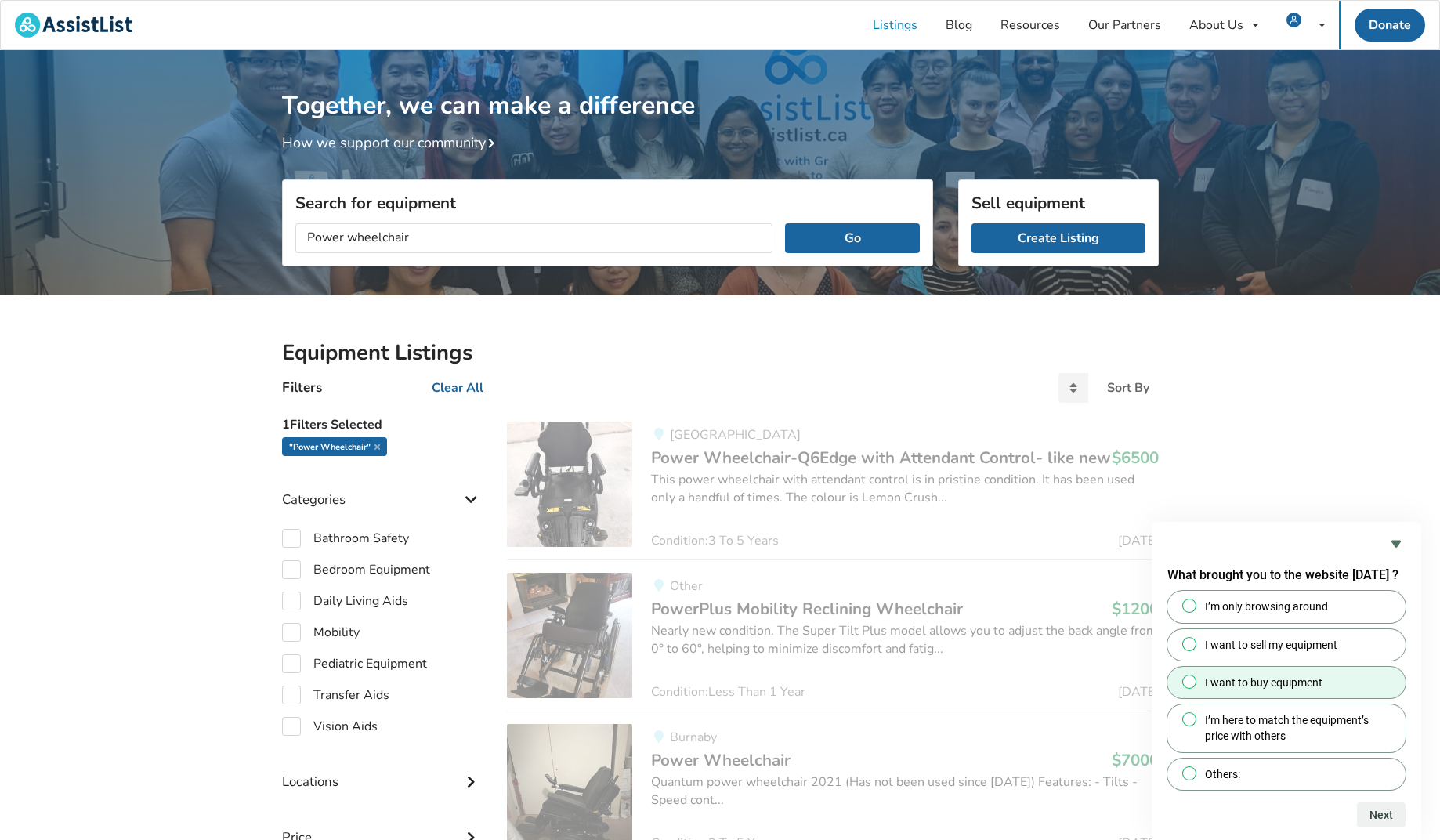
click at [1193, 684] on input "I want to buy equipment" at bounding box center [1190, 681] width 10 height 10
radio input "true"
click at [1387, 810] on button "Next" at bounding box center [1381, 815] width 48 height 25
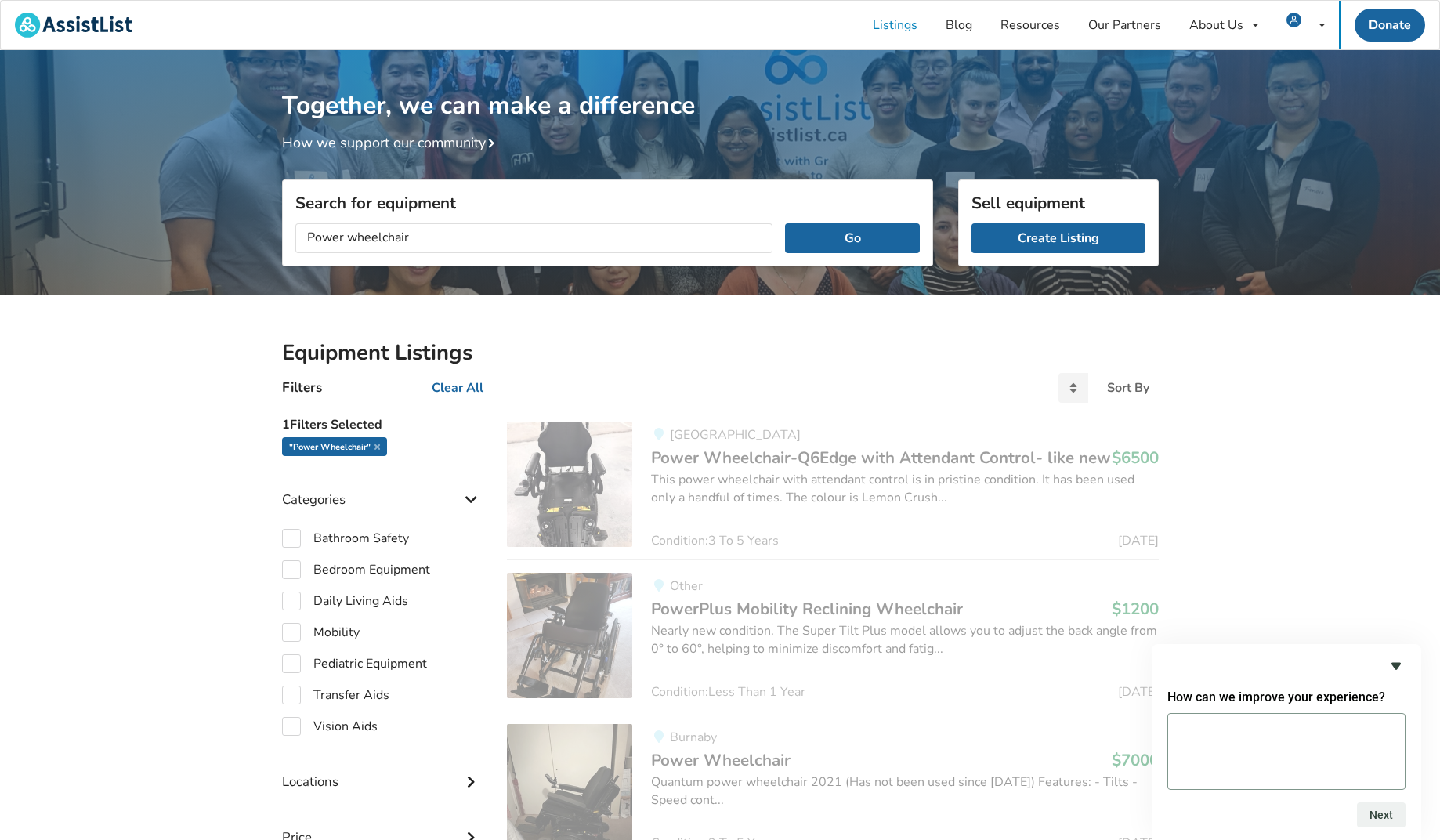
click at [1396, 670] on icon "Hide survey" at bounding box center [1396, 666] width 19 height 19
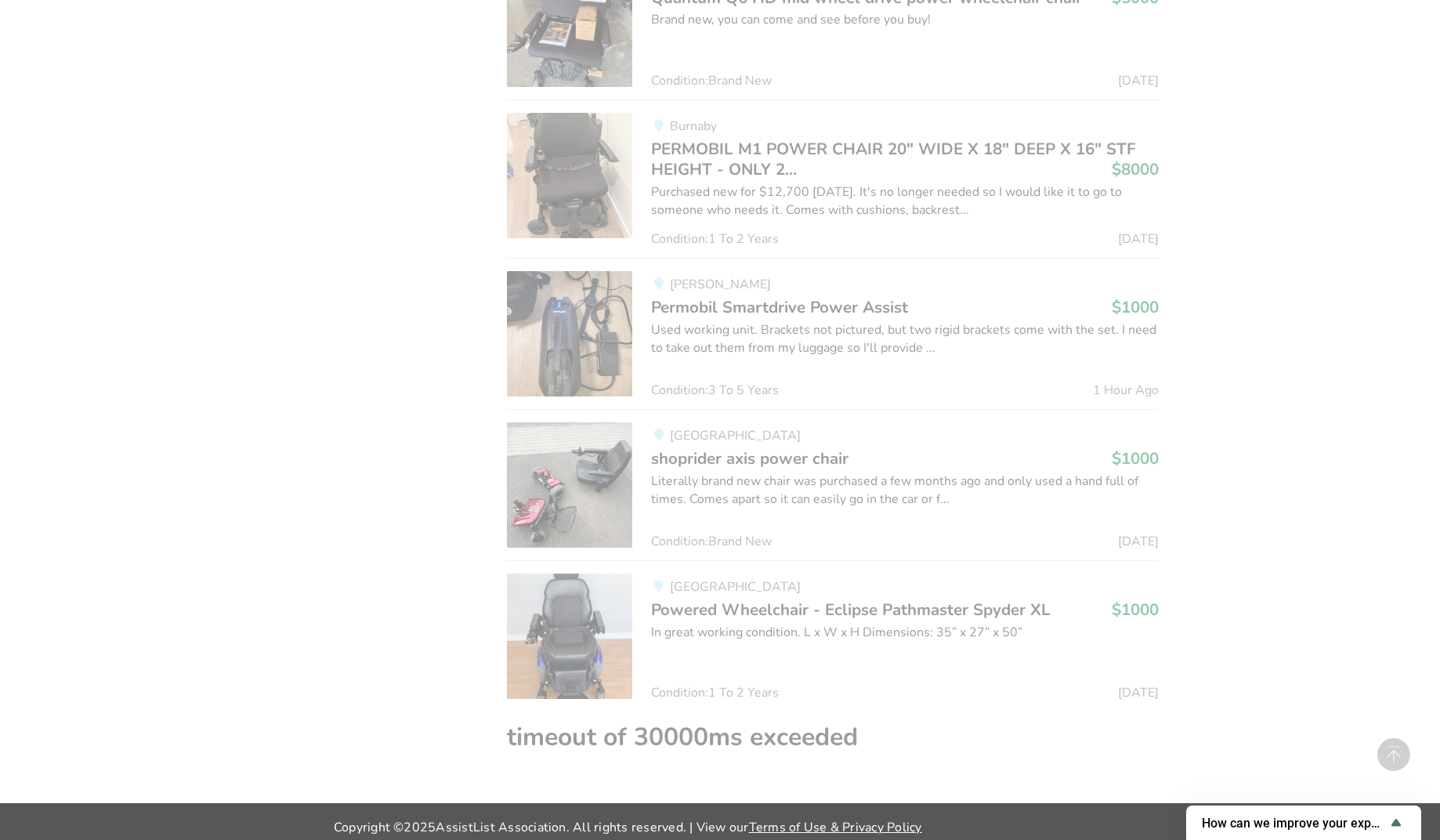
scroll to position [4547, 0]
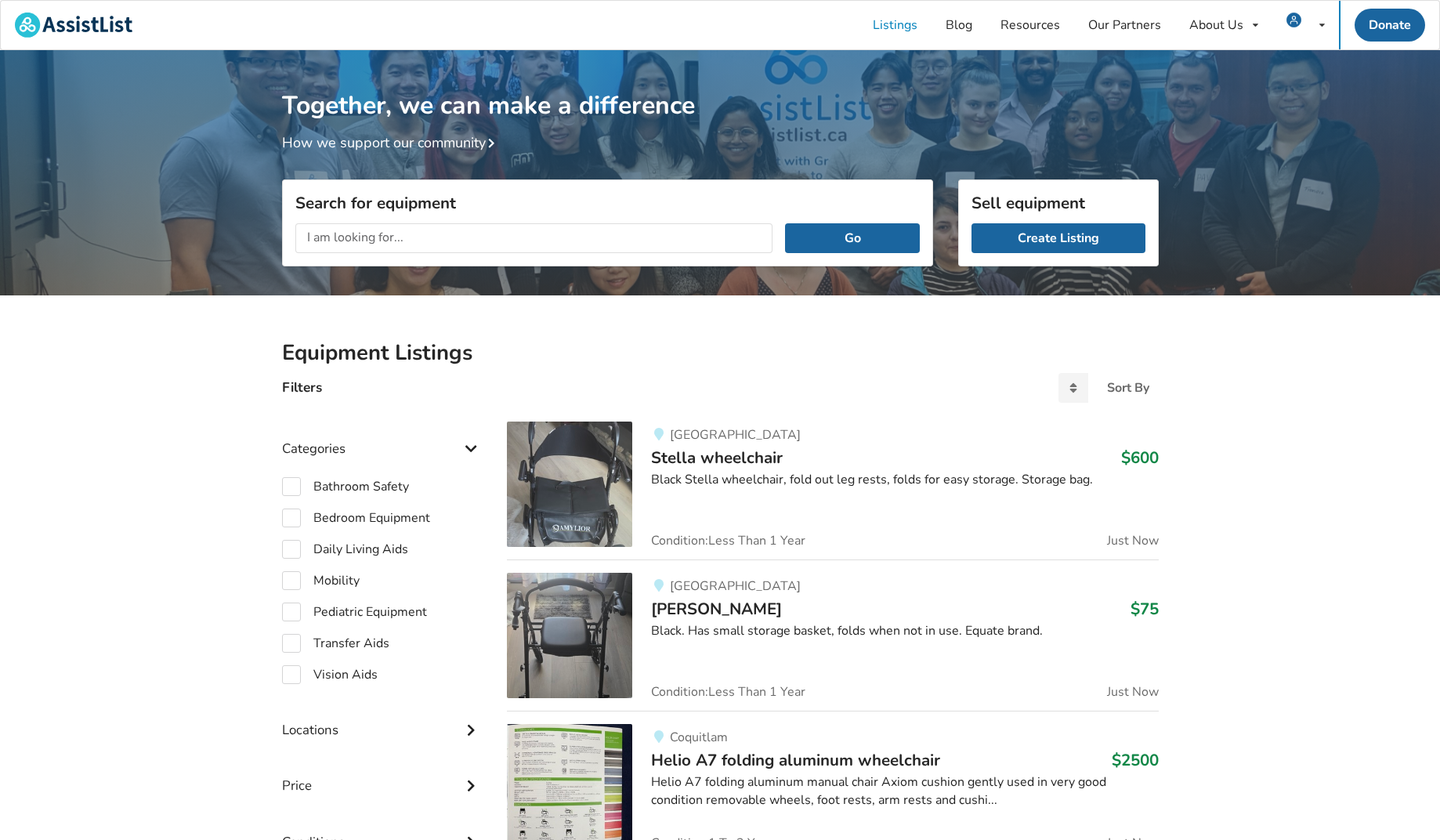
click at [312, 242] on input "text" at bounding box center [534, 239] width 478 height 30
type input "power wheelchair"
click at [853, 238] on button "Go" at bounding box center [852, 239] width 134 height 30
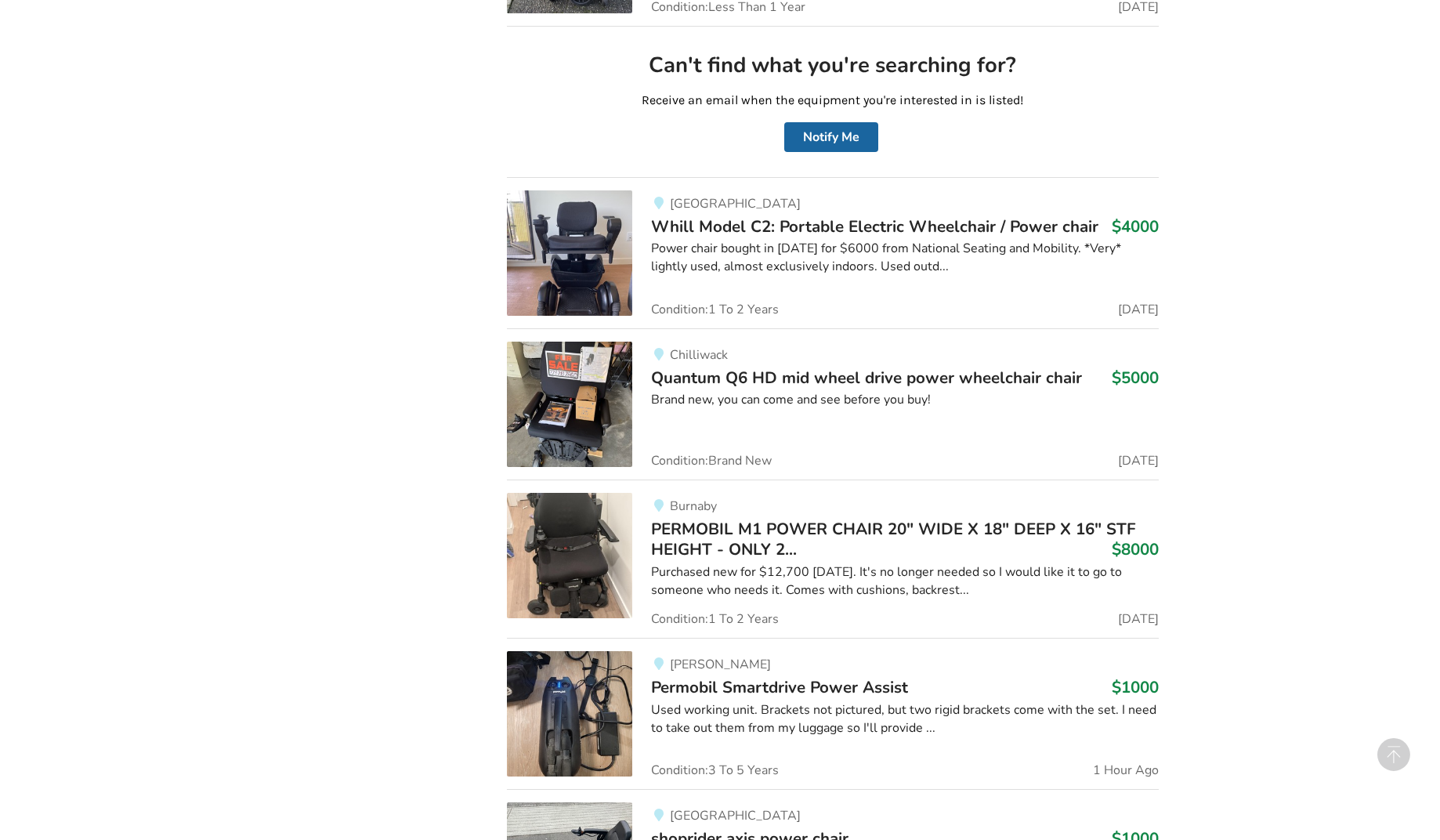
scroll to position [4164, 0]
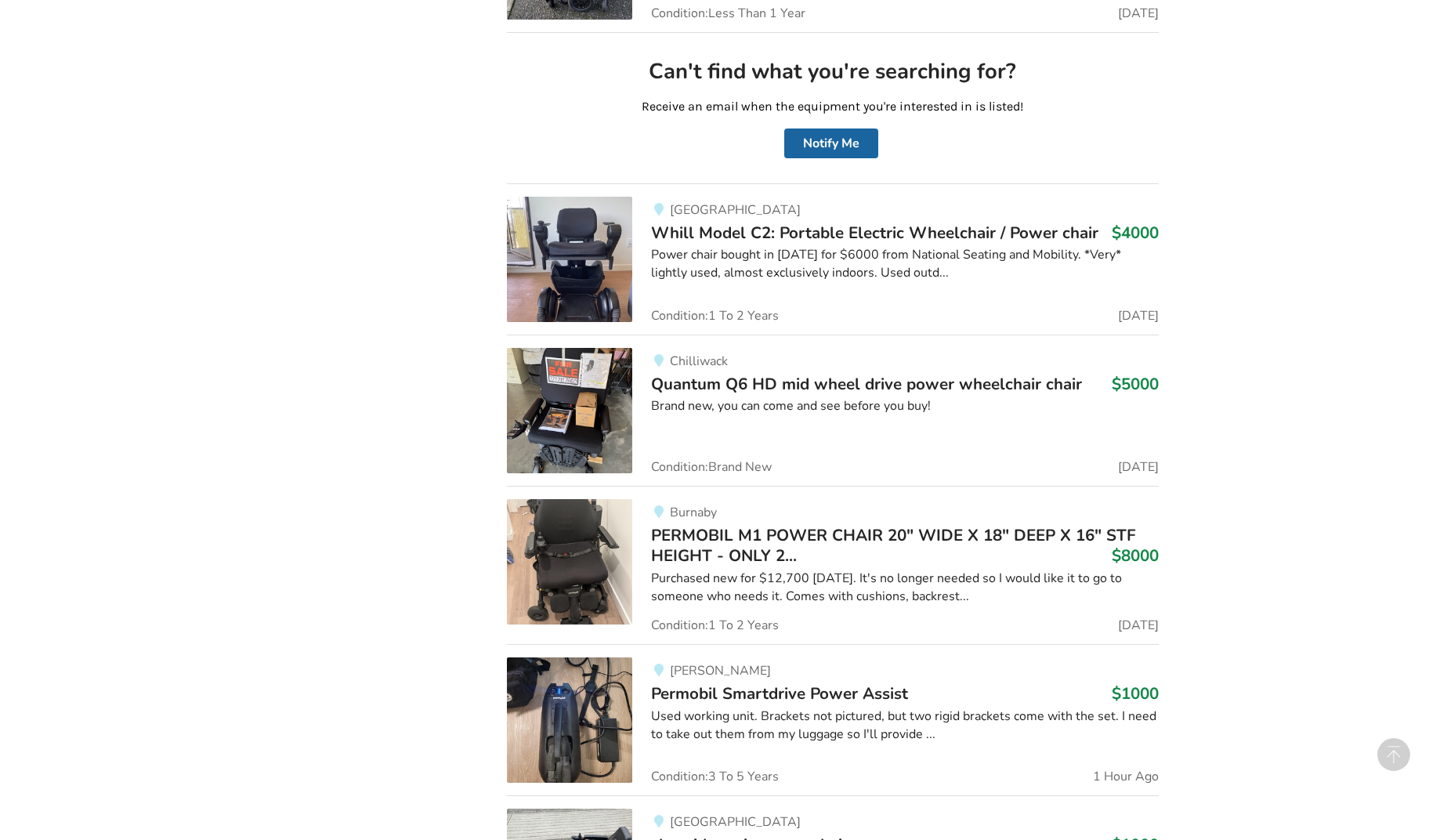
click at [613, 398] on img at bounding box center [570, 410] width 125 height 125
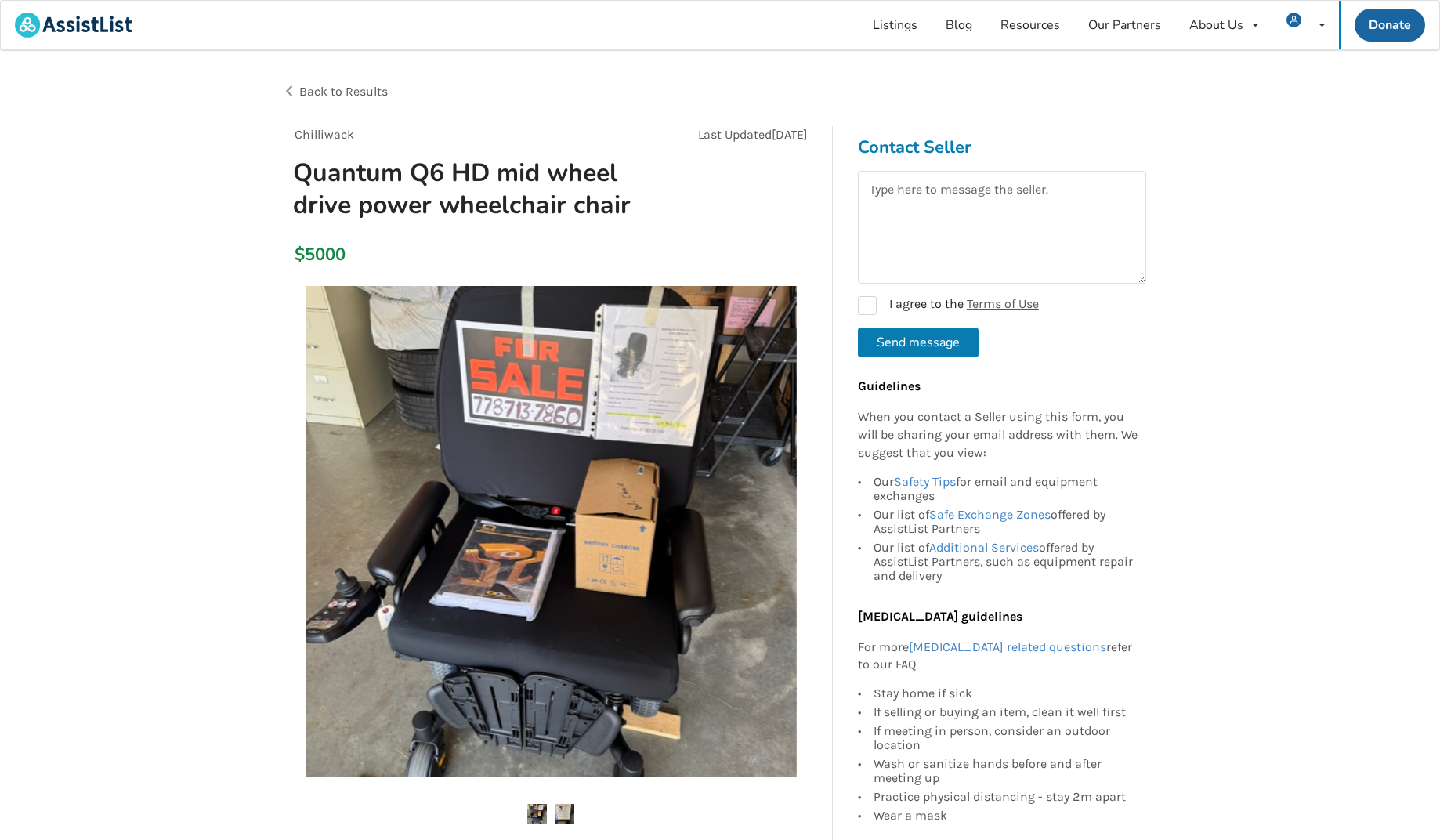
click at [561, 806] on img at bounding box center [564, 813] width 20 height 20
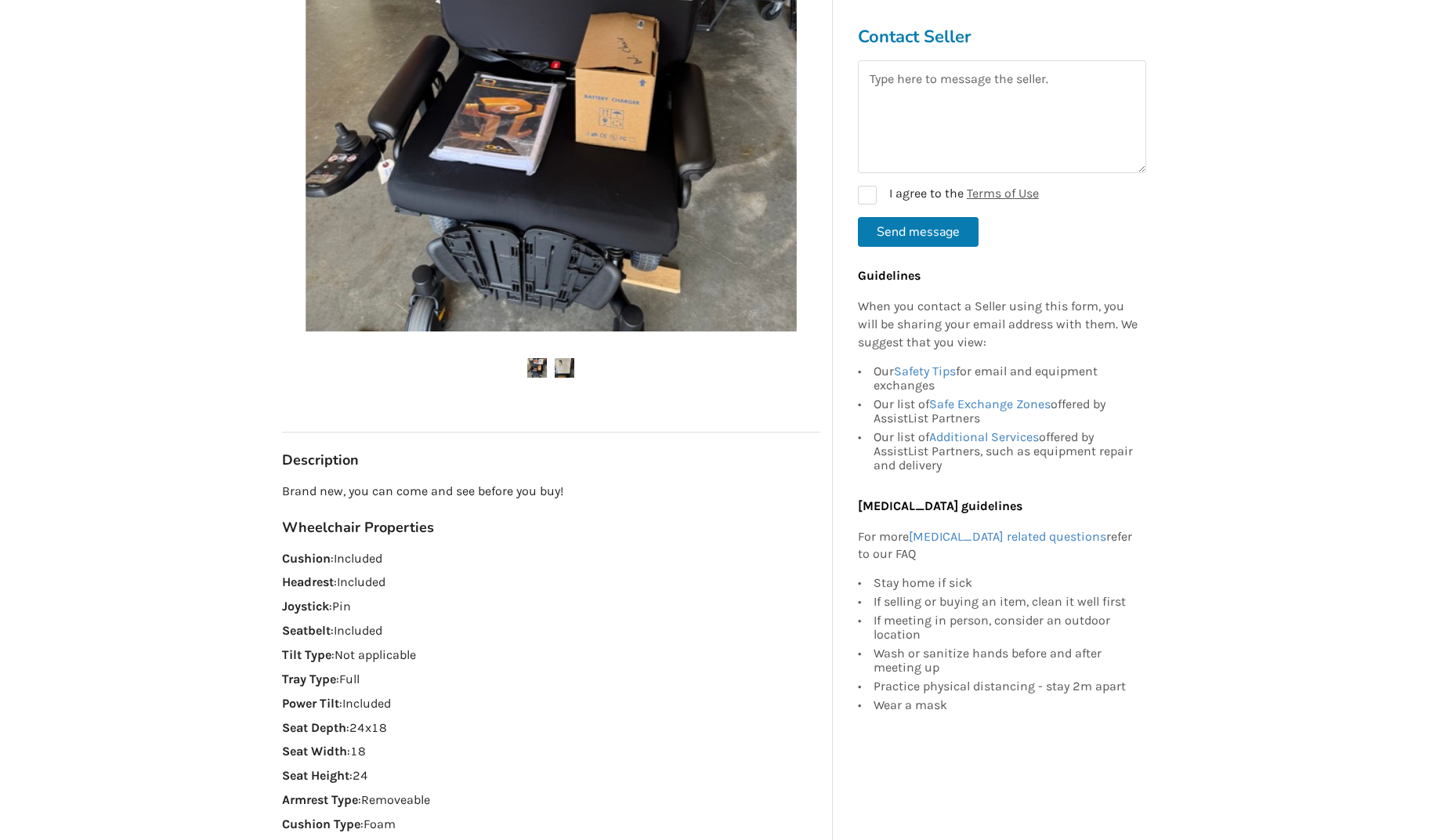
scroll to position [331, 0]
